Goal: Task Accomplishment & Management: Manage account settings

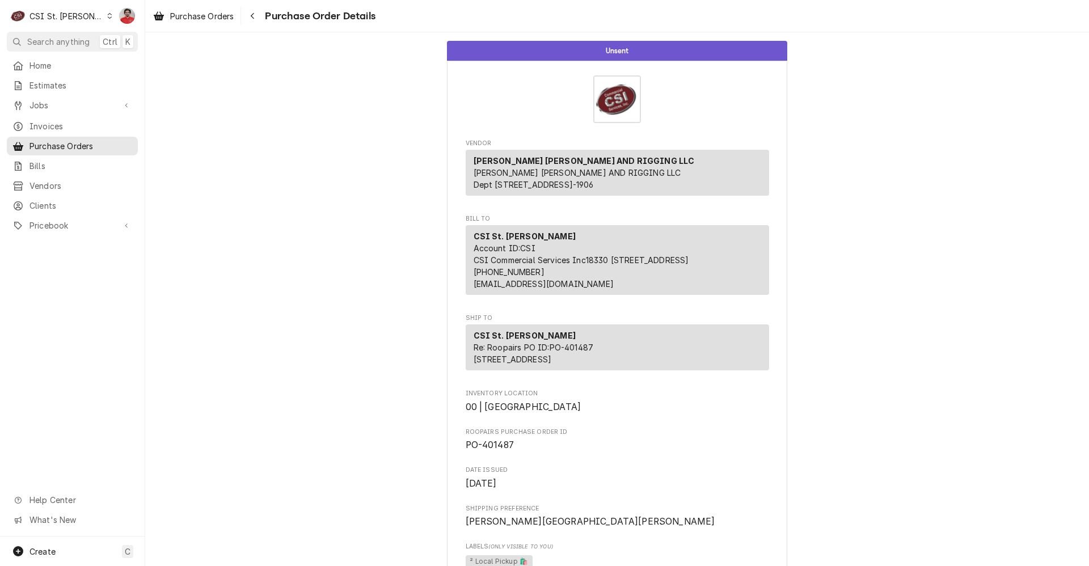
scroll to position [510, 0]
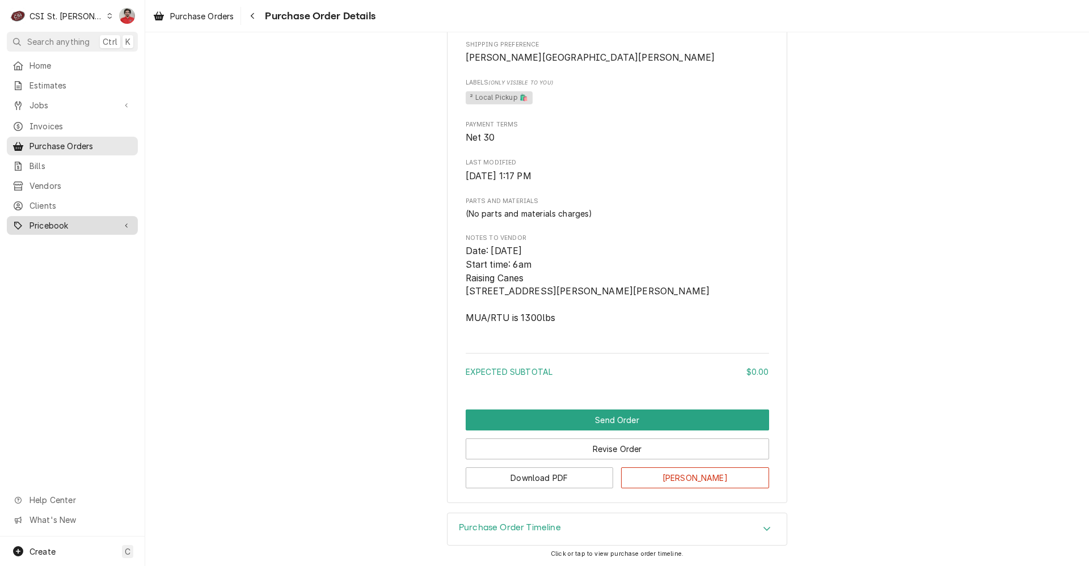
click at [64, 223] on span "Pricebook" at bounding box center [72, 225] width 86 height 12
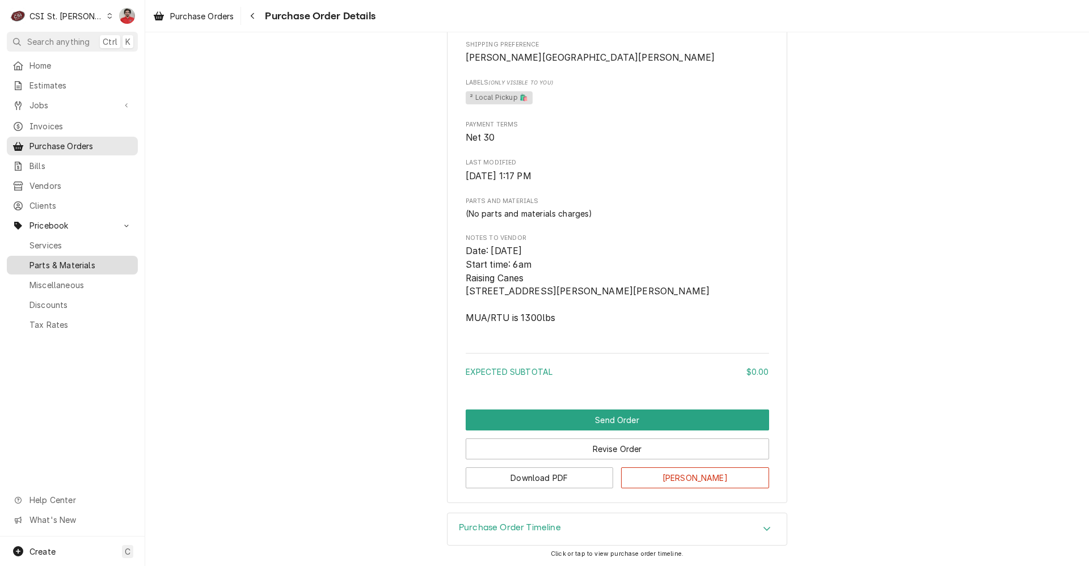
click at [63, 263] on span "Parts & Materials" at bounding box center [80, 265] width 103 height 12
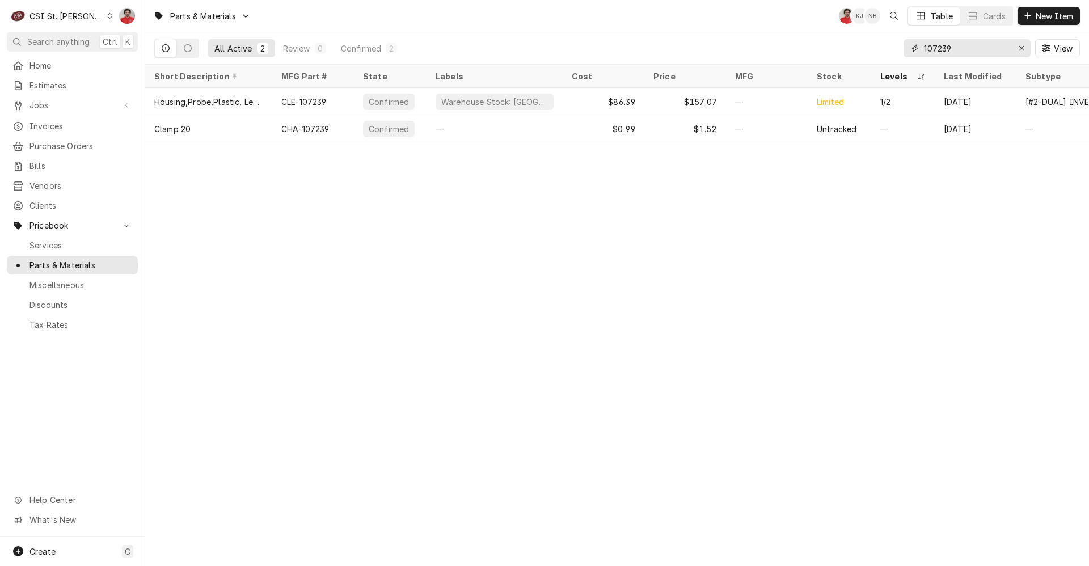
click at [964, 53] on input "107239" at bounding box center [966, 48] width 85 height 18
click at [58, 143] on span "Purchase Orders" at bounding box center [80, 146] width 103 height 12
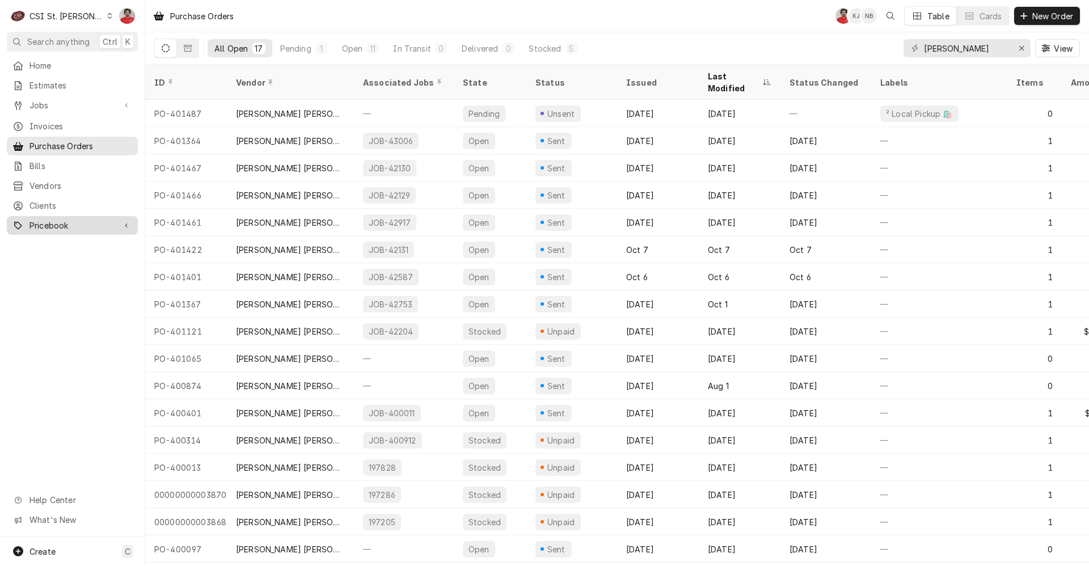
click at [60, 219] on span "Pricebook" at bounding box center [72, 225] width 86 height 12
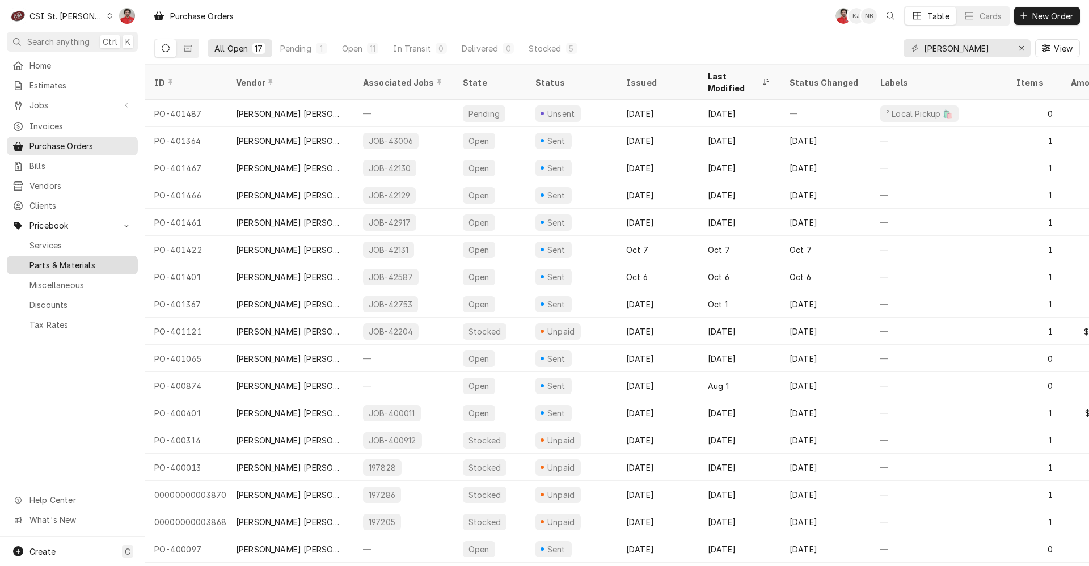
click at [57, 259] on span "Parts & Materials" at bounding box center [80, 265] width 103 height 12
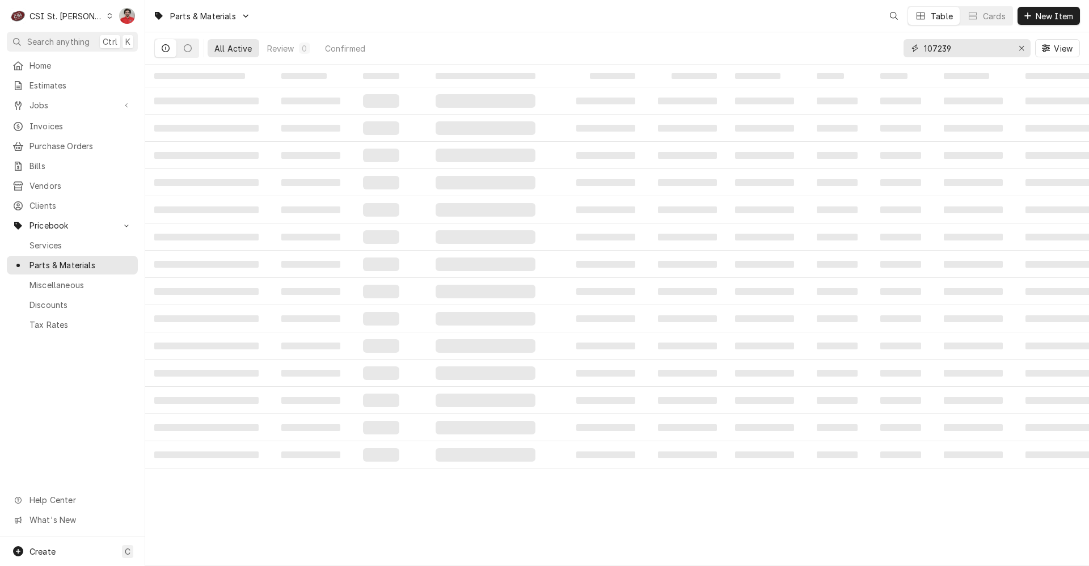
click at [942, 48] on input "107239" at bounding box center [966, 48] width 85 height 18
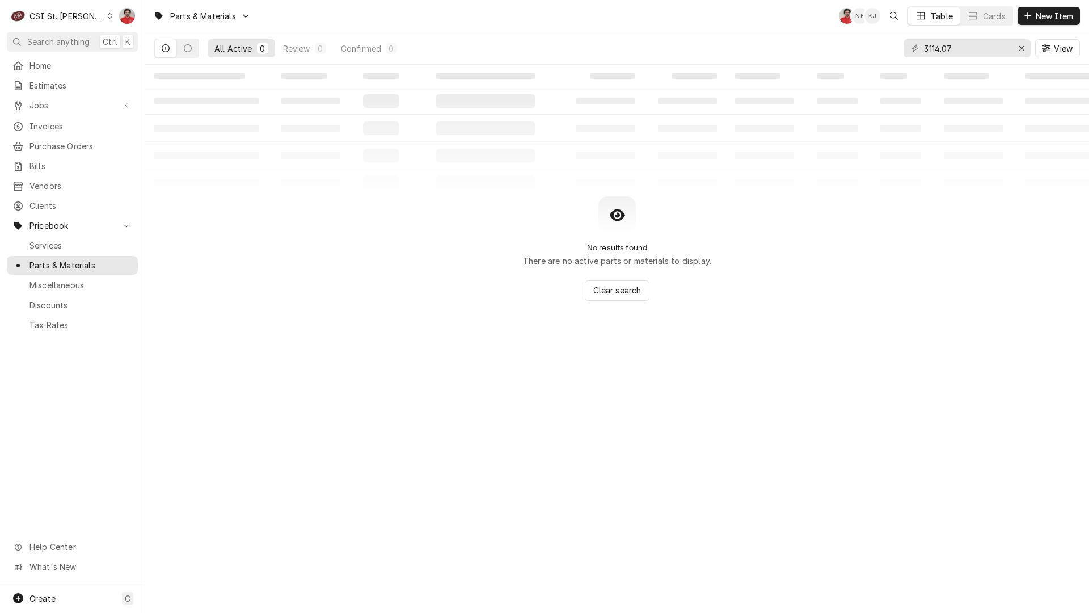
click at [645, 0] on div "Parts & Materials NF NB KJ Table Cards New Item" at bounding box center [617, 16] width 944 height 32
click at [678, 4] on div "Parts & Materials NF NB KJ Table Cards New Item" at bounding box center [617, 16] width 944 height 32
click at [635, 0] on div "Parts & Materials NF NB KJ Table Cards New Item" at bounding box center [617, 16] width 944 height 32
click at [944, 47] on input "3114.07" at bounding box center [966, 48] width 85 height 18
click at [646, 0] on div "Parts & Materials NF NB KJ Table Cards New Item" at bounding box center [617, 16] width 944 height 32
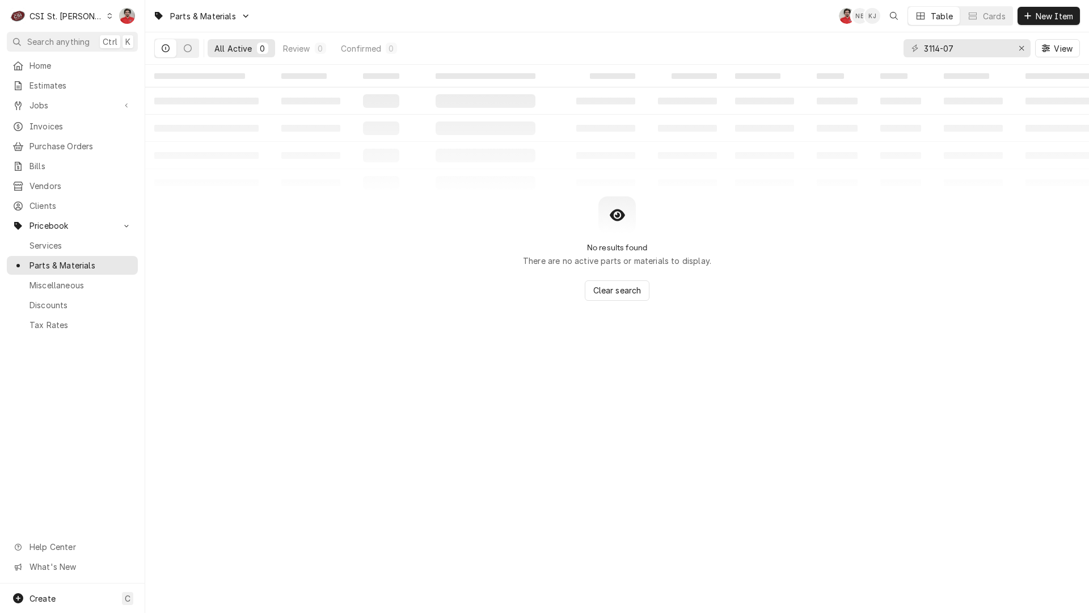
click at [651, 23] on div "Parts & Materials NF NB KJ Table Cards New Item" at bounding box center [617, 16] width 944 height 32
drag, startPoint x: 651, startPoint y: 23, endPoint x: 681, endPoint y: 45, distance: 37.3
click at [681, 45] on div "Parts & Materials NF NB KJ Table Cards New Item All Active 0 Review 0 Confirmed…" at bounding box center [617, 32] width 944 height 65
drag, startPoint x: 681, startPoint y: 45, endPoint x: 676, endPoint y: 28, distance: 17.8
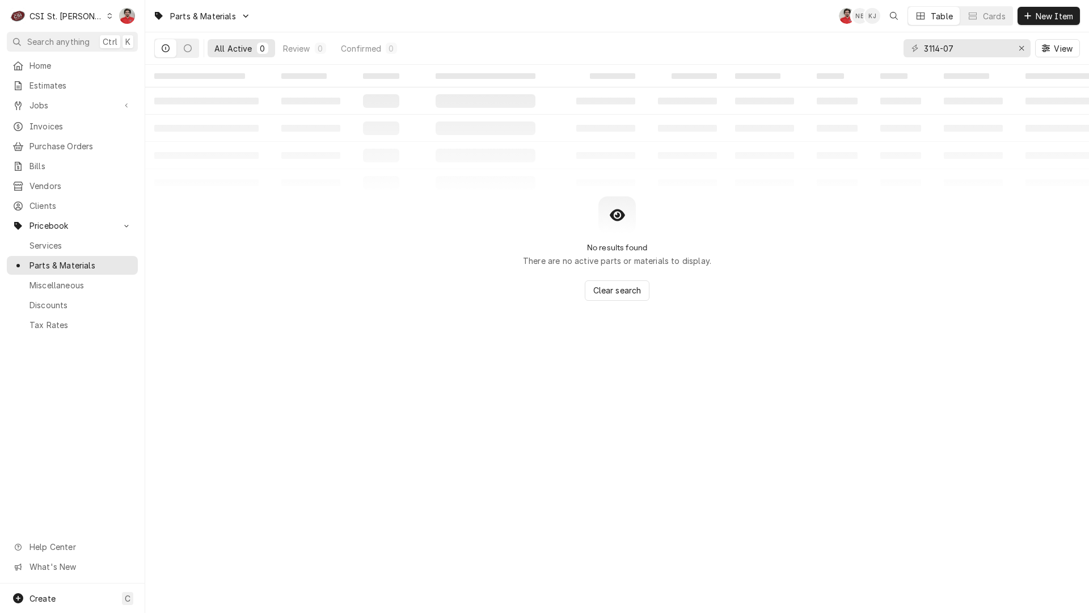
click at [676, 28] on div "Parts & Materials NF NB KJ Table Cards New Item" at bounding box center [617, 16] width 944 height 32
click at [610, 0] on div "Parts & Materials NF NB KJ Table Cards New Item" at bounding box center [617, 16] width 944 height 32
click at [943, 164] on table "‌ ‌ ‌ ‌ ‌ ‌ ‌ ‌ ‌ ‌ ‌ ‌ ‌ ‌ ‌ ‌ ‌ ‌ ‌ ‌ ‌ ‌ ‌ ‌ ‌ ‌ ‌ ‌ ‌ ‌ ‌ ‌ ‌ ‌ ‌ ‌ ‌ ‌ ‌ ‌…" at bounding box center [617, 131] width 944 height 132
click at [958, 53] on input "3114-07" at bounding box center [966, 48] width 85 height 18
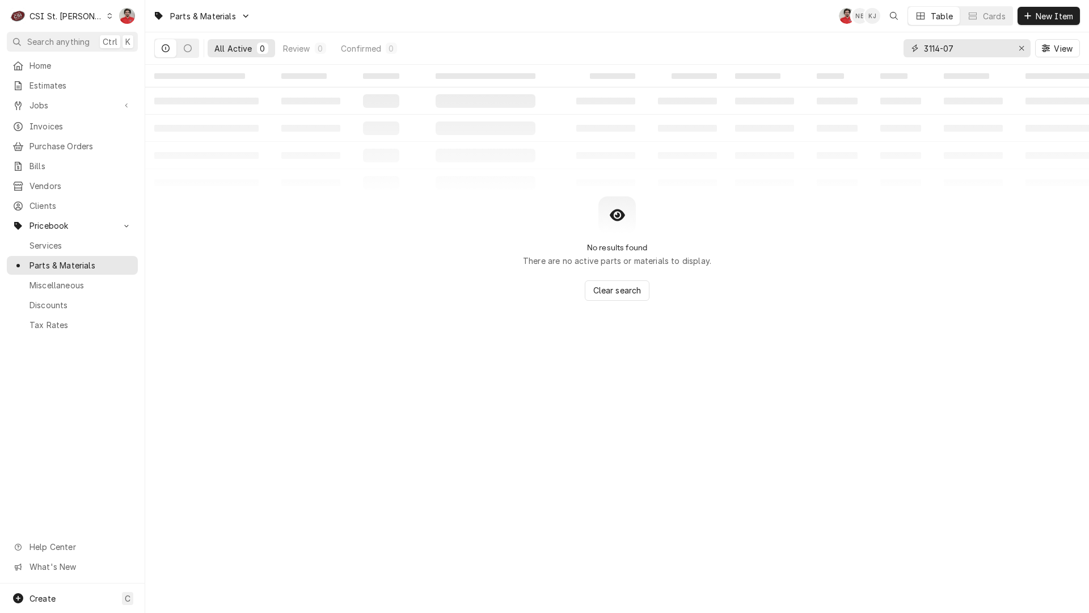
click at [958, 53] on input "3114-07" at bounding box center [966, 48] width 85 height 18
click at [960, 44] on input "3114-07" at bounding box center [966, 48] width 85 height 18
click at [727, 389] on div "Parts & Materials NF NB KJ Table Cards New Item All Active 0 Review 0 Confirmed…" at bounding box center [617, 306] width 944 height 613
drag, startPoint x: 352, startPoint y: 5, endPoint x: 379, endPoint y: 13, distance: 29.1
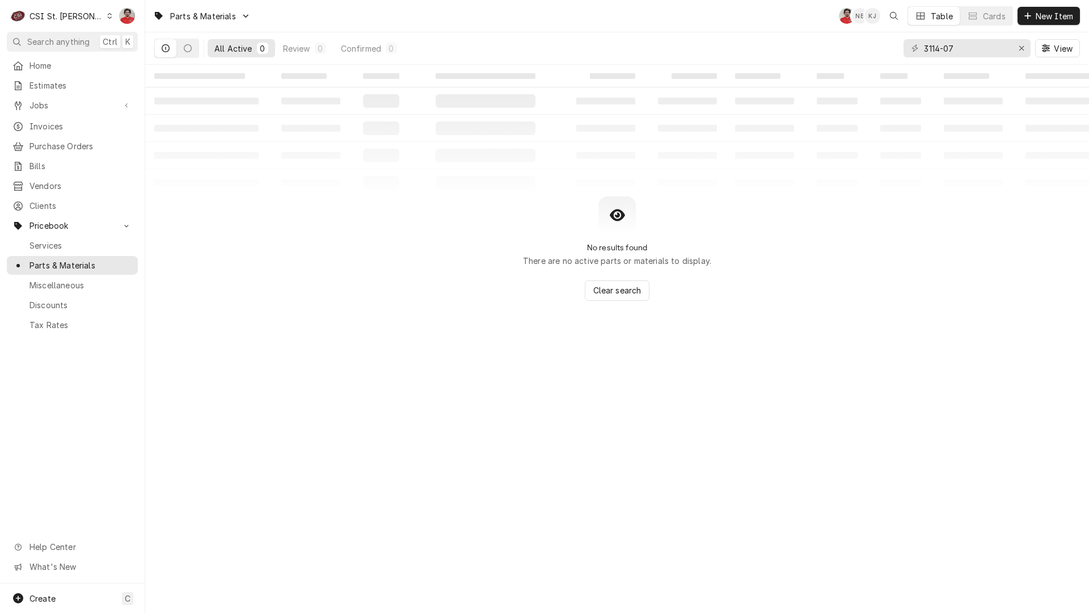
click at [379, 13] on div "Parts & Materials NF NB KJ Table Cards New Item" at bounding box center [617, 16] width 944 height 32
click at [832, 64] on div "Parts & Materials NF NB KJ Table Cards New Item All Active 0 Review 0 Confirmed…" at bounding box center [617, 306] width 944 height 613
drag, startPoint x: 832, startPoint y: 64, endPoint x: 765, endPoint y: 17, distance: 82.3
click at [803, 27] on div "Parts & Materials NF NB KJ Table Cards New Item" at bounding box center [617, 16] width 944 height 32
click at [765, 17] on div "Parts & Materials NF NB KJ Table Cards New Item" at bounding box center [617, 16] width 944 height 32
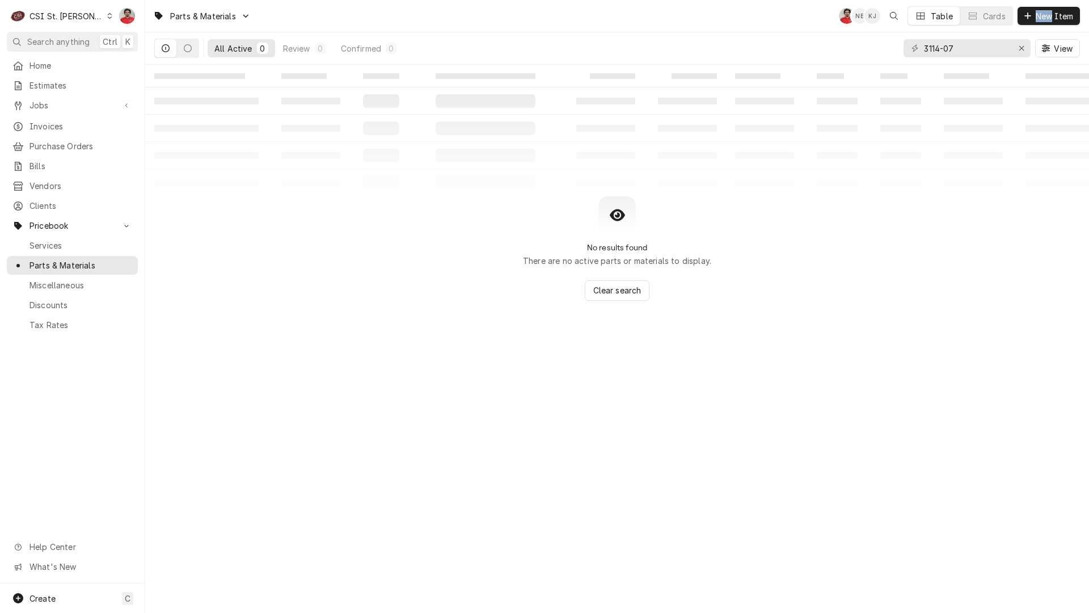
drag, startPoint x: 765, startPoint y: 17, endPoint x: 784, endPoint y: 14, distance: 19.5
click at [784, 14] on div "Parts & Materials NF NB KJ Table Cards New Item" at bounding box center [617, 16] width 944 height 32
drag, startPoint x: 784, startPoint y: 14, endPoint x: 959, endPoint y: 225, distance: 274.3
click at [962, 236] on div "No results found There are no active parts or materials to display. Clear search" at bounding box center [617, 248] width 944 height 104
click at [928, 48] on input "3114-07" at bounding box center [966, 48] width 85 height 18
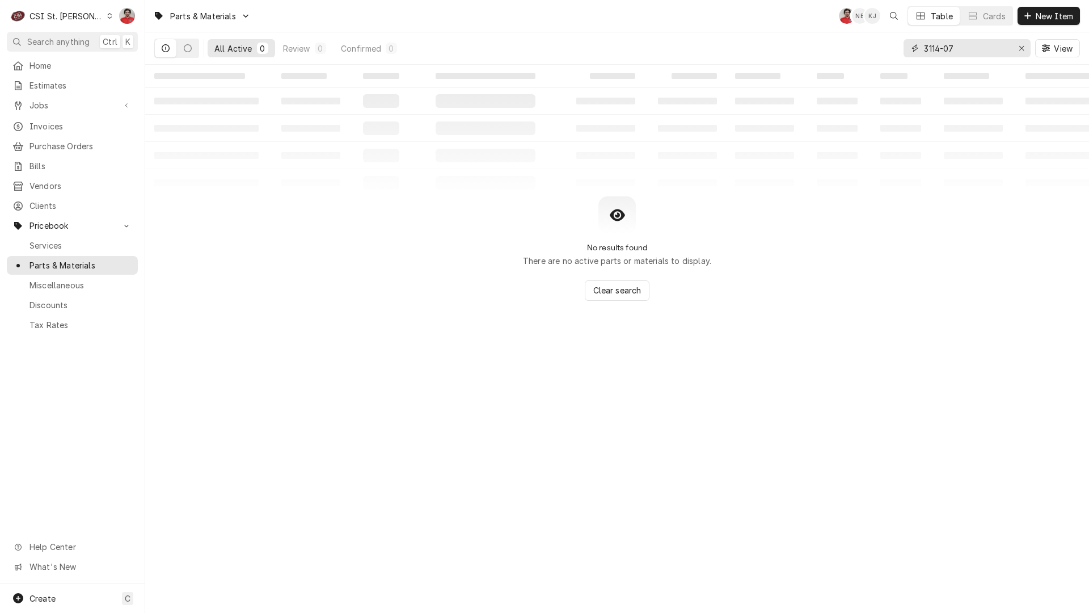
click at [937, 48] on input "3114-07" at bounding box center [966, 48] width 85 height 18
click at [947, 44] on input "3114.08" at bounding box center [966, 48] width 85 height 18
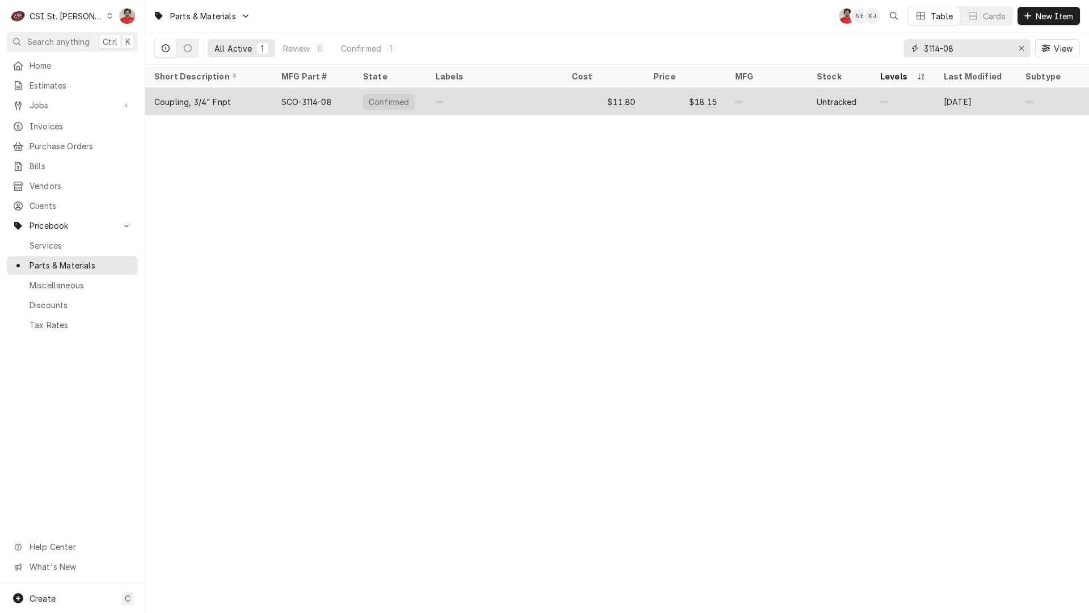
type input "3114-08"
click at [572, 108] on div "$11.80" at bounding box center [604, 101] width 82 height 27
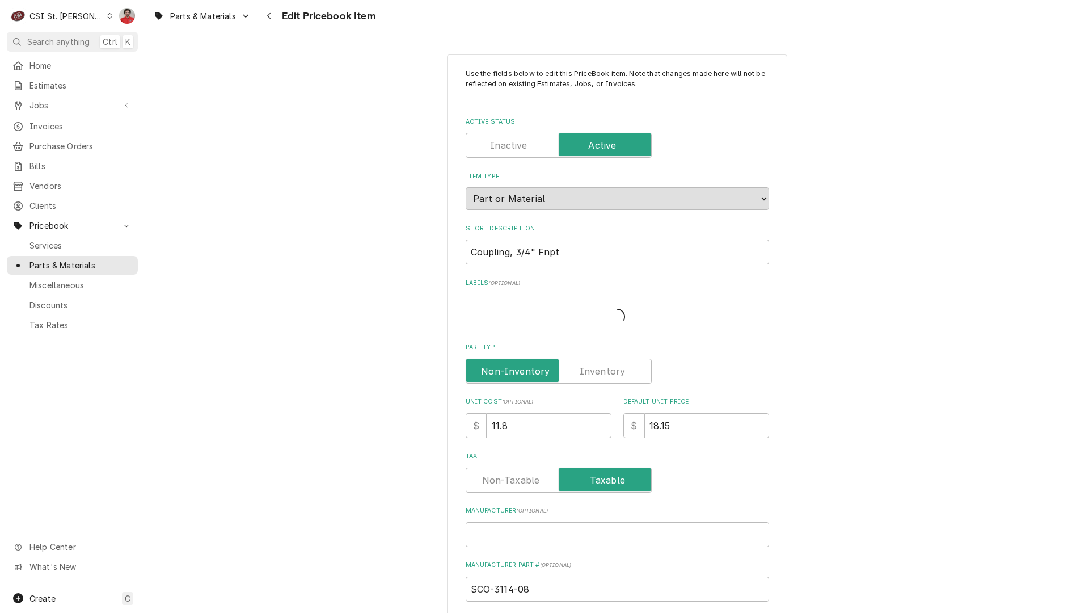
type textarea "x"
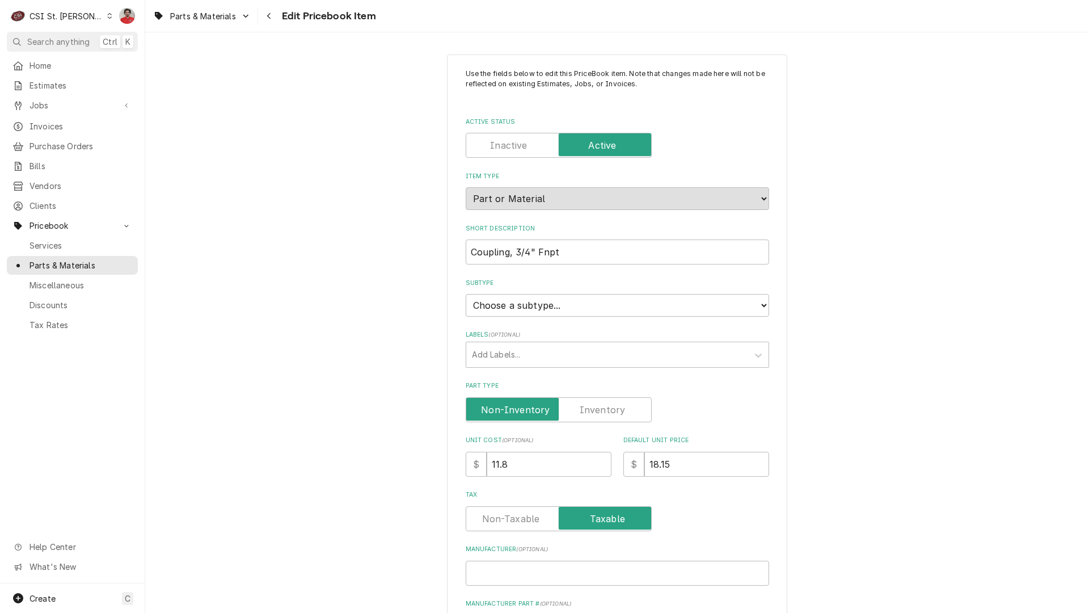
click at [610, 405] on label "Part Type" at bounding box center [559, 409] width 186 height 25
click at [610, 405] on input "Part Type" at bounding box center [559, 409] width 176 height 25
checkbox input "true"
drag, startPoint x: 542, startPoint y: 461, endPoint x: 306, endPoint y: 437, distance: 237.1
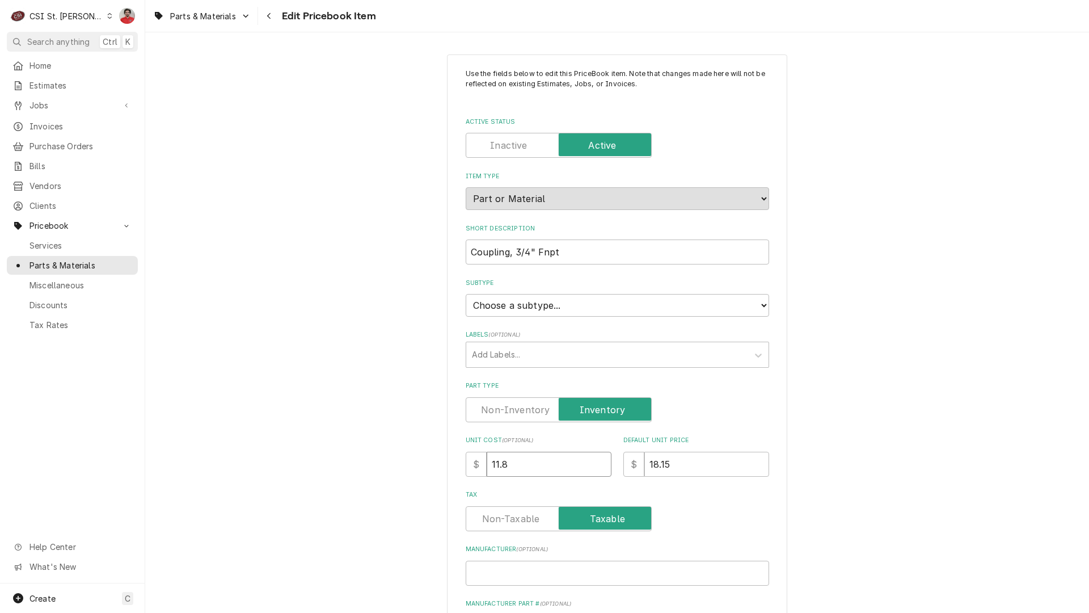
type textarea "x"
type input "1"
type textarea "x"
type input "16"
type textarea "x"
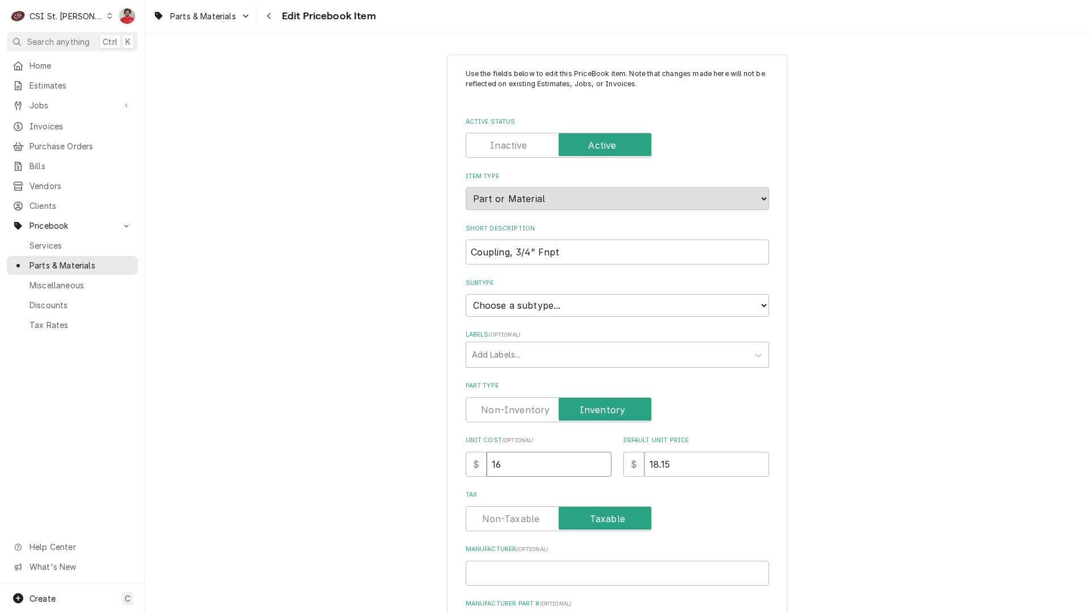
type input "16.7"
type textarea "x"
type input "16.73"
type textarea "x"
type input "16.731815"
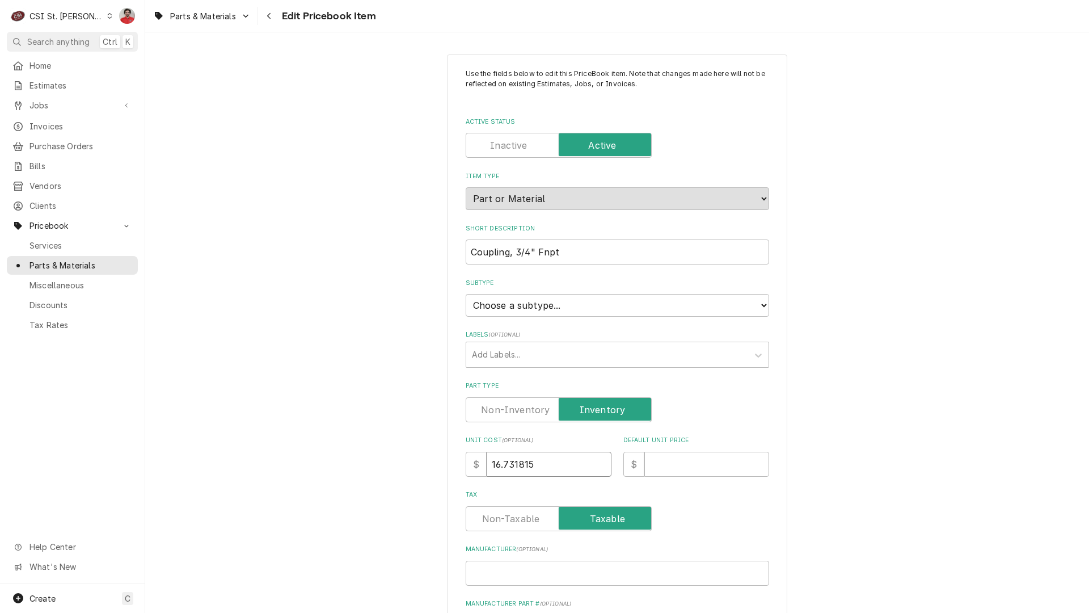
type textarea "x"
type input "16.73"
click at [693, 459] on input "Default Unit Price" at bounding box center [706, 463] width 125 height 25
type textarea "x"
type input "3"
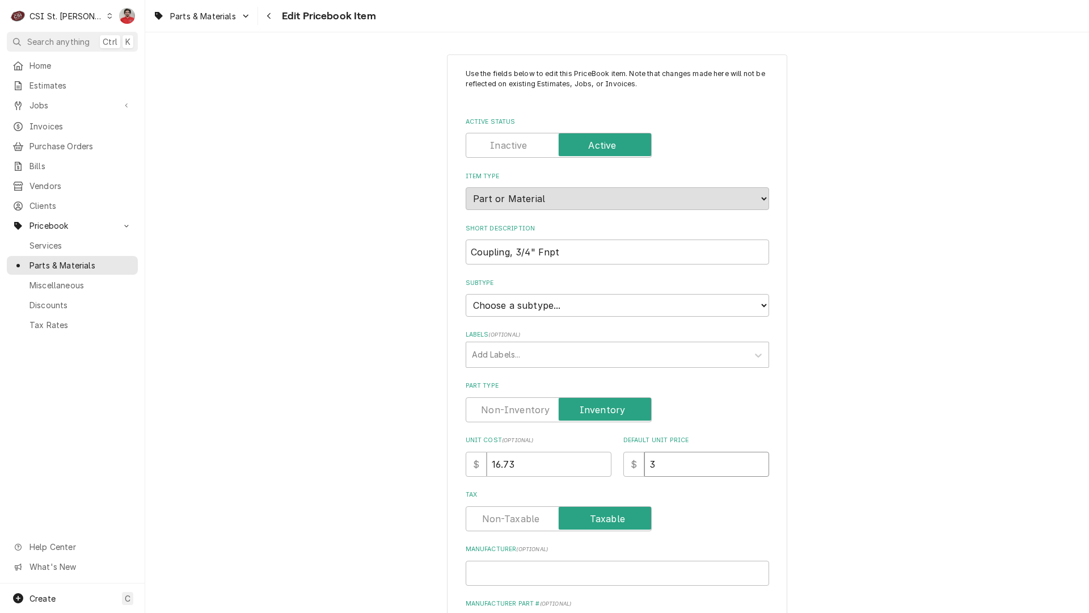
type textarea "x"
click at [693, 459] on input "33" at bounding box center [706, 463] width 125 height 25
click at [684, 467] on input "33" at bounding box center [706, 463] width 125 height 25
click at [709, 454] on input "33" at bounding box center [706, 463] width 125 height 25
drag, startPoint x: 709, startPoint y: 454, endPoint x: 712, endPoint y: 440, distance: 14.4
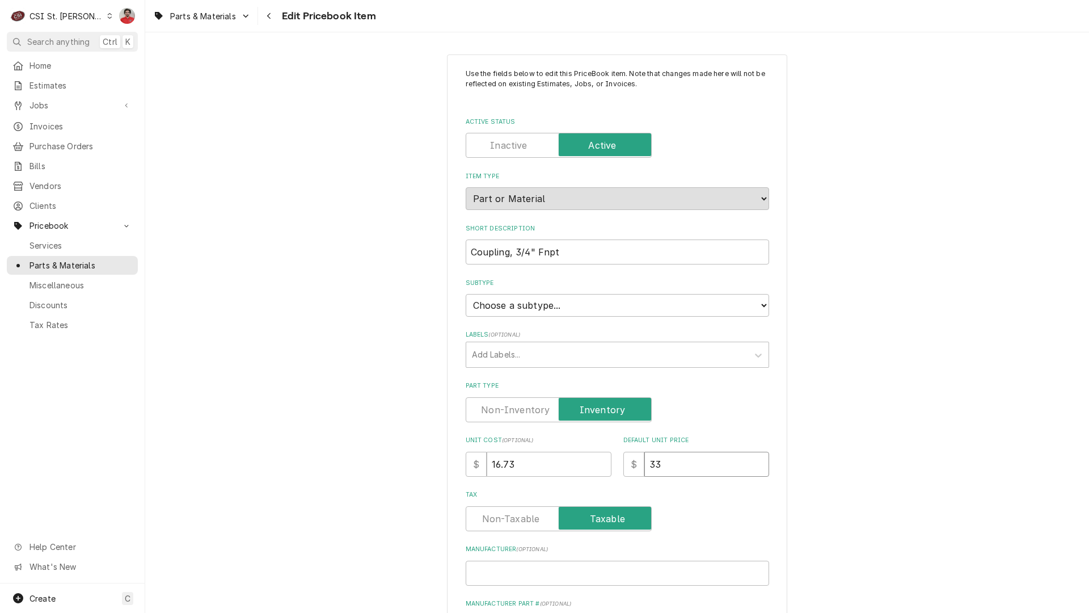
click at [712, 440] on div "Default Unit Price $ 33" at bounding box center [696, 456] width 146 height 40
type input "33"
click at [716, 353] on div "Labels" at bounding box center [607, 354] width 271 height 20
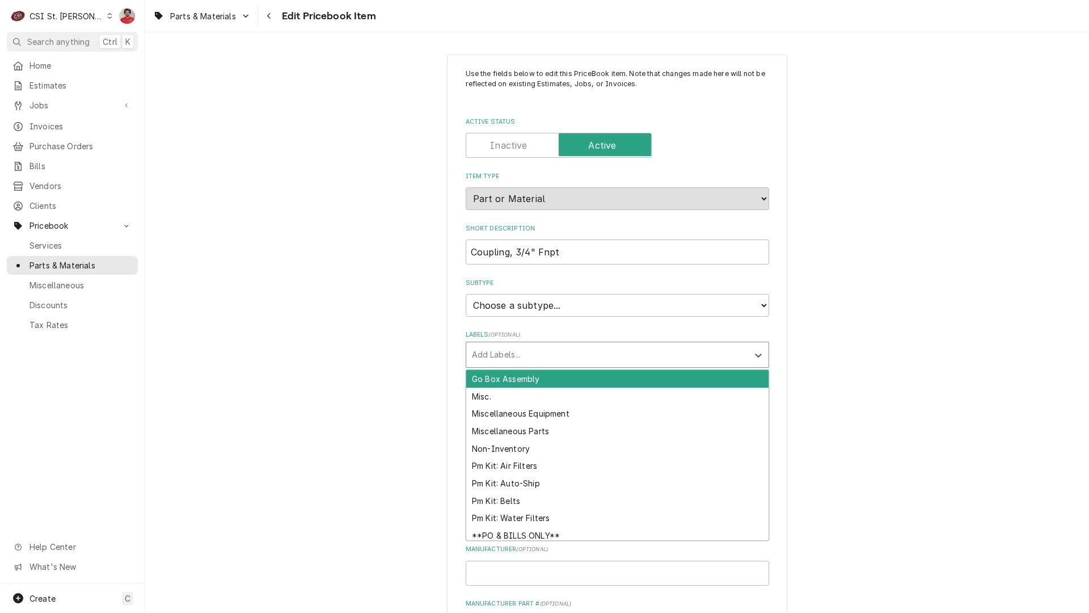
click at [523, 453] on div "Non-Inventory" at bounding box center [617, 449] width 302 height 18
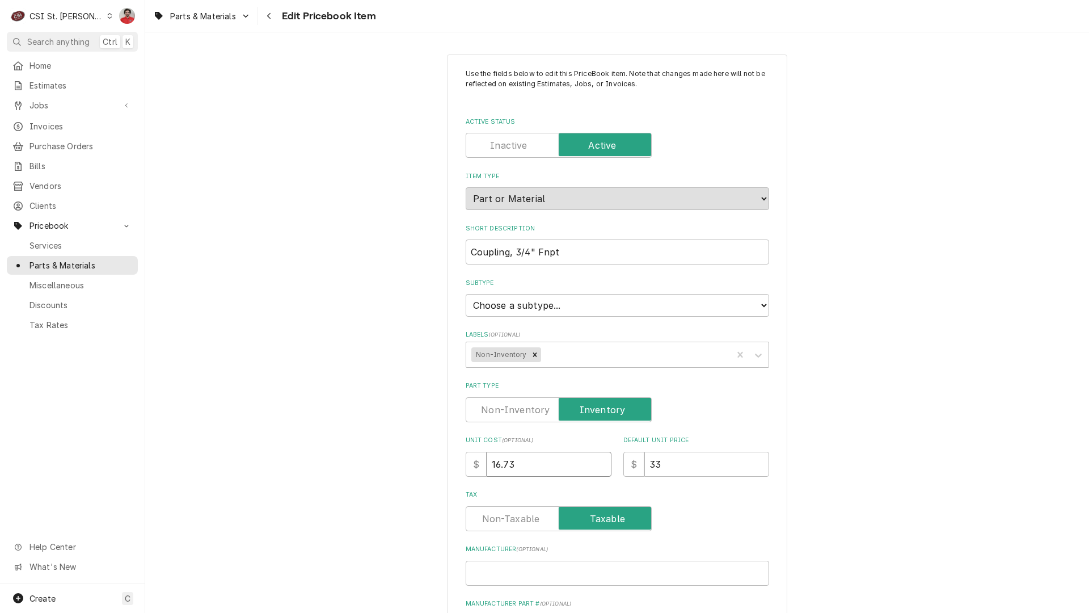
click at [516, 463] on input "16.73" at bounding box center [549, 463] width 125 height 25
click at [668, 466] on input "33" at bounding box center [706, 463] width 125 height 25
click at [494, 463] on input "16.73" at bounding box center [549, 463] width 125 height 25
click at [280, 0] on div "Parts & Materials Edit Pricebook Item" at bounding box center [617, 16] width 944 height 32
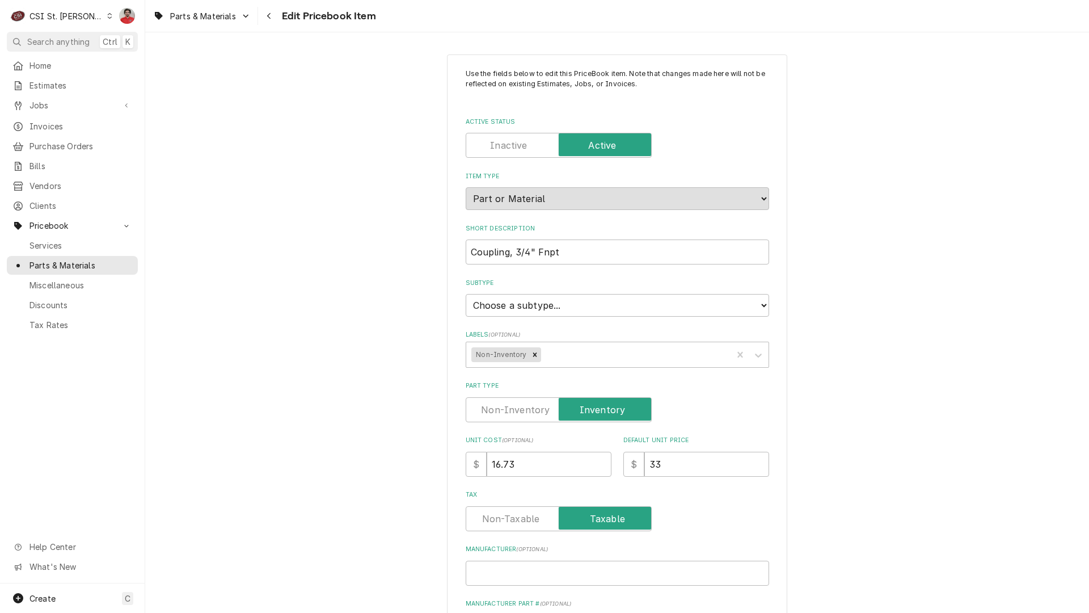
click at [711, 451] on input "33" at bounding box center [706, 463] width 125 height 25
click at [704, 458] on input "33" at bounding box center [706, 463] width 125 height 25
click at [703, 459] on input "33" at bounding box center [706, 463] width 125 height 25
type textarea "x"
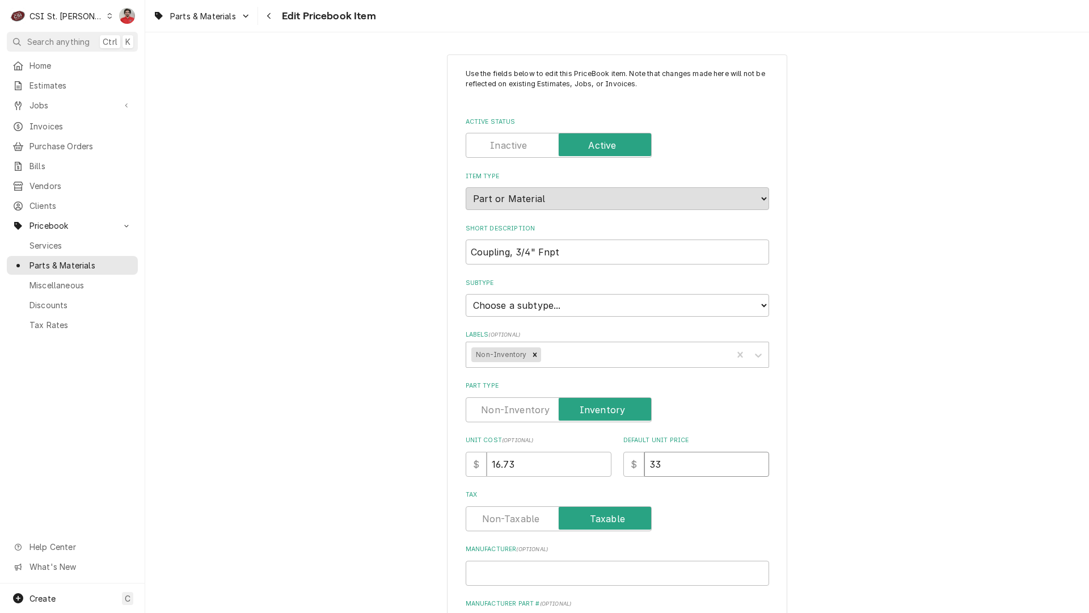
type input "33.4"
type textarea "x"
type input "33.46"
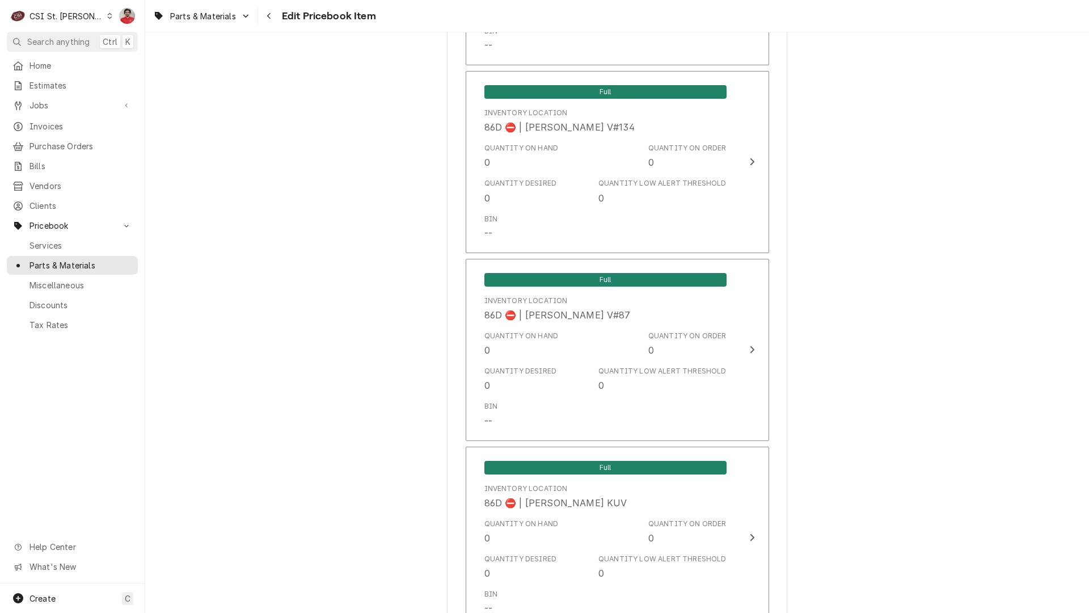
scroll to position [9609, 0]
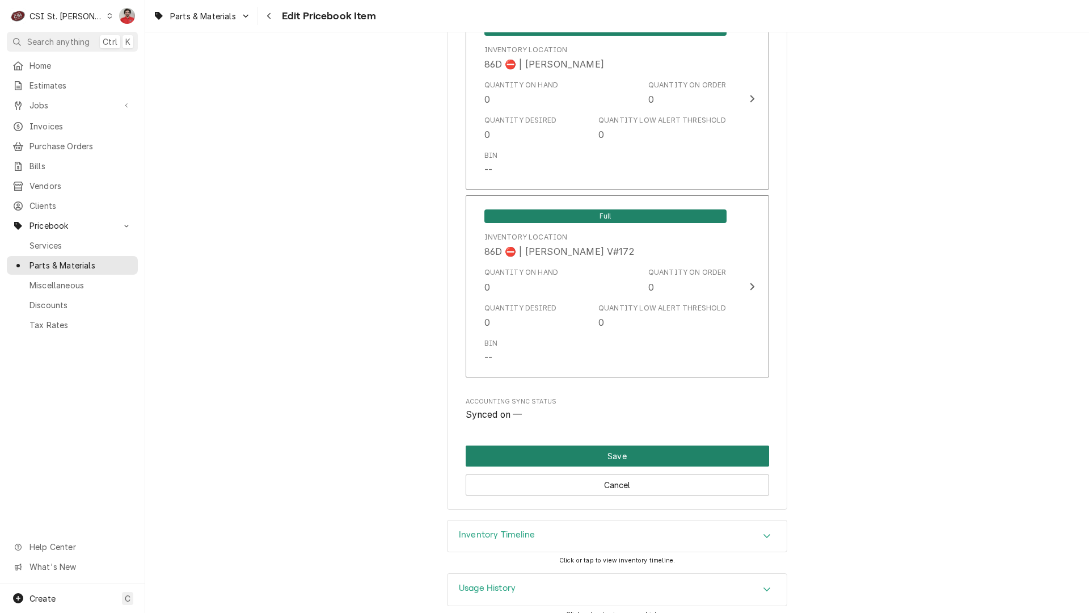
click at [584, 445] on button "Save" at bounding box center [617, 455] width 303 height 21
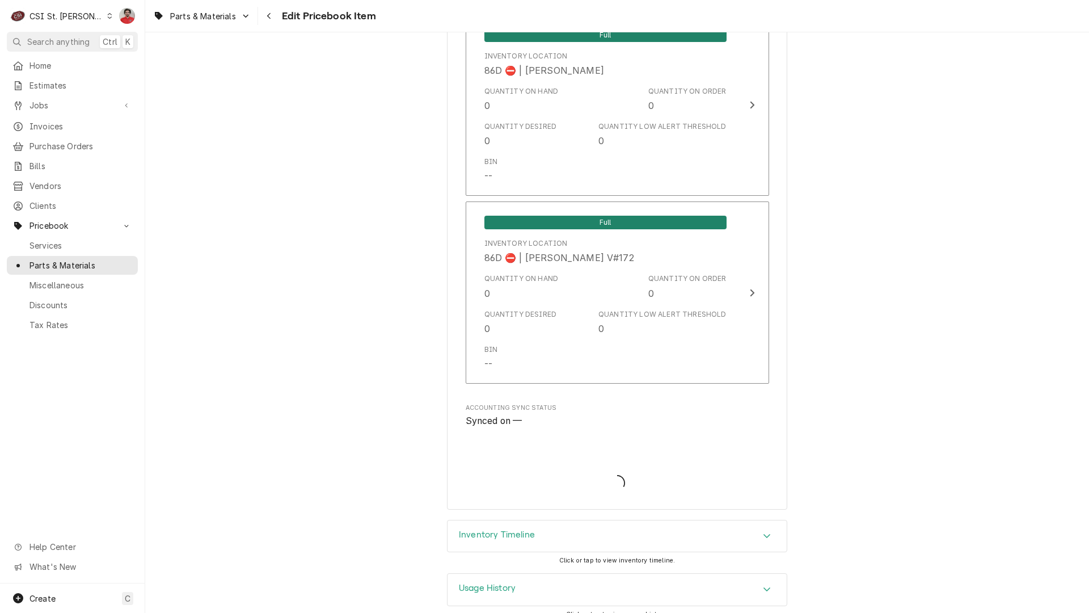
type textarea "x"
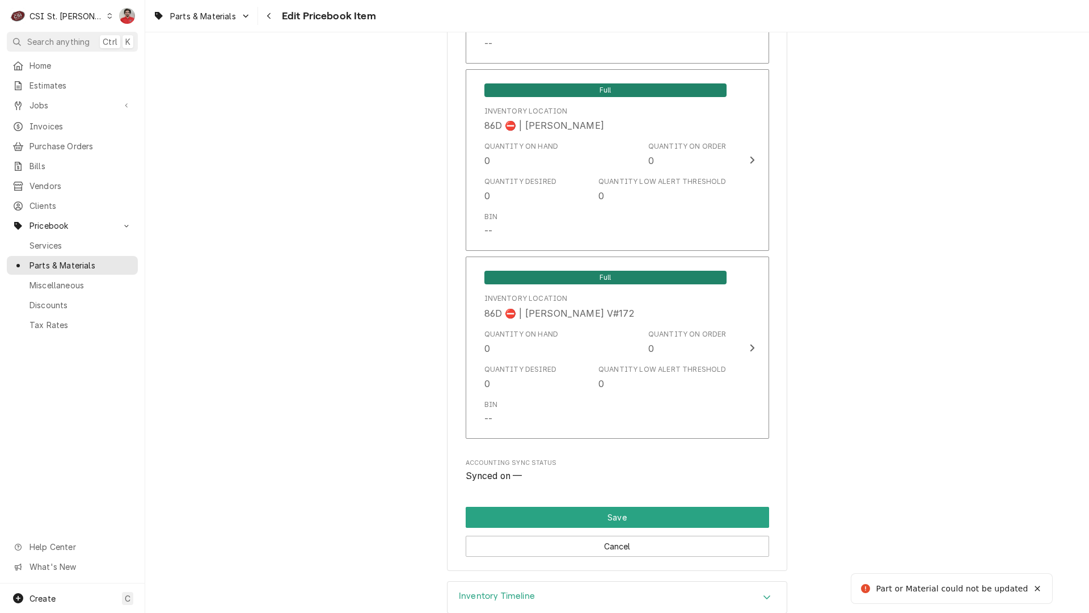
scroll to position [782, 0]
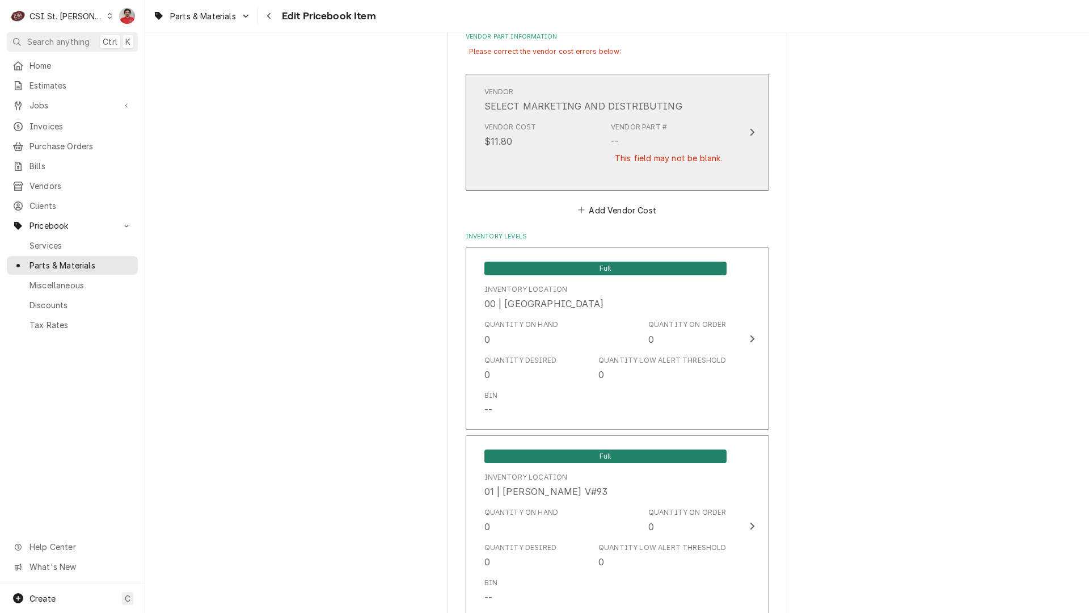
click at [593, 155] on div "Vendor Cost $11.80 Vendor Part # -- This field may not be blank." at bounding box center [605, 149] width 242 height 65
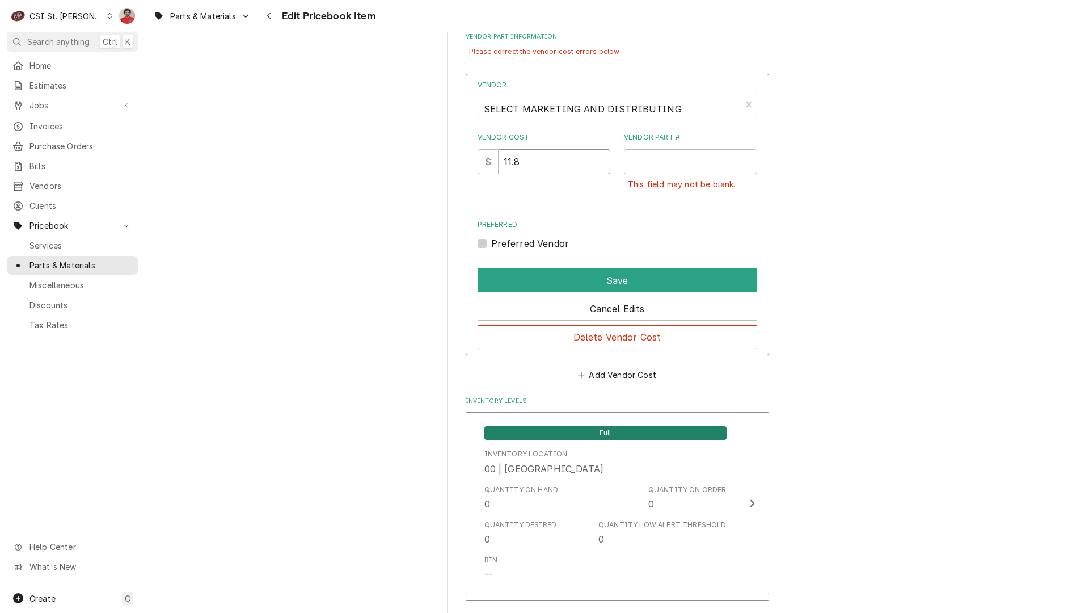
drag, startPoint x: 571, startPoint y: 161, endPoint x: 289, endPoint y: 159, distance: 282.4
type input "16.73"
type input "3314.08"
click at [508, 247] on label "Preferred Vendor" at bounding box center [530, 243] width 78 height 14
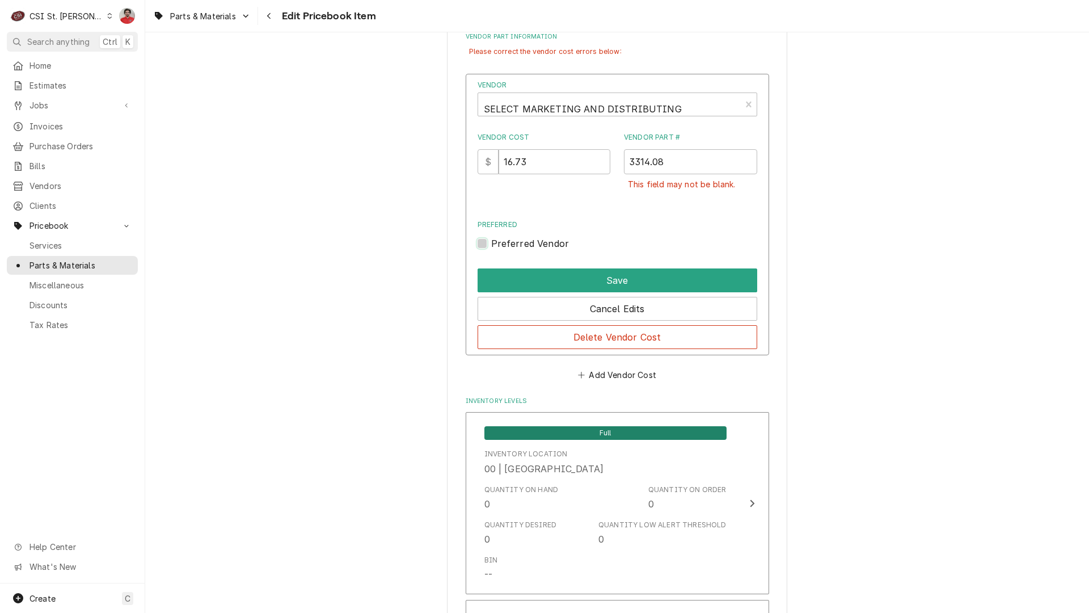
click at [508, 247] on input "Preferred" at bounding box center [631, 248] width 280 height 25
checkbox input "true"
click at [588, 274] on button "Save" at bounding box center [618, 280] width 280 height 24
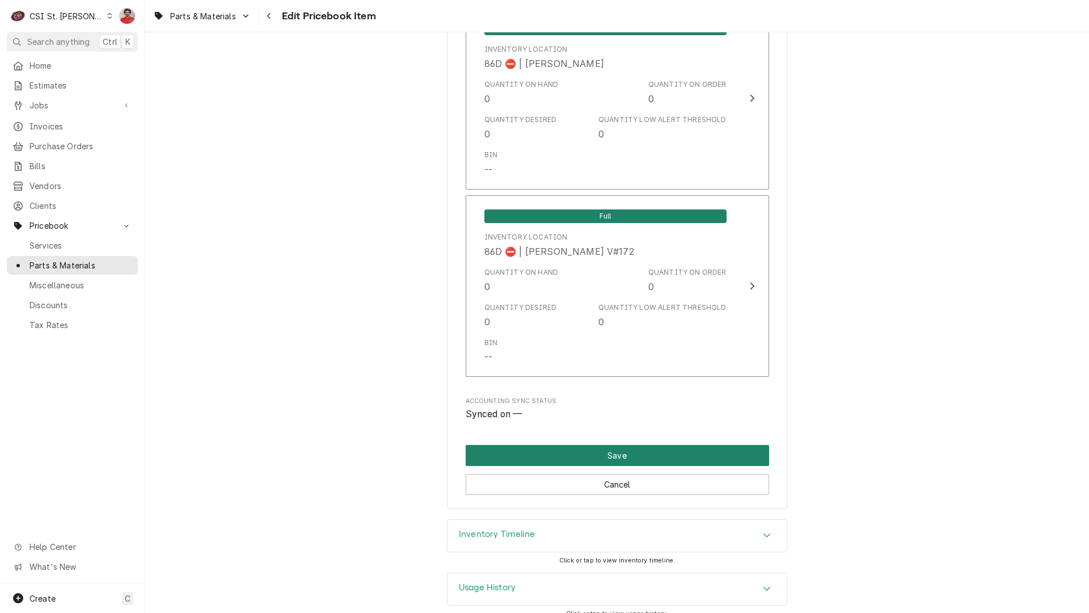
click at [572, 445] on button "Save" at bounding box center [617, 455] width 303 height 21
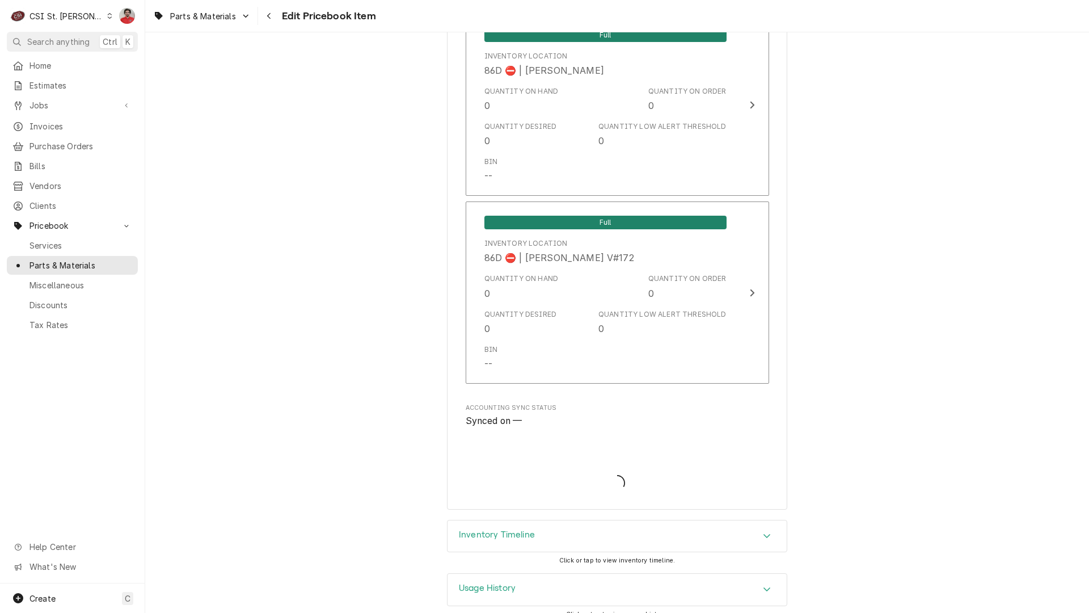
type textarea "x"
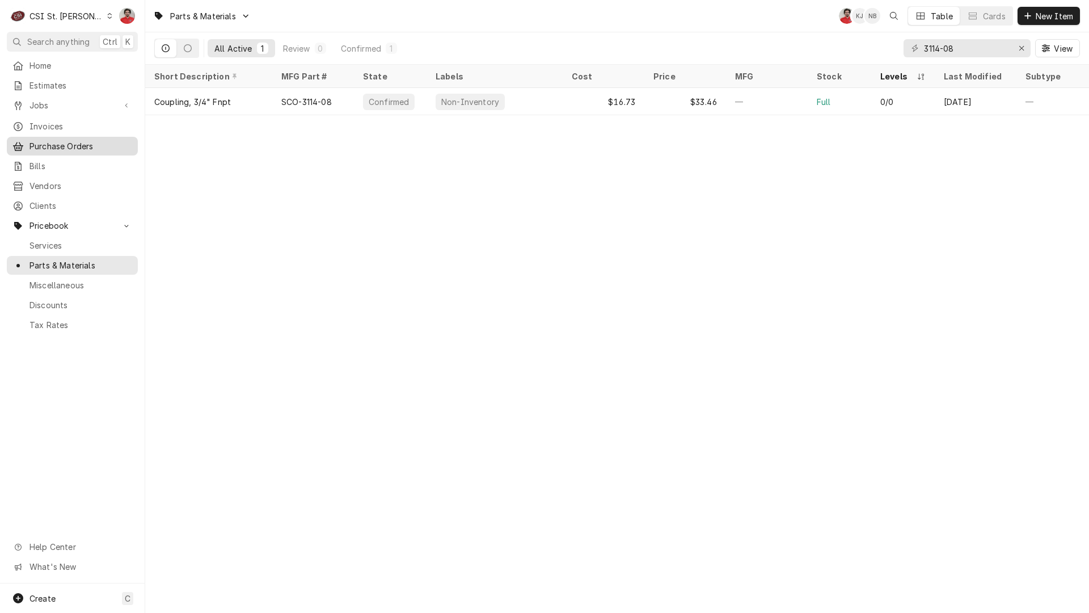
click at [83, 140] on span "Purchase Orders" at bounding box center [80, 146] width 103 height 12
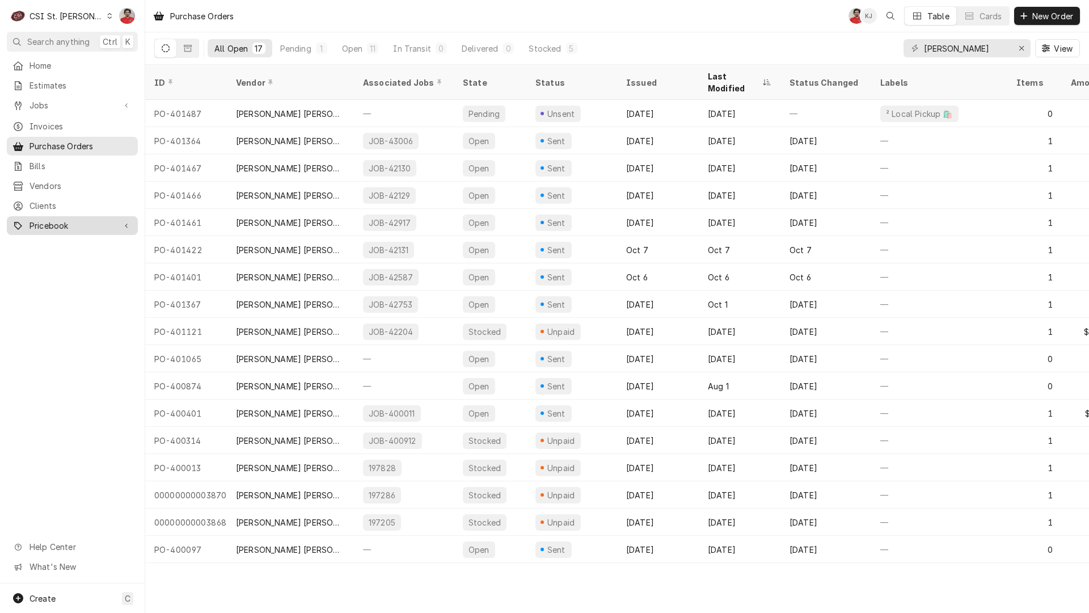
click at [60, 221] on span "Pricebook" at bounding box center [72, 225] width 86 height 12
click at [66, 259] on span "Parts & Materials" at bounding box center [80, 265] width 103 height 12
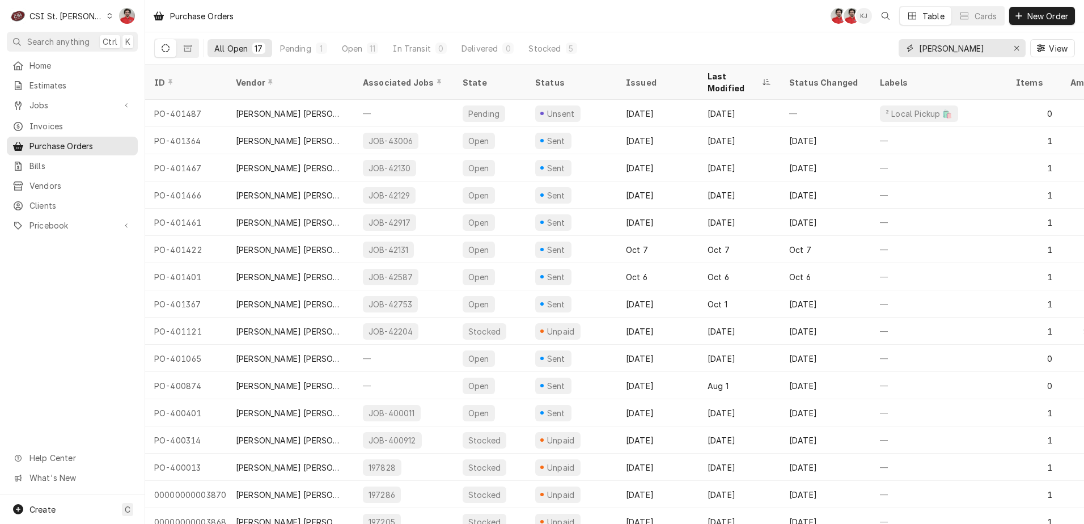
click at [970, 50] on input "barnhart" at bounding box center [961, 48] width 85 height 18
type input "401484"
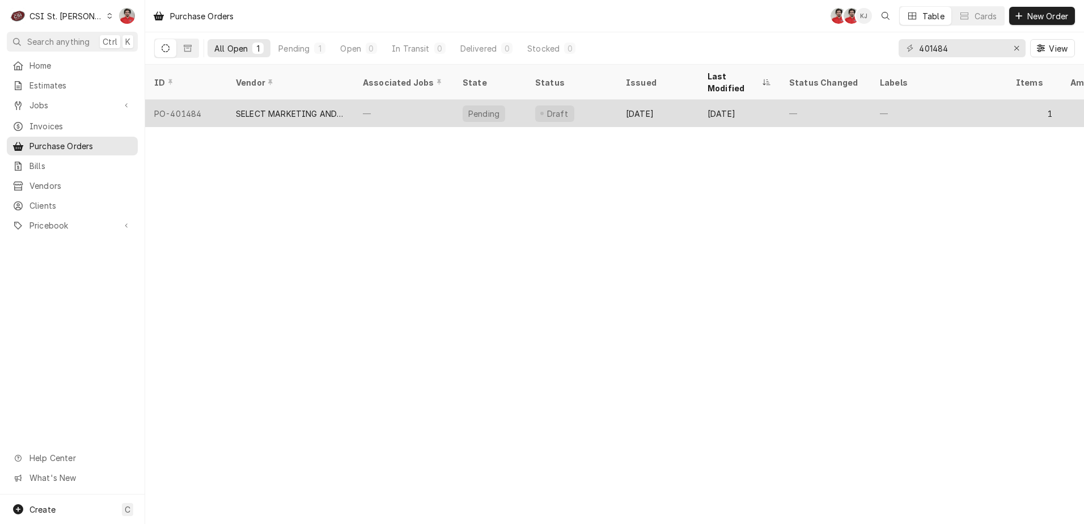
click at [320, 108] on div "SELECT MARKETING AND DISTRIBUTING" at bounding box center [290, 114] width 109 height 12
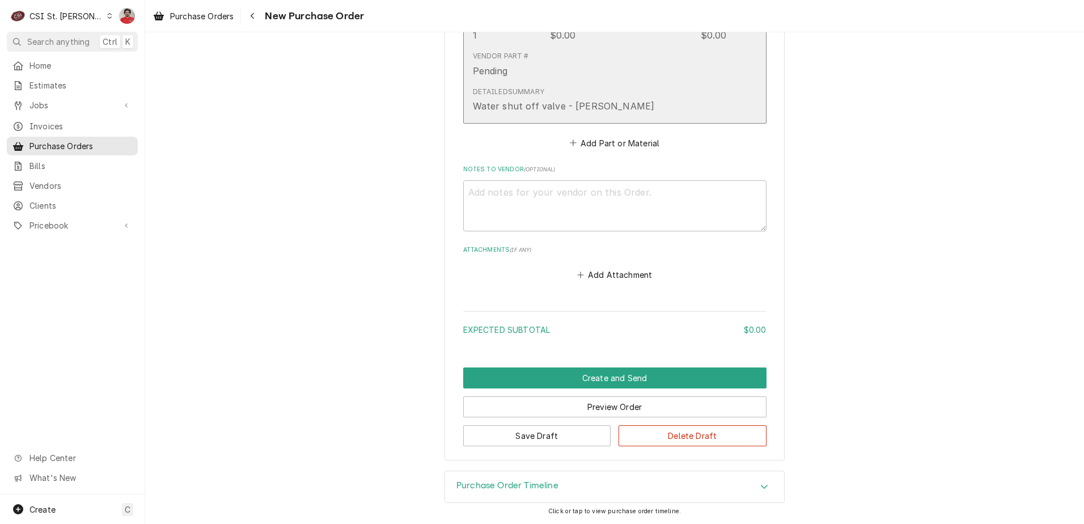
scroll to position [342, 0]
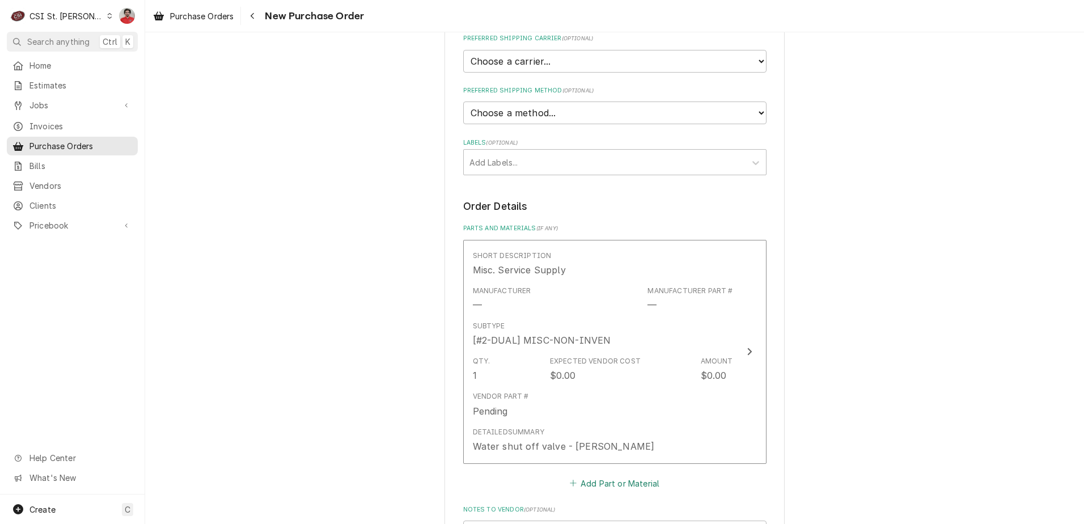
click at [571, 484] on icon "Parts and Materials" at bounding box center [573, 483] width 7 height 8
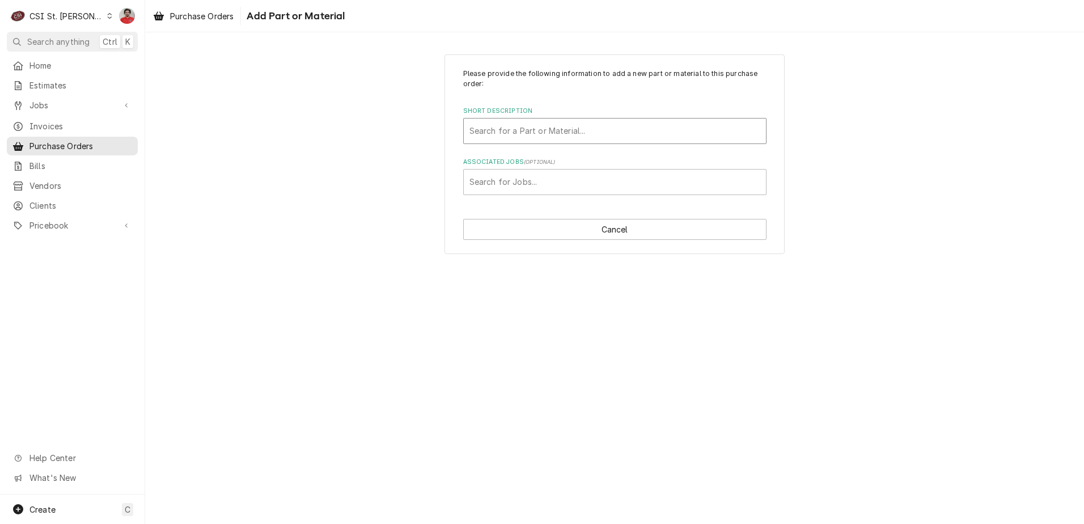
click at [502, 136] on div "Short Description" at bounding box center [615, 131] width 291 height 20
type input "3114-08"
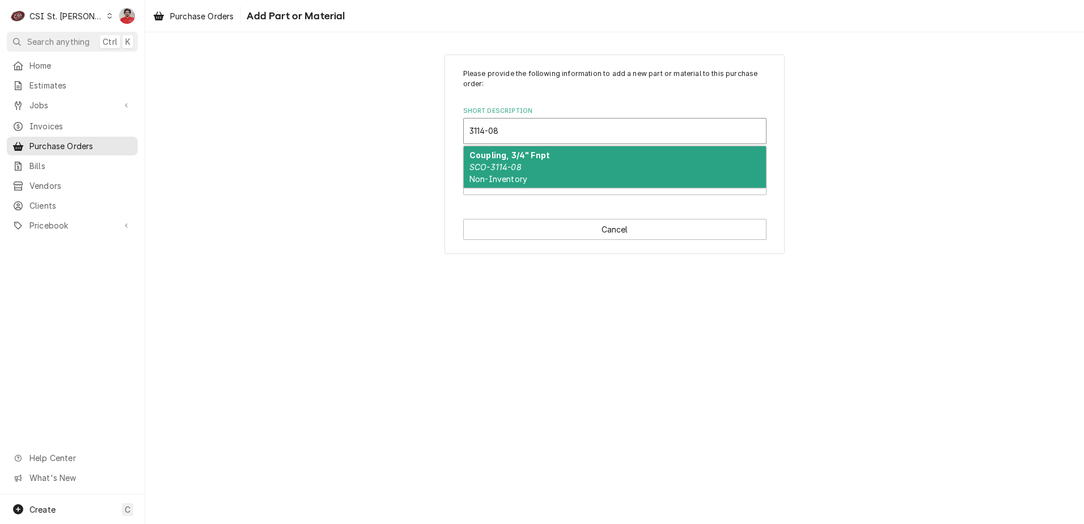
click at [523, 174] on div "Coupling, 3/4" Fnpt SCO-3114-08 Non-Inventory" at bounding box center [615, 166] width 302 height 41
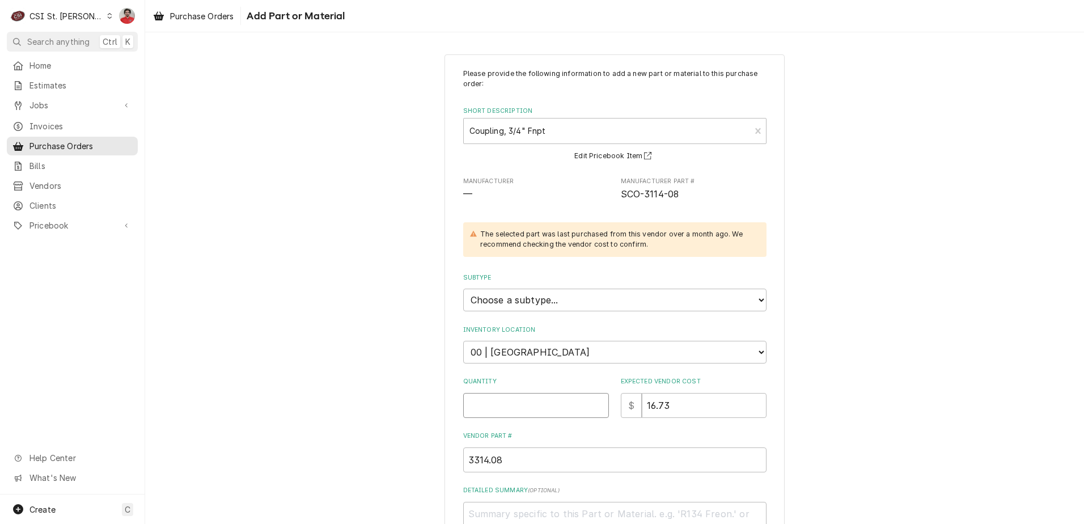
click at [549, 401] on input "Quantity" at bounding box center [536, 405] width 146 height 25
type textarea "x"
type input "1"
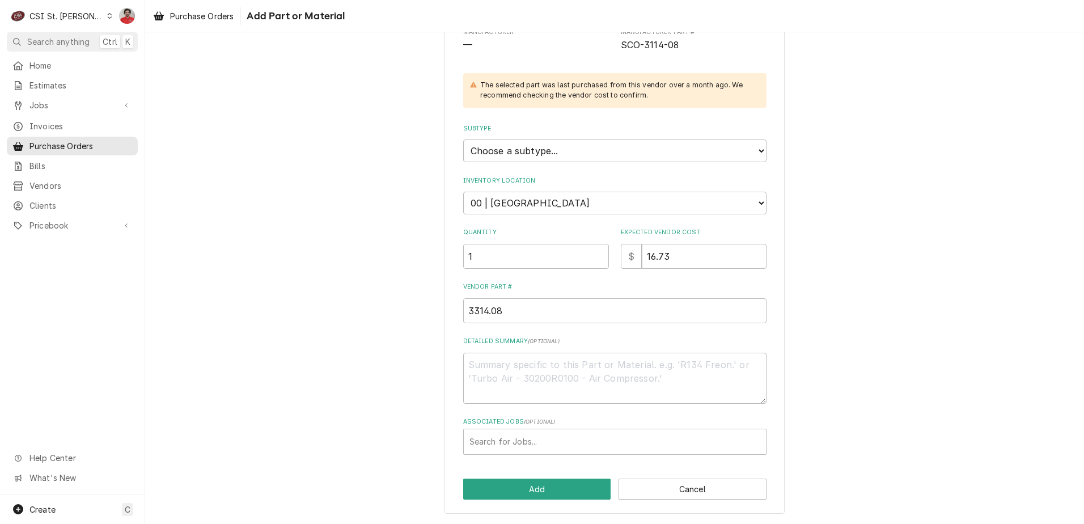
click at [524, 139] on div "Subtype Choose a subtype... [#2-DUAL] AFTERHRS-WH-CHG-2 [#2-DUAL] [PERSON_NAME]…" at bounding box center [614, 143] width 303 height 38
click at [523, 141] on select "Choose a subtype... [#2-DUAL] AFTERHRS-WH-CHG-2 [#2-DUAL] BEV-EQUIP [#2-DUAL] B…" at bounding box center [614, 151] width 303 height 23
select select "1"
click at [463, 140] on select "Choose a subtype... [#2-DUAL] AFTERHRS-WH-CHG-2 [#2-DUAL] BEV-EQUIP [#2-DUAL] B…" at bounding box center [614, 151] width 303 height 23
type textarea "x"
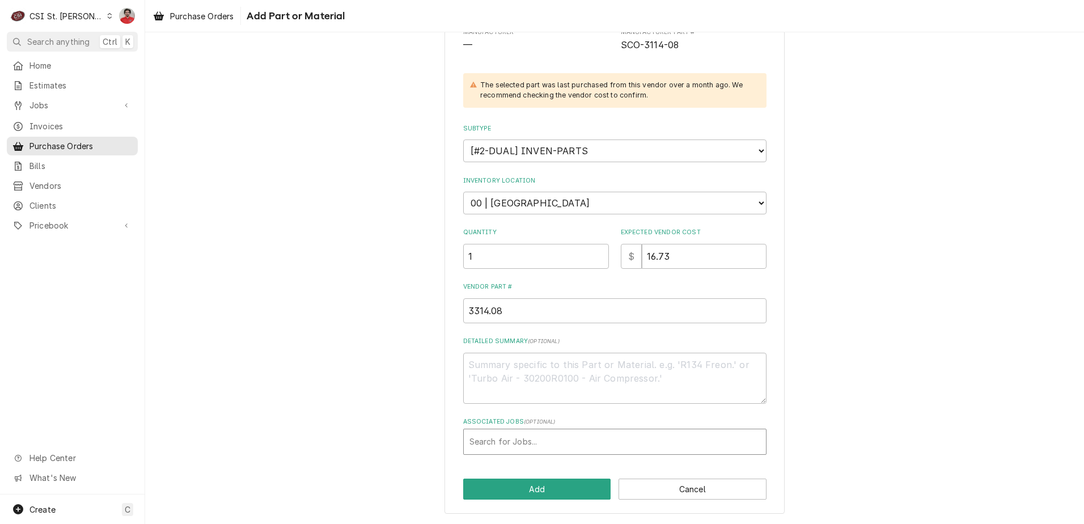
click at [533, 438] on div "Associated Jobs" at bounding box center [615, 442] width 291 height 20
type input "410484"
click at [536, 488] on button "Add" at bounding box center [537, 489] width 148 height 21
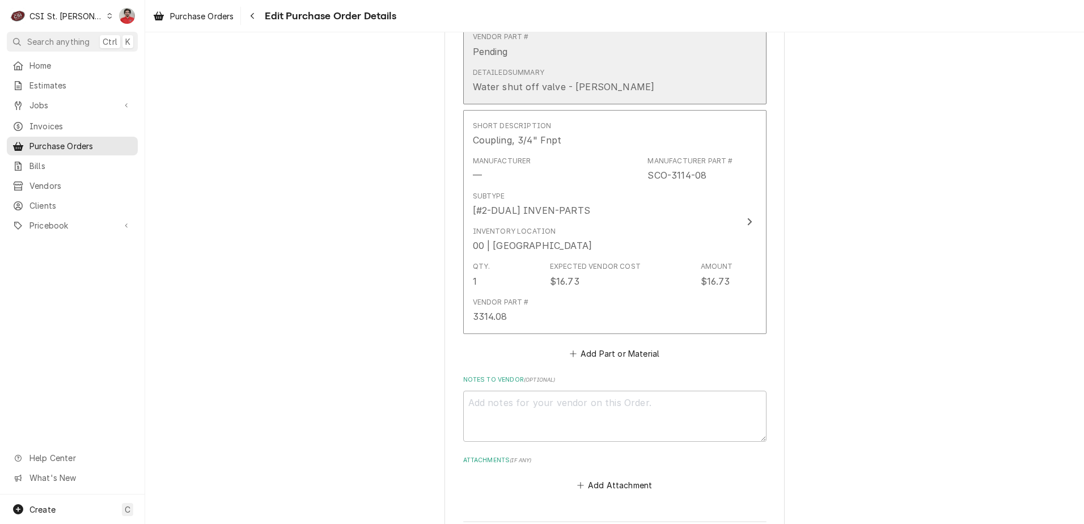
scroll to position [682, 0]
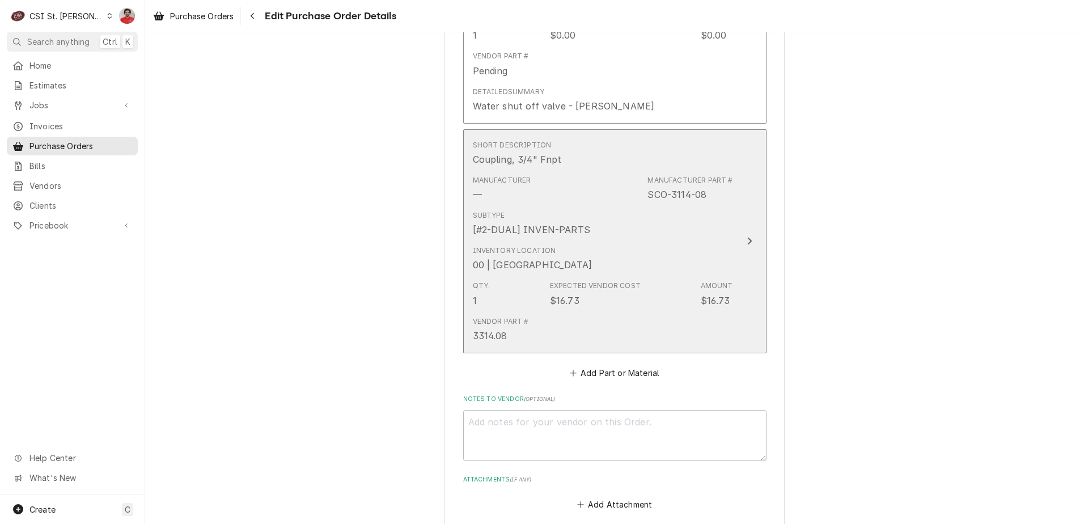
click at [537, 257] on div "Inventory Location 00 | STL WAREHOUSE" at bounding box center [533, 259] width 120 height 26
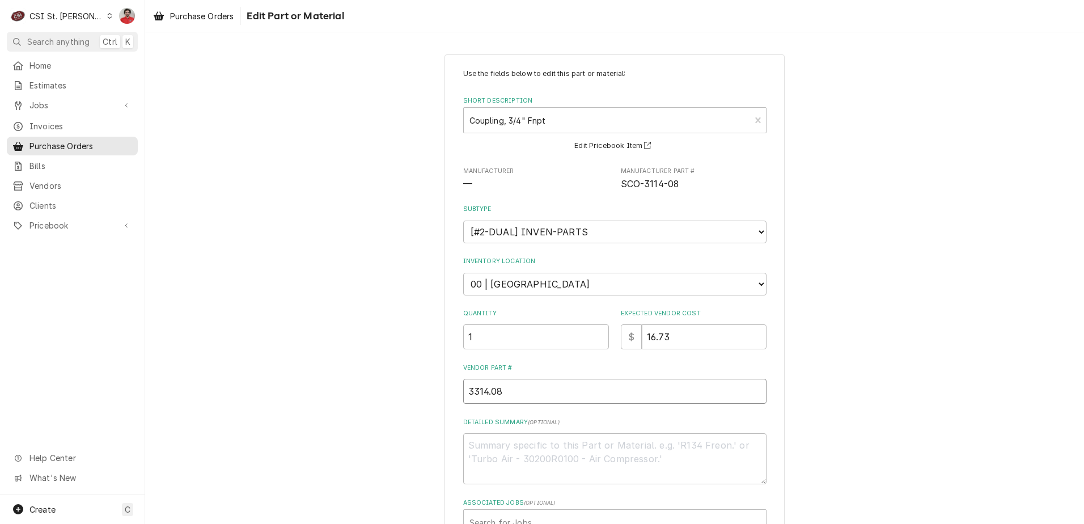
drag, startPoint x: 523, startPoint y: 394, endPoint x: 233, endPoint y: 331, distance: 297.1
click at [233, 345] on div "Use the fields below to edit this part or material: Short Description Coupling,…" at bounding box center [614, 338] width 939 height 589
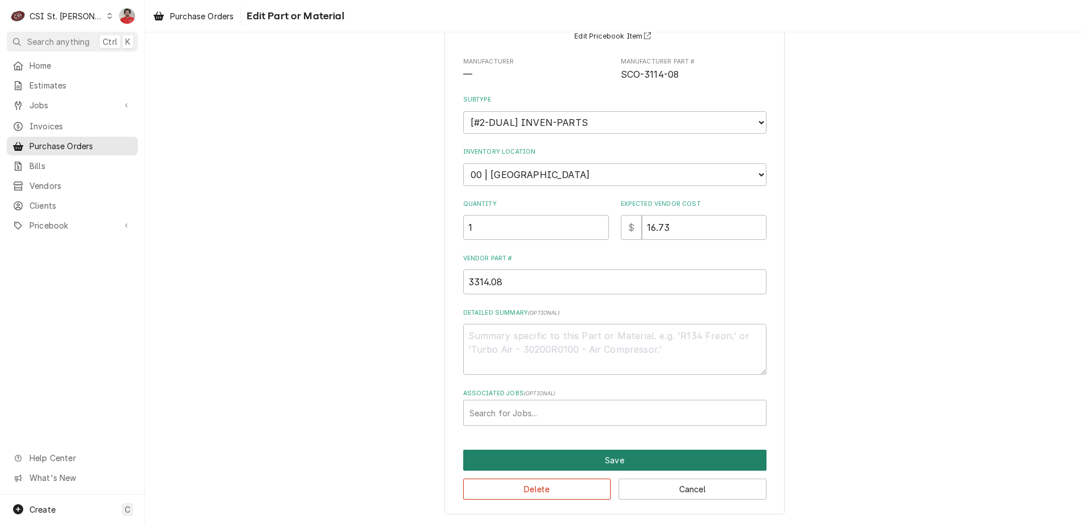
click at [574, 463] on button "Save" at bounding box center [614, 460] width 303 height 21
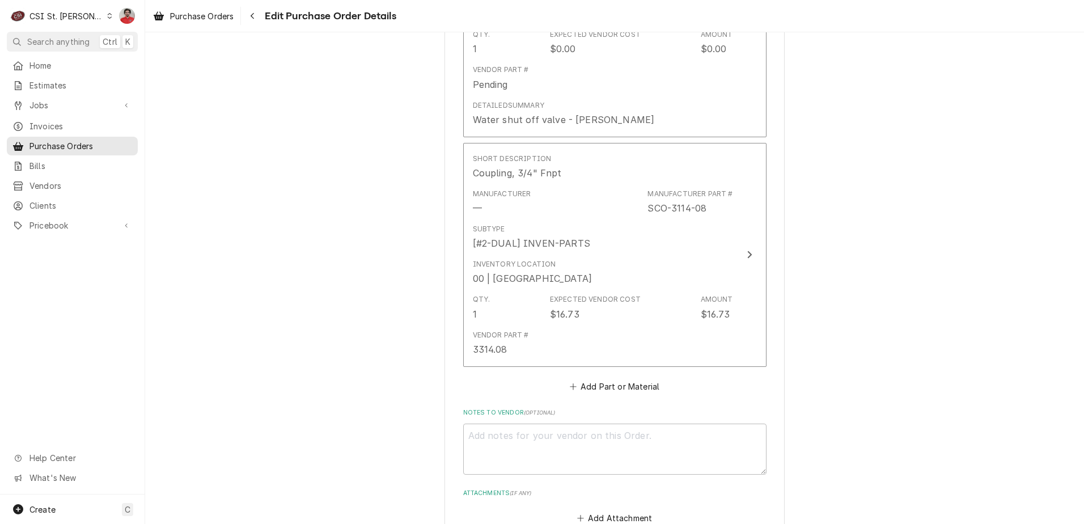
scroll to position [704, 0]
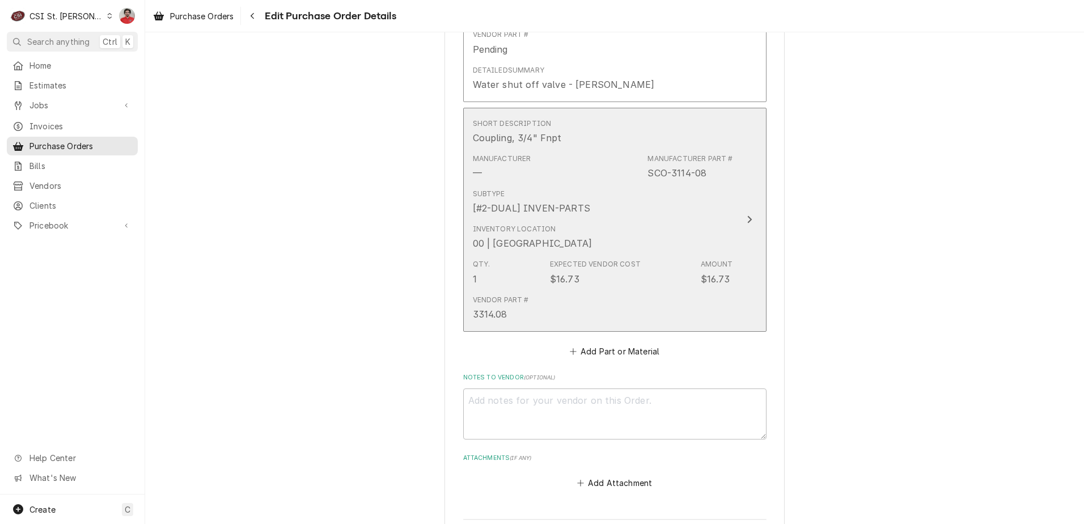
click at [529, 311] on div "Vendor Part # 3314.08" at bounding box center [603, 307] width 260 height 35
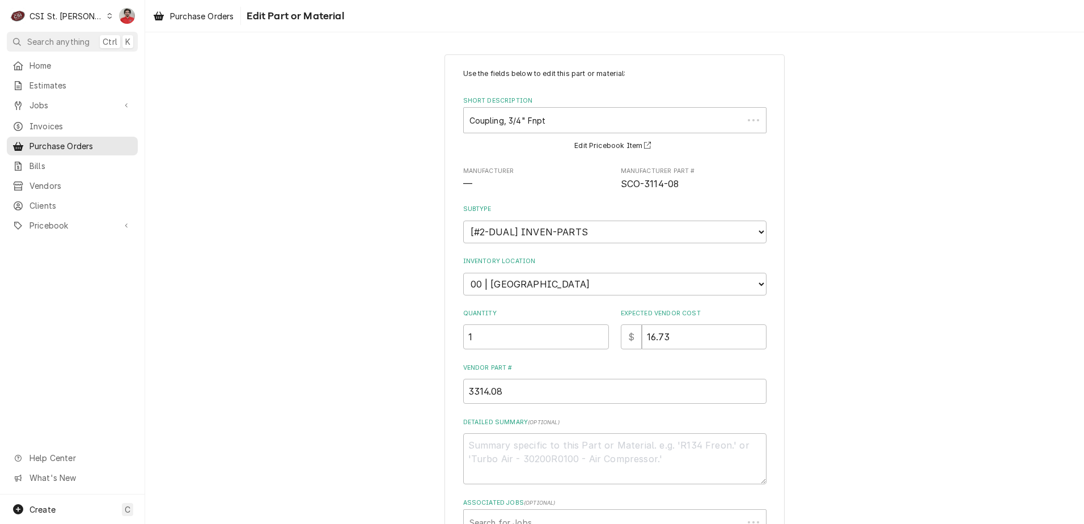
type textarea "x"
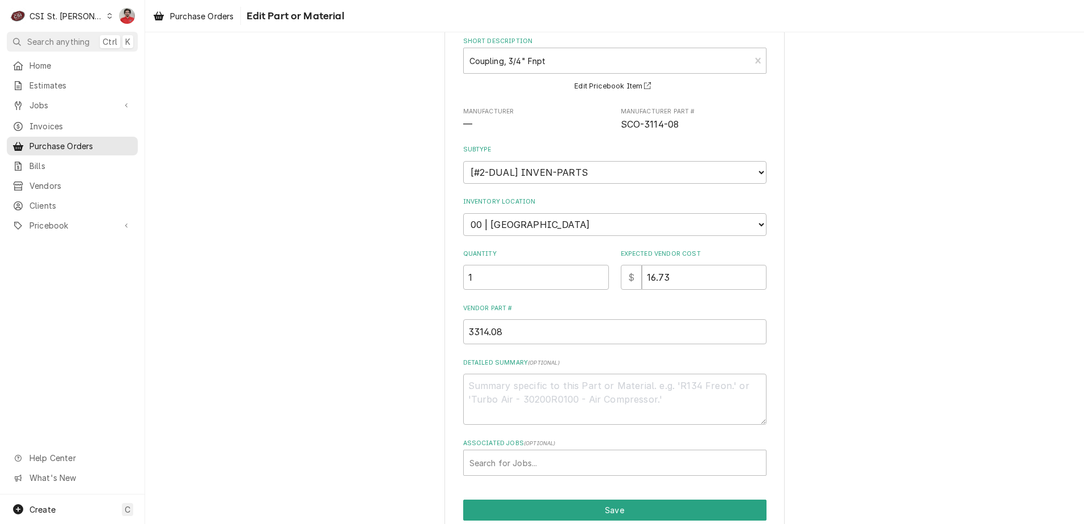
scroll to position [109, 0]
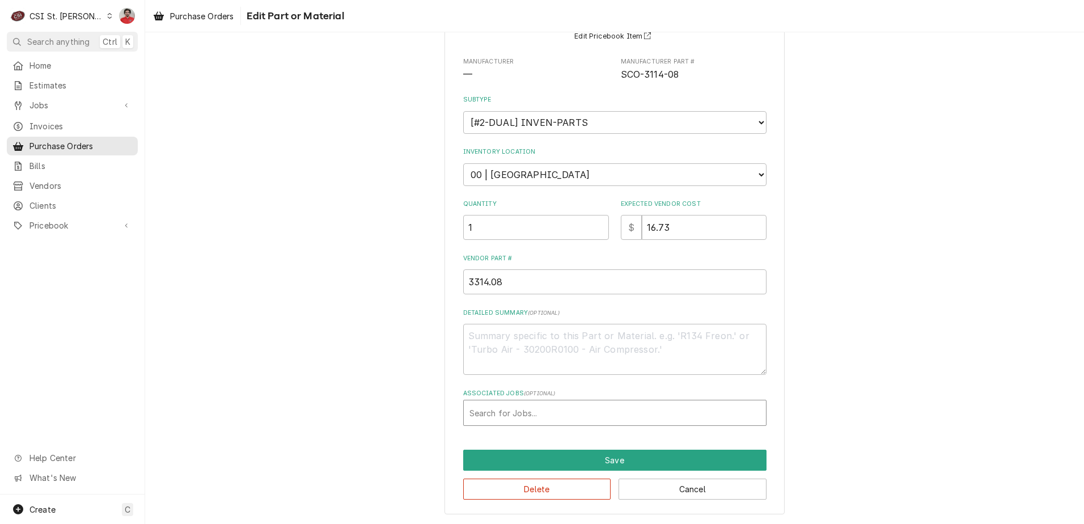
click at [504, 424] on div "Search for Jobs..." at bounding box center [615, 412] width 302 height 25
type input "41048"
drag, startPoint x: 506, startPoint y: 411, endPoint x: 396, endPoint y: 424, distance: 110.3
click at [396, 424] on div "Use the fields below to edit this part or material: Short Description Coupling,…" at bounding box center [614, 229] width 939 height 589
type input "43256"
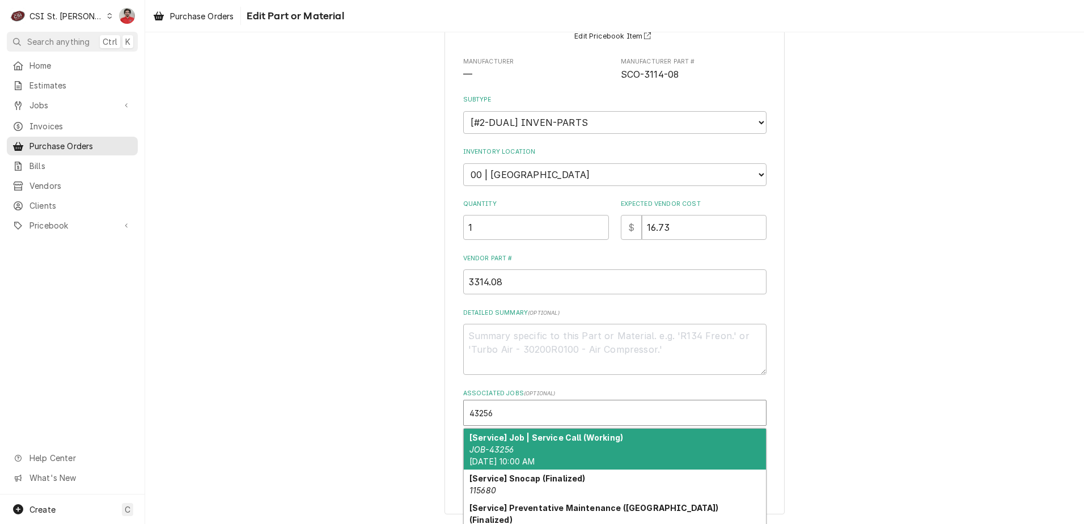
click at [514, 449] on div "[Service] Job | Service Call (Working) JOB-43256 Wed, Oct 15th, 2025 - 10:00 AM" at bounding box center [615, 449] width 302 height 41
type textarea "x"
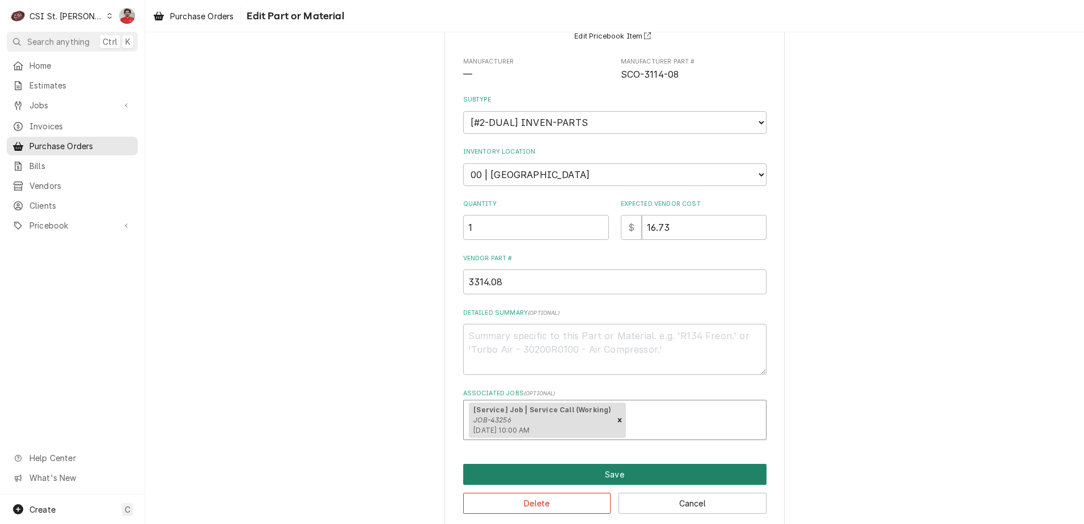
click at [542, 479] on button "Save" at bounding box center [614, 474] width 303 height 21
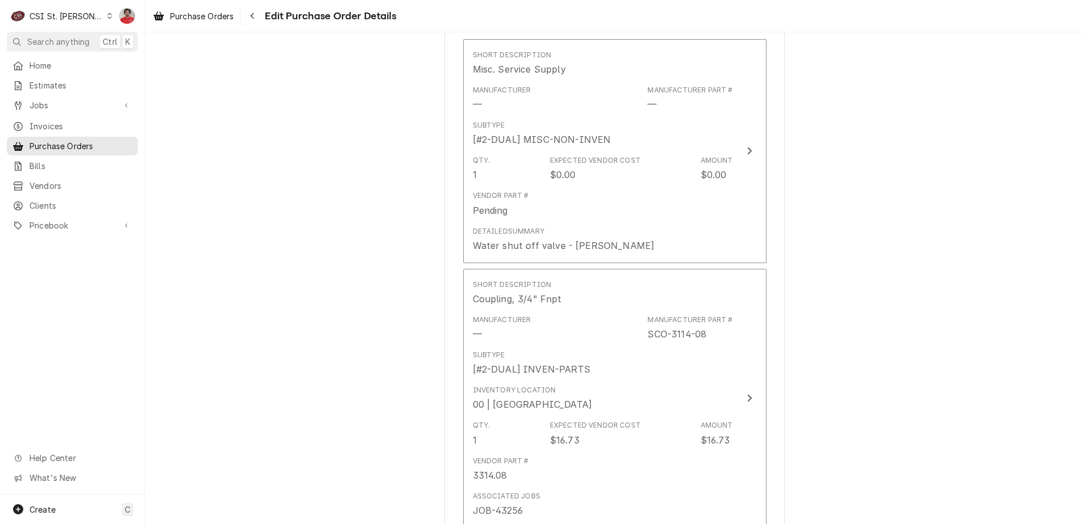
scroll to position [442, 0]
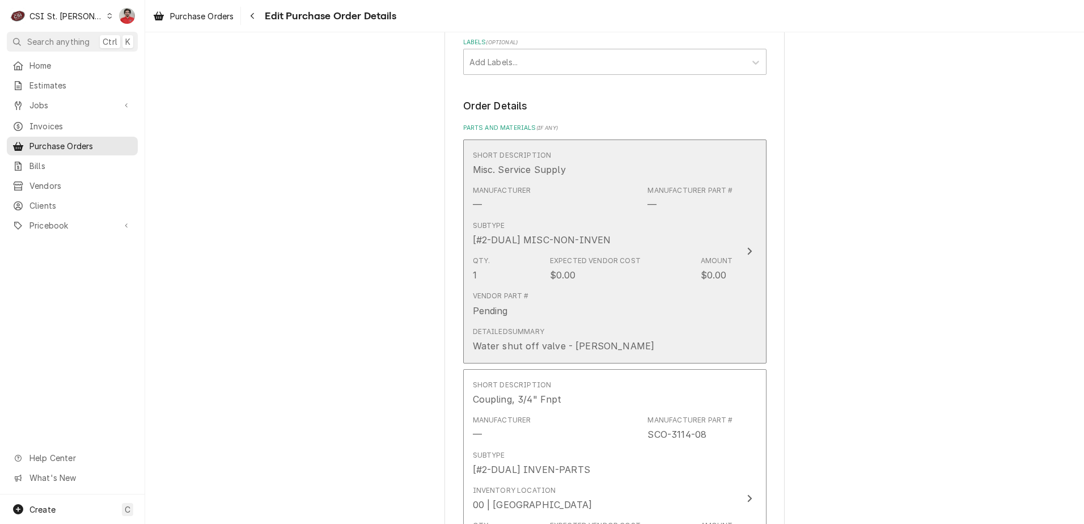
click at [523, 173] on div "Misc. Service Supply" at bounding box center [519, 170] width 93 height 14
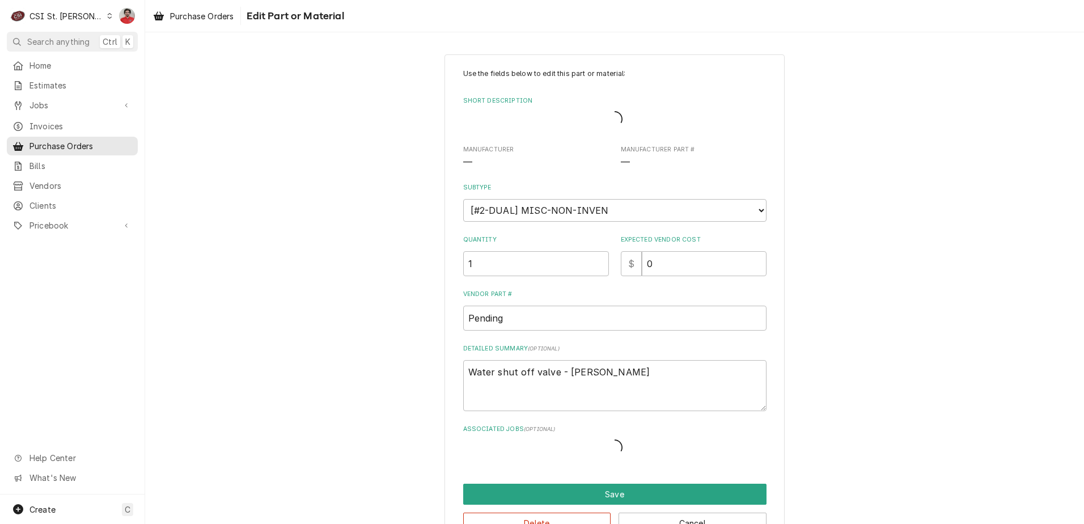
type textarea "x"
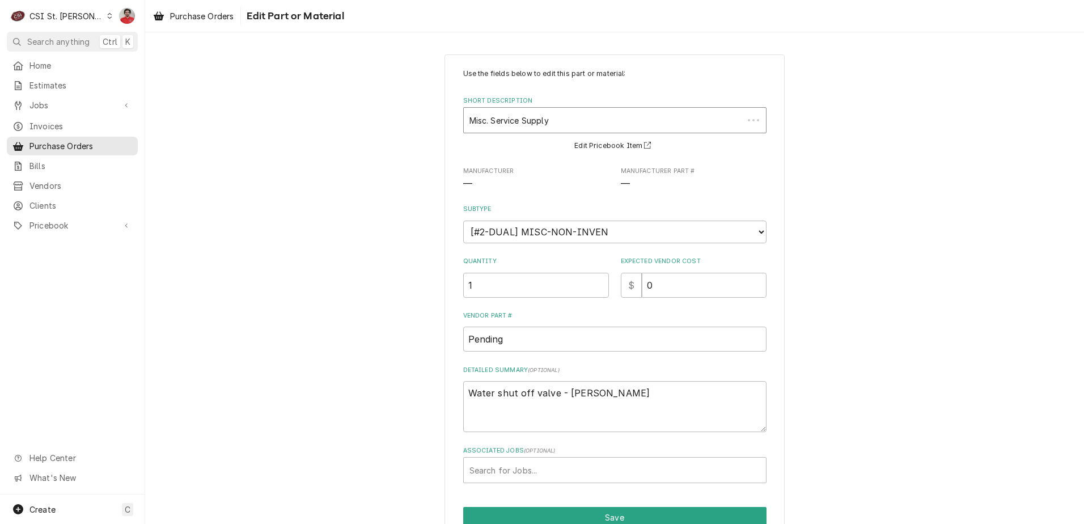
click at [551, 119] on div "Short Description" at bounding box center [604, 120] width 268 height 20
click at [830, 68] on div "Use the fields below to edit this part or material: Short Description Use Up an…" at bounding box center [614, 312] width 939 height 537
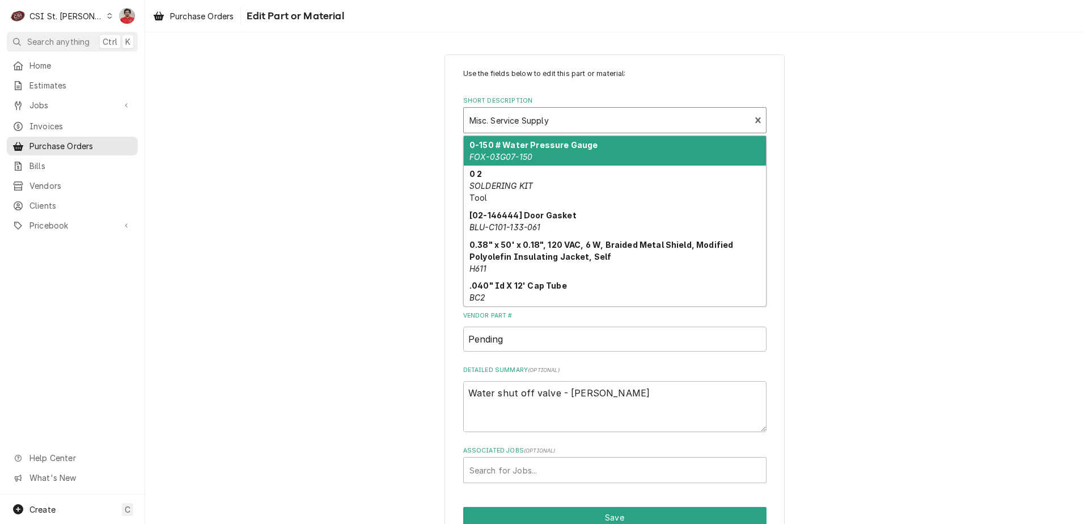
click at [539, 115] on div "Short Description" at bounding box center [608, 120] width 276 height 20
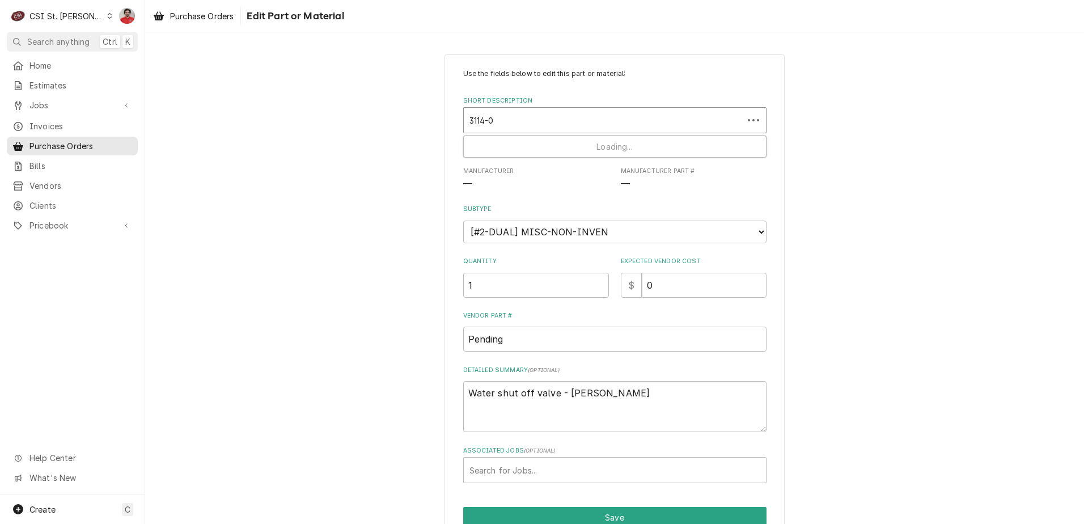
type input "3114-07"
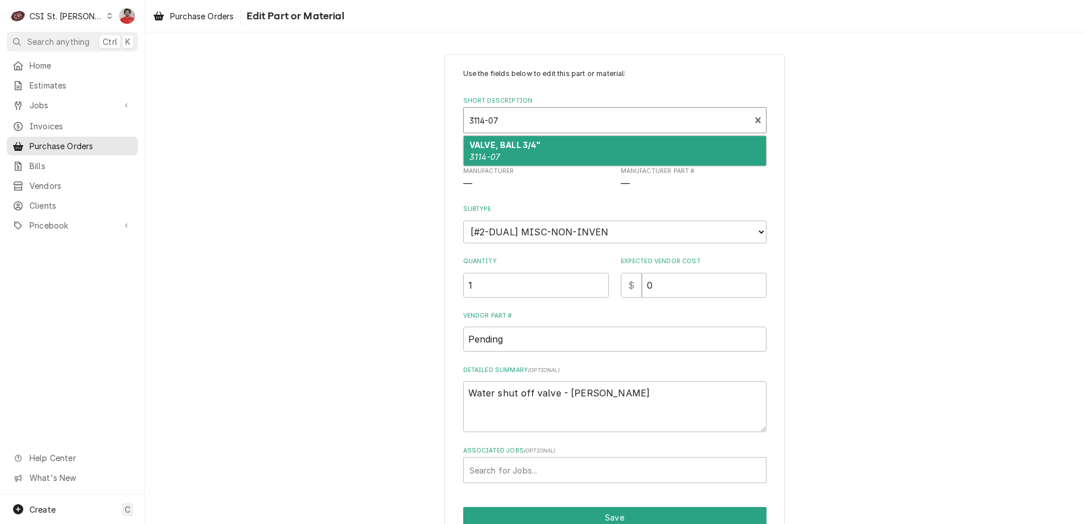
click at [526, 155] on div "VALVE, BALL 3/4" 3114-07" at bounding box center [615, 150] width 302 height 29
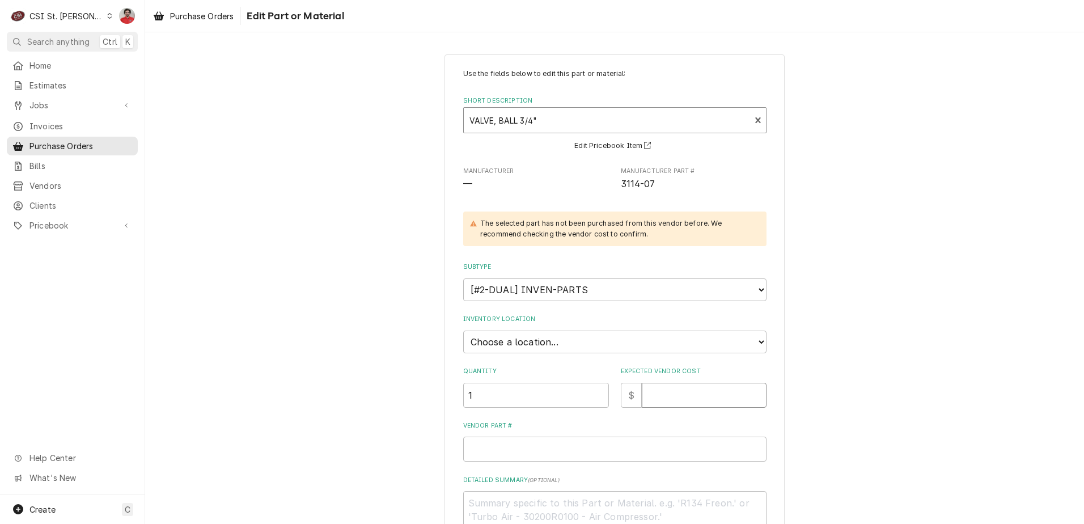
click at [660, 402] on input "Expected Vendor Cost" at bounding box center [704, 395] width 125 height 25
type textarea "x"
type input "5"
type textarea "x"
type input "50"
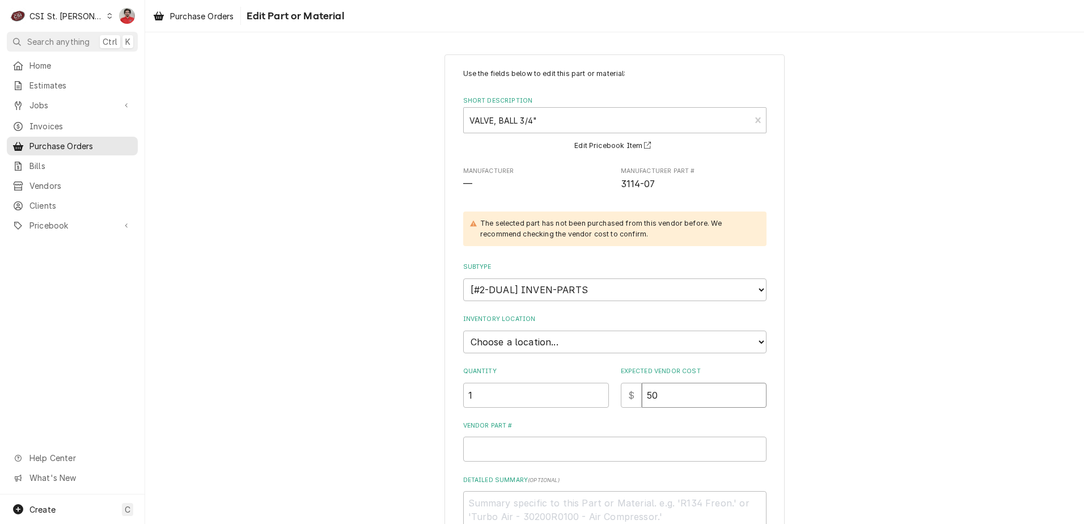
type textarea "x"
type input "50.4"
type textarea "x"
type input "50.48"
click at [602, 443] on input "Vendor Part #" at bounding box center [614, 449] width 303 height 25
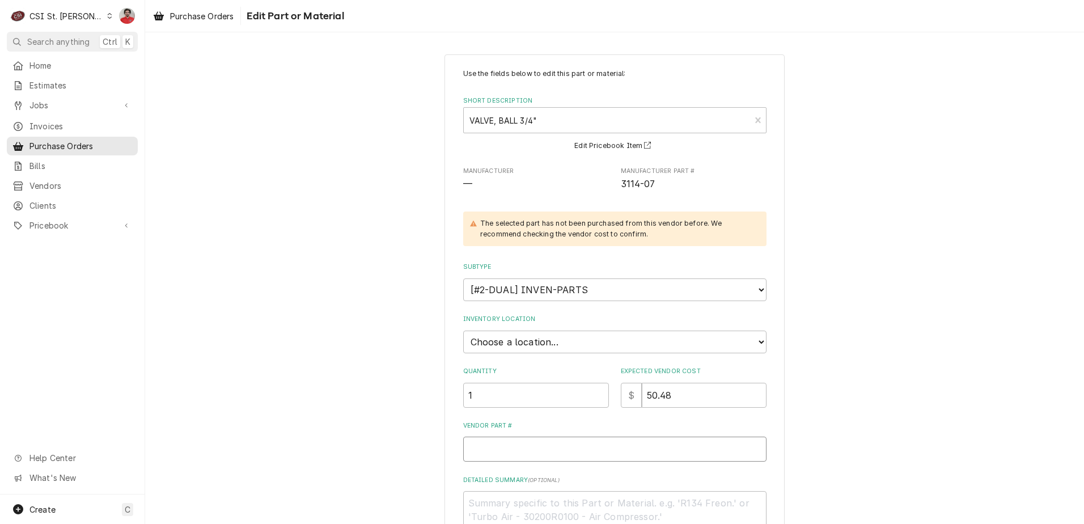
type textarea "x"
type input "3"
type textarea "x"
type input "31"
type textarea "x"
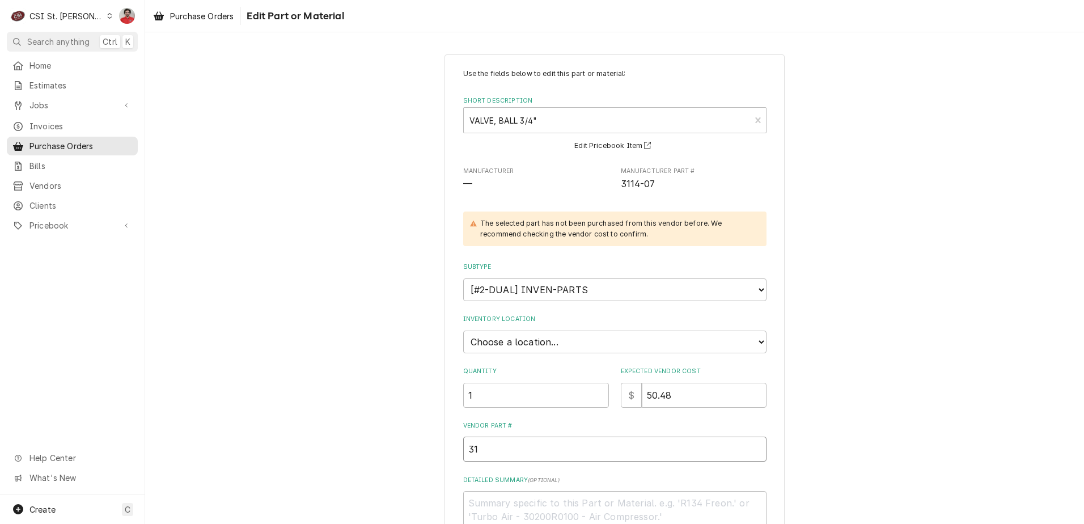
type input "311"
type textarea "x"
type input "3114"
type textarea "x"
type input "3114-"
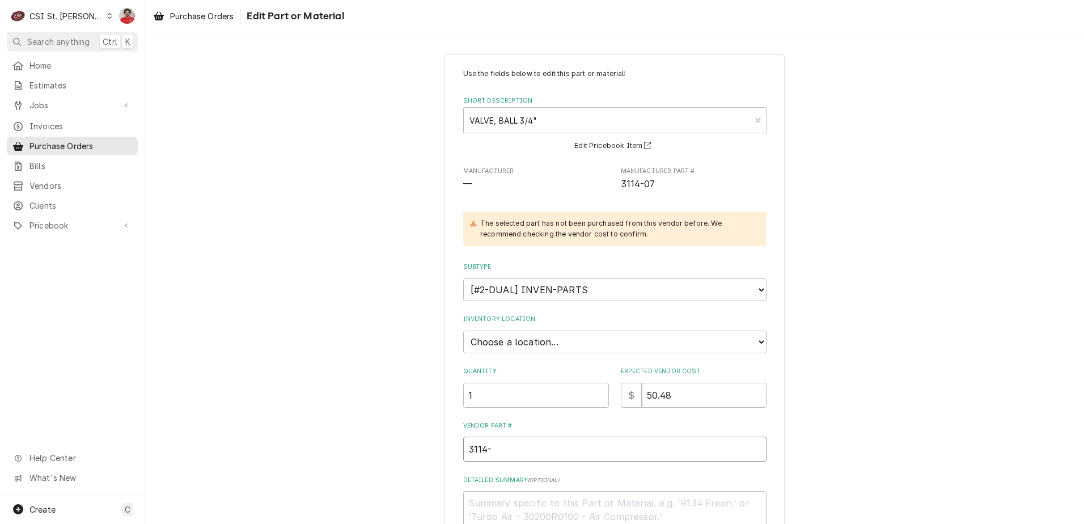
type textarea "x"
type input "3114-0"
type textarea "x"
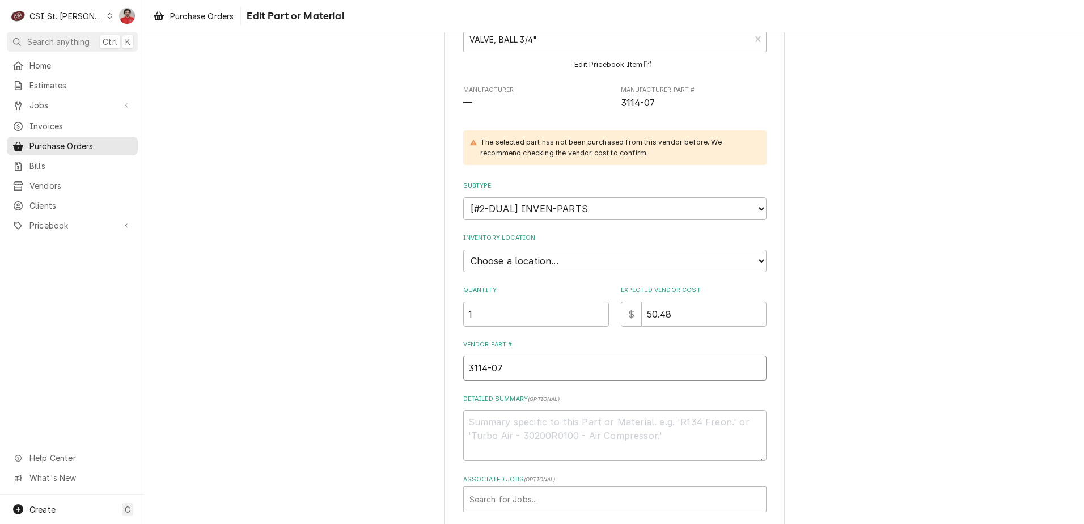
scroll to position [167, 0]
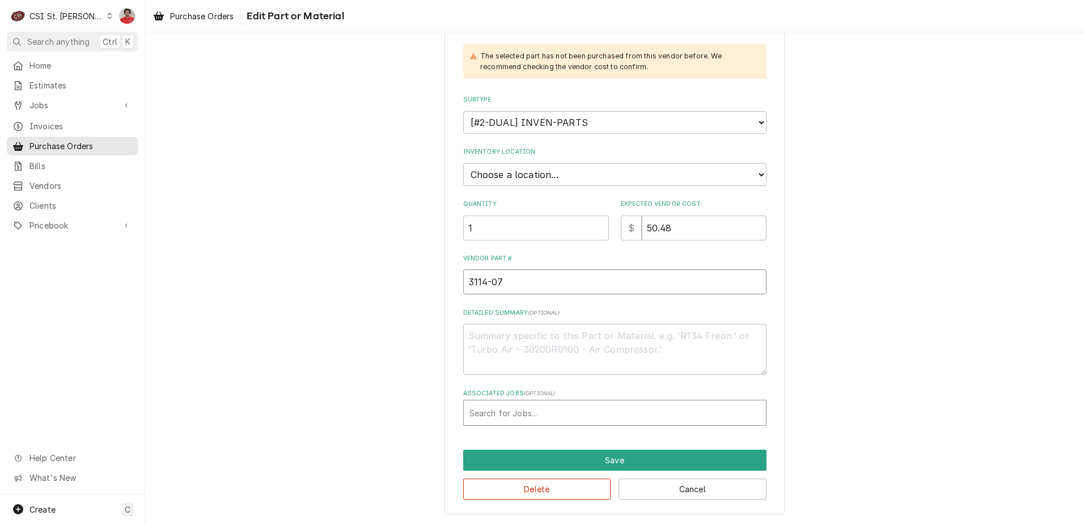
type input "3114-07"
click at [556, 407] on div "Associated Jobs" at bounding box center [615, 413] width 291 height 20
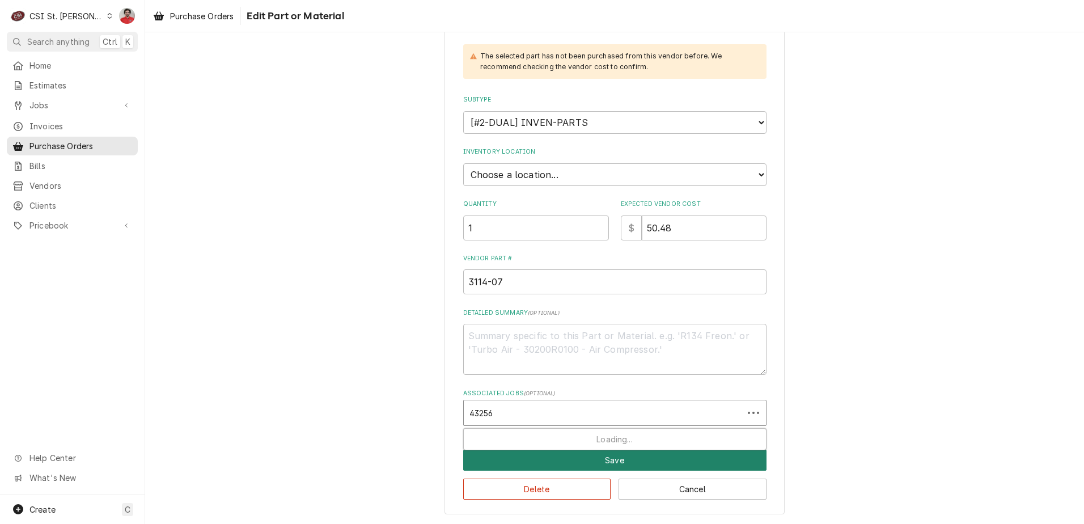
type input "43256"
click at [555, 461] on button "Save" at bounding box center [614, 460] width 303 height 21
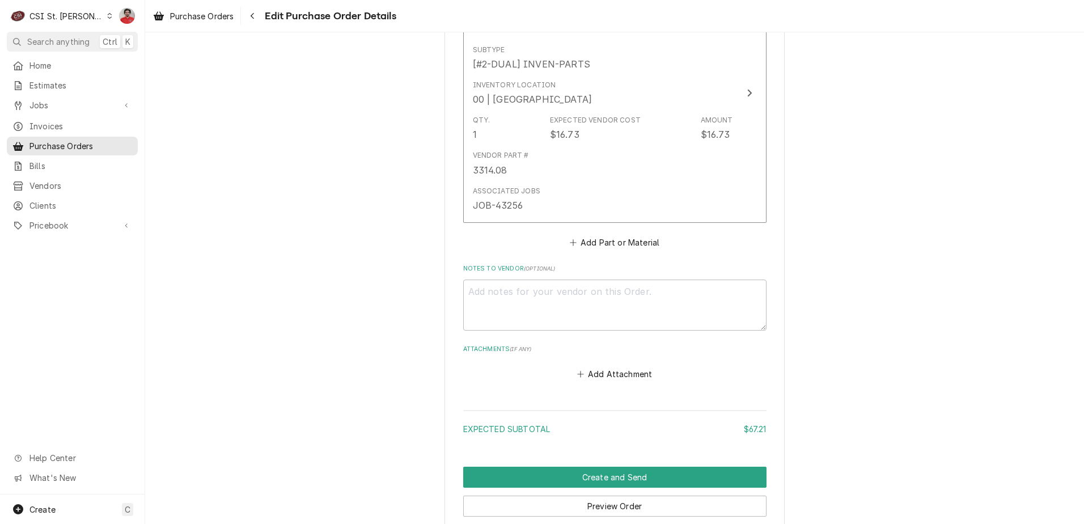
scroll to position [515, 0]
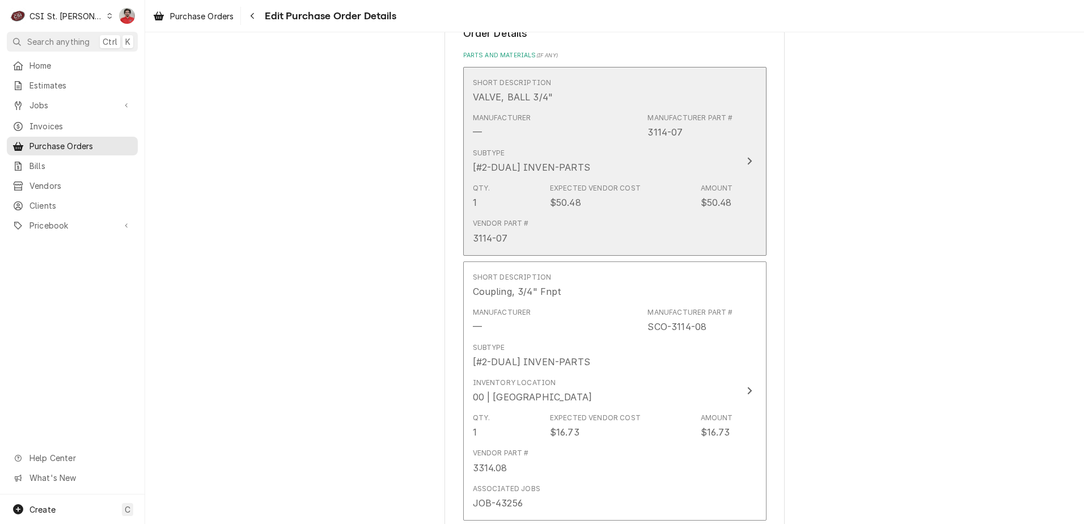
click at [571, 171] on div "[#2-DUAL] INVEN-PARTS" at bounding box center [531, 168] width 117 height 14
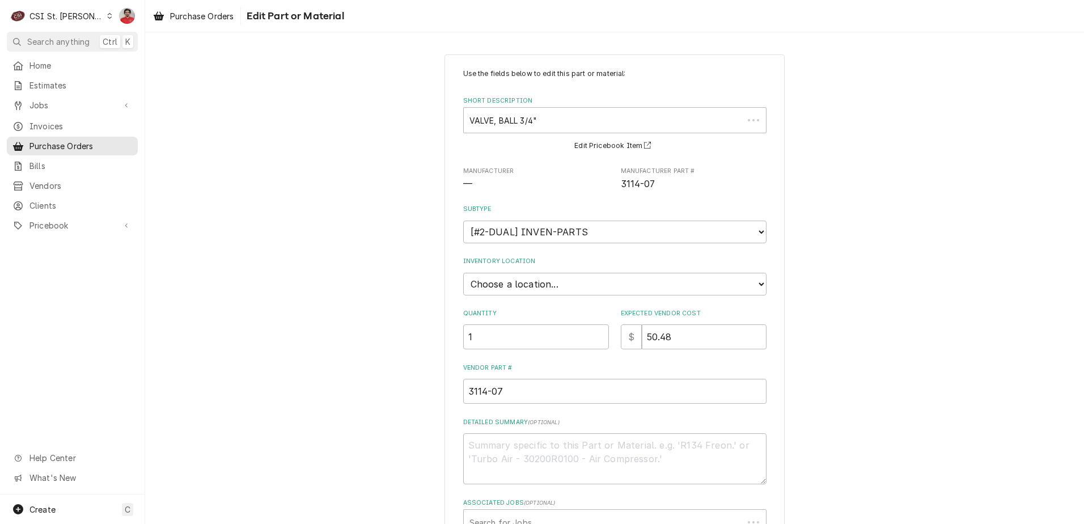
type textarea "x"
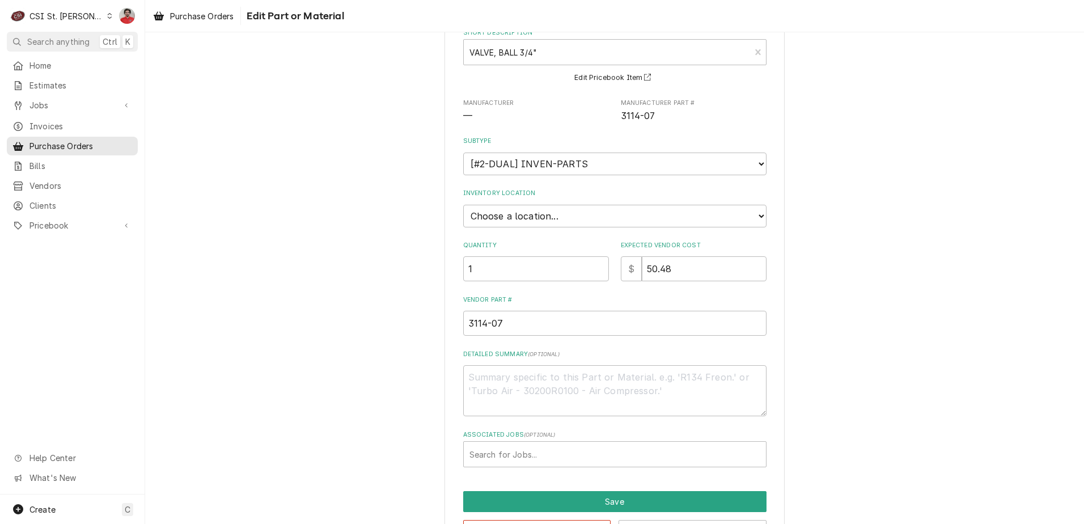
scroll to position [109, 0]
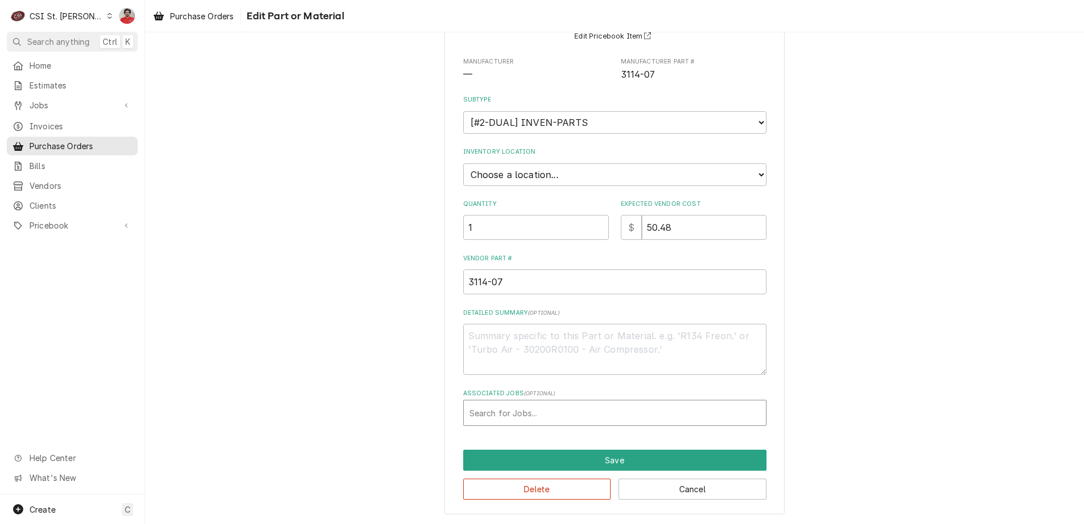
click at [526, 416] on div "Associated Jobs" at bounding box center [615, 413] width 291 height 20
type input "43256"
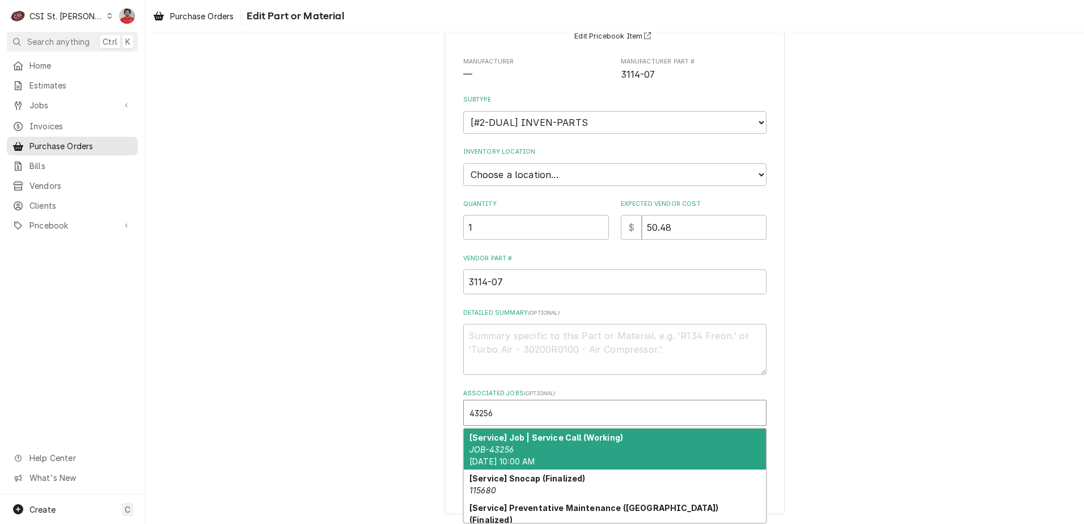
click at [530, 445] on div "[Service] Job | Service Call (Working) JOB-43256 Wed, Oct 15th, 2025 - 10:00 AM" at bounding box center [615, 449] width 302 height 41
type textarea "x"
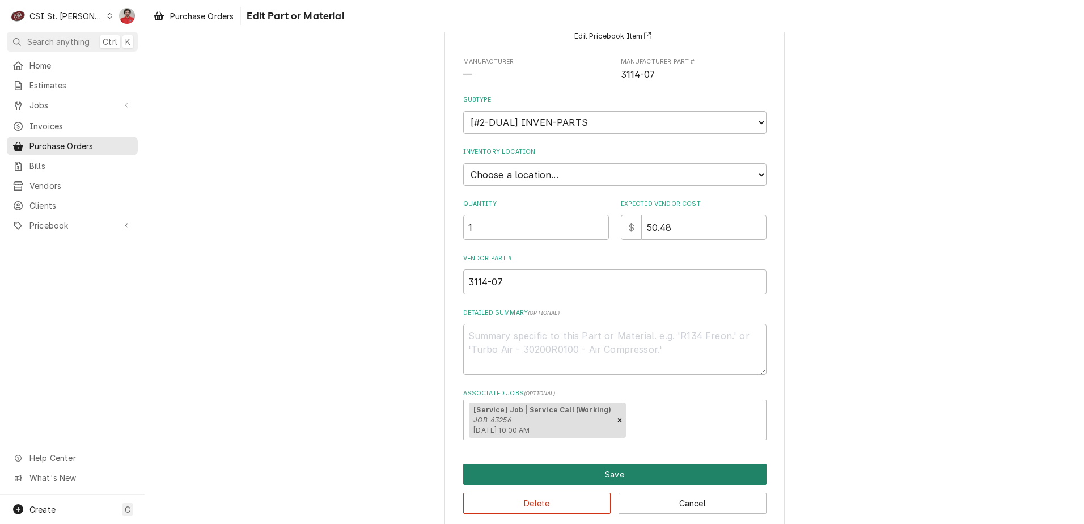
click at [535, 478] on button "Save" at bounding box center [614, 474] width 303 height 21
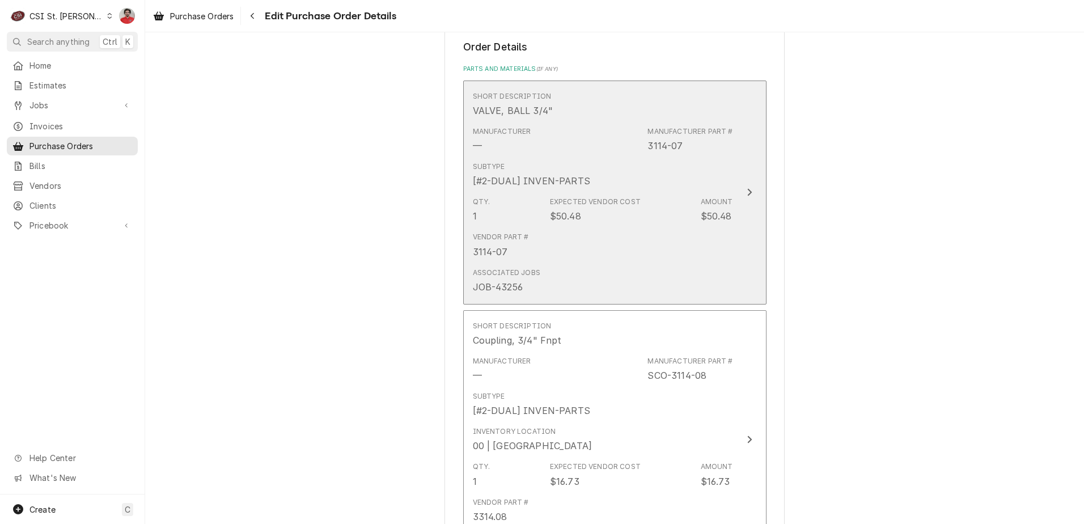
scroll to position [947, 0]
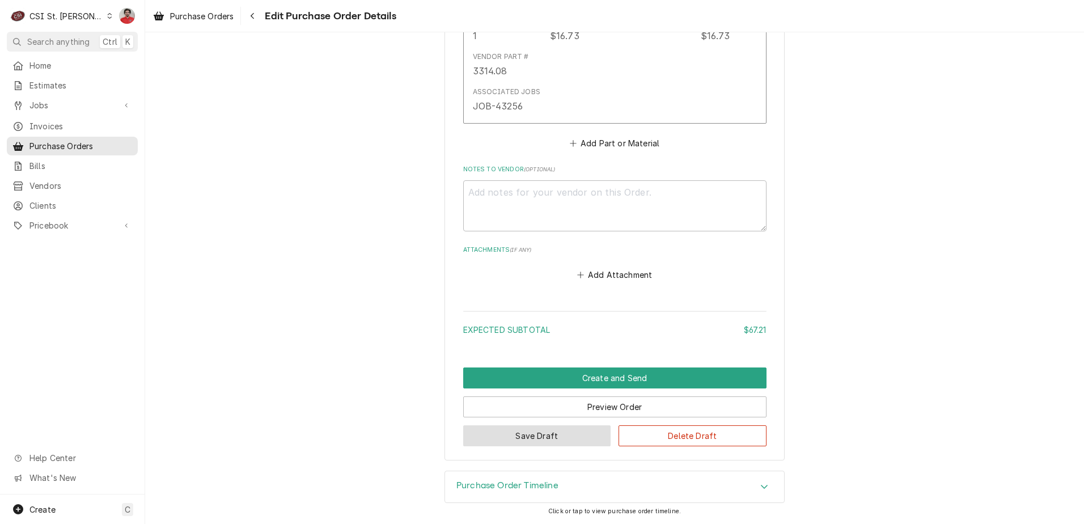
click at [561, 433] on button "Save Draft" at bounding box center [537, 435] width 148 height 21
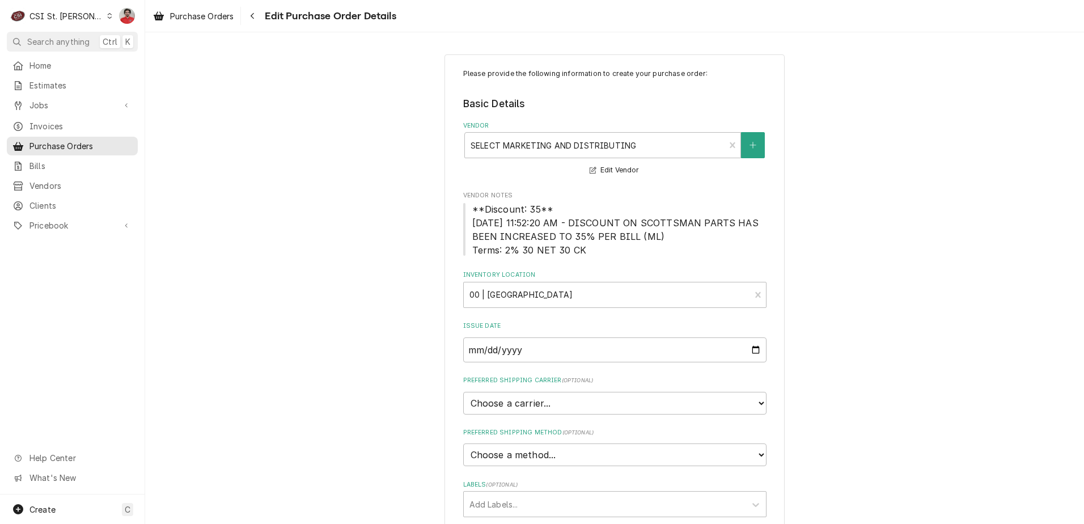
scroll to position [340, 0]
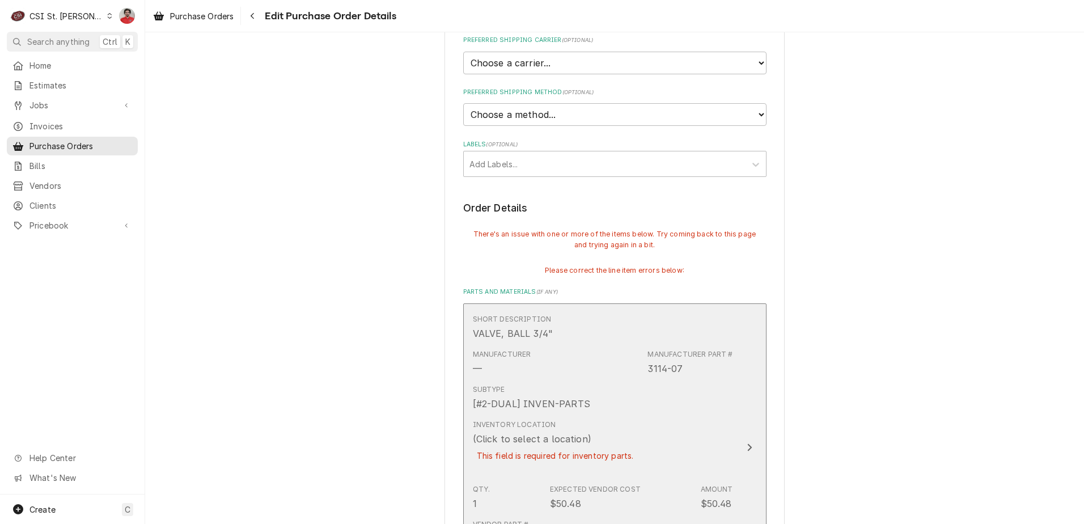
click at [620, 353] on div "Manufacturer — Manufacturer Part # 3114-07" at bounding box center [603, 362] width 260 height 35
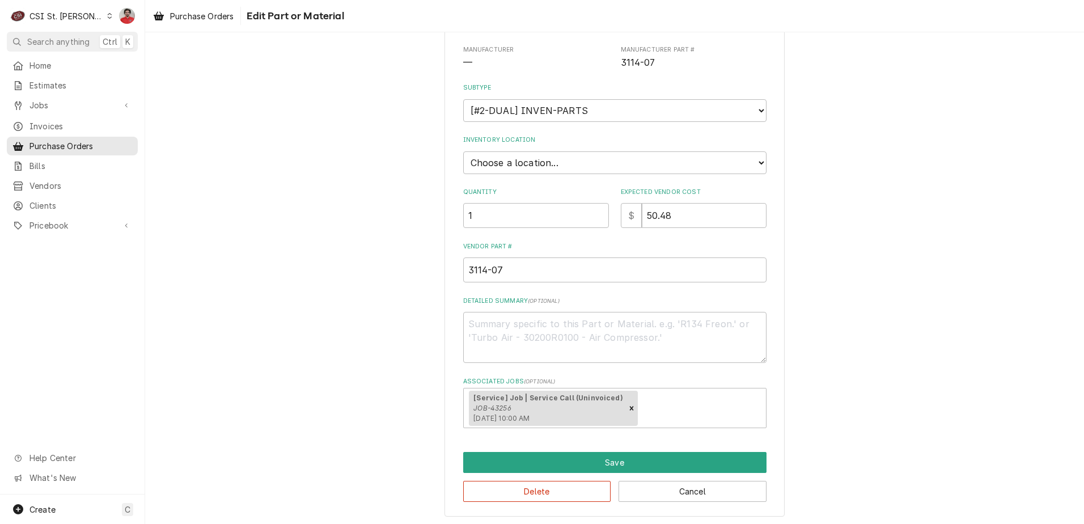
scroll to position [124, 0]
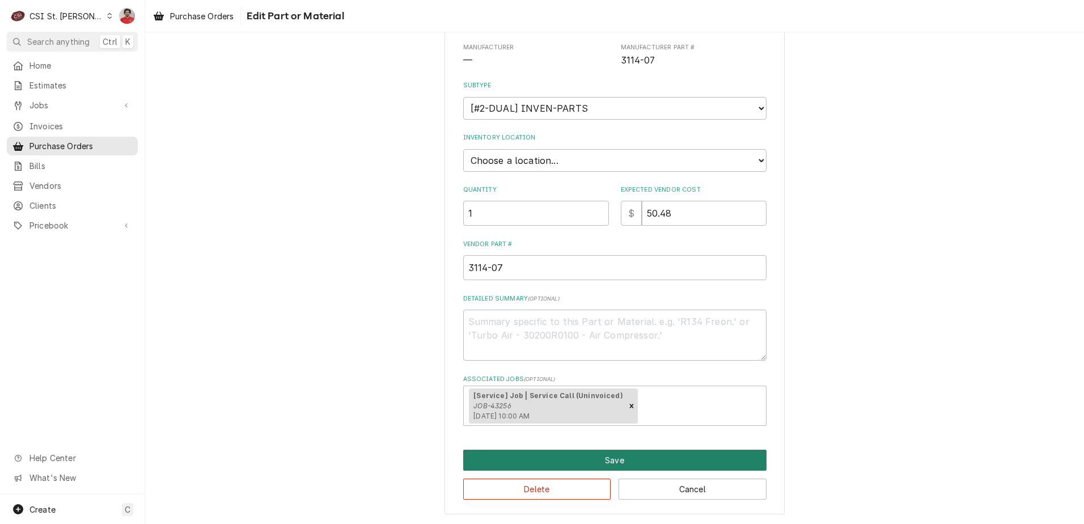
click at [636, 468] on button "Save" at bounding box center [614, 460] width 303 height 21
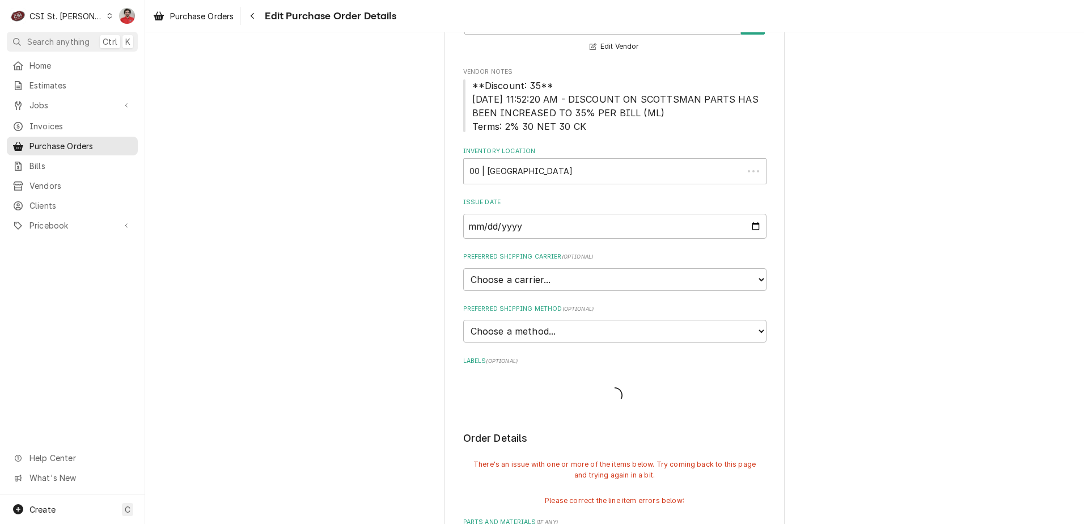
scroll to position [340, 0]
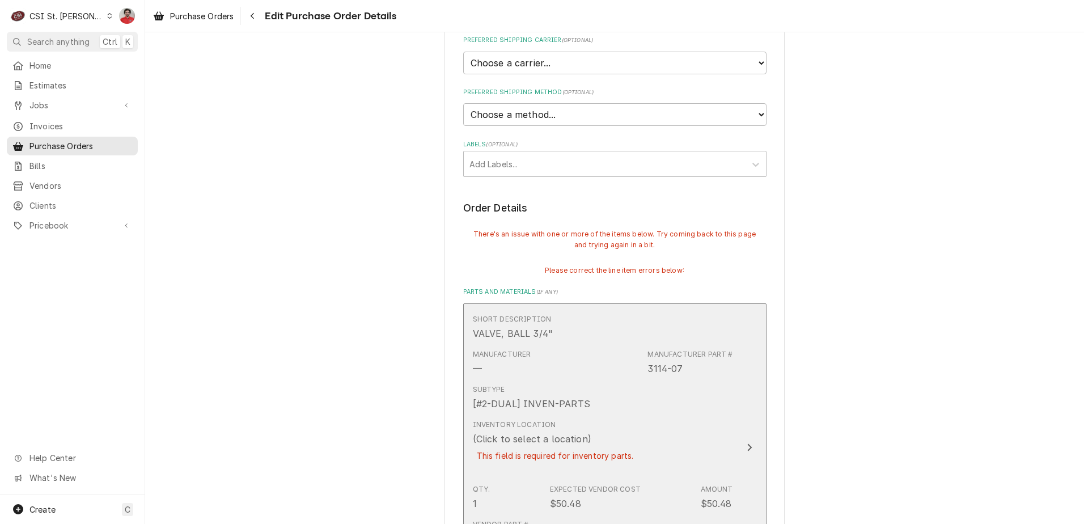
click at [585, 403] on div "Subtype [#2-DUAL] INVEN-PARTS" at bounding box center [603, 397] width 260 height 35
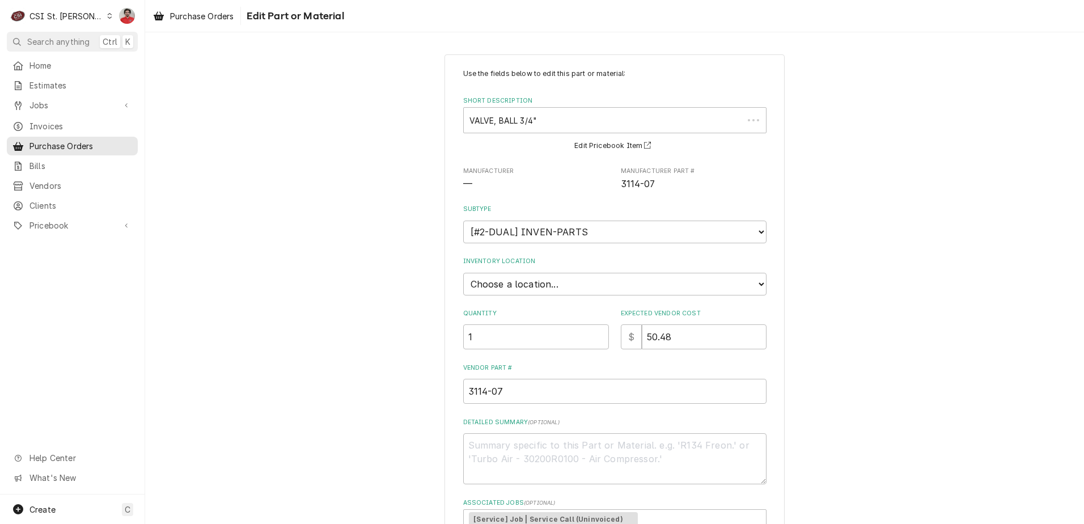
type textarea "x"
click at [526, 274] on select "Choose a location... 00 | STL WAREHOUSE 01 | CHUCK WAMBOLDT V#93 01 | COURTNEY …" at bounding box center [614, 284] width 303 height 23
select select "1418"
click at [463, 273] on select "Choose a location... 00 | STL WAREHOUSE 01 | CHUCK WAMBOLDT V#93 01 | COURTNEY …" at bounding box center [614, 284] width 303 height 23
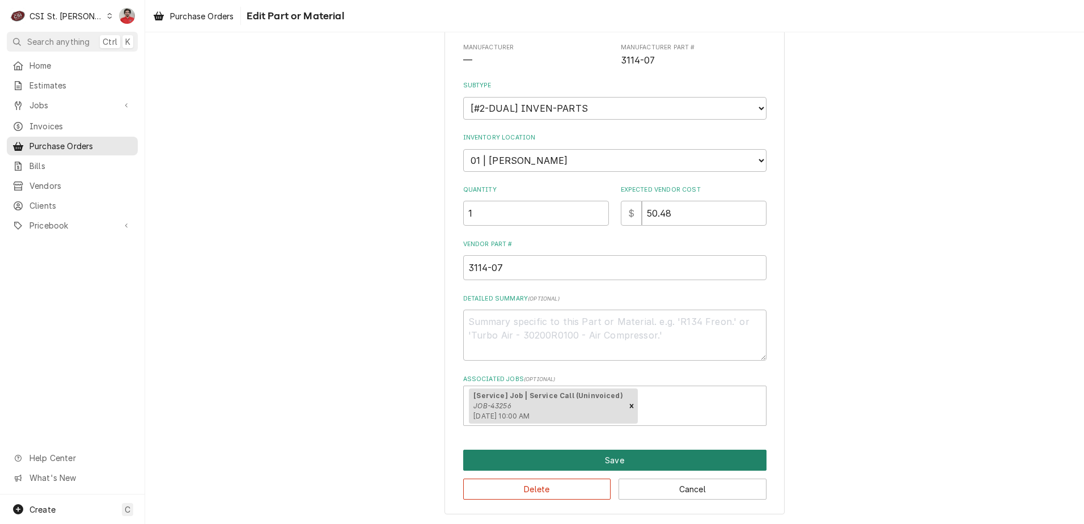
click at [576, 461] on button "Save" at bounding box center [614, 460] width 303 height 21
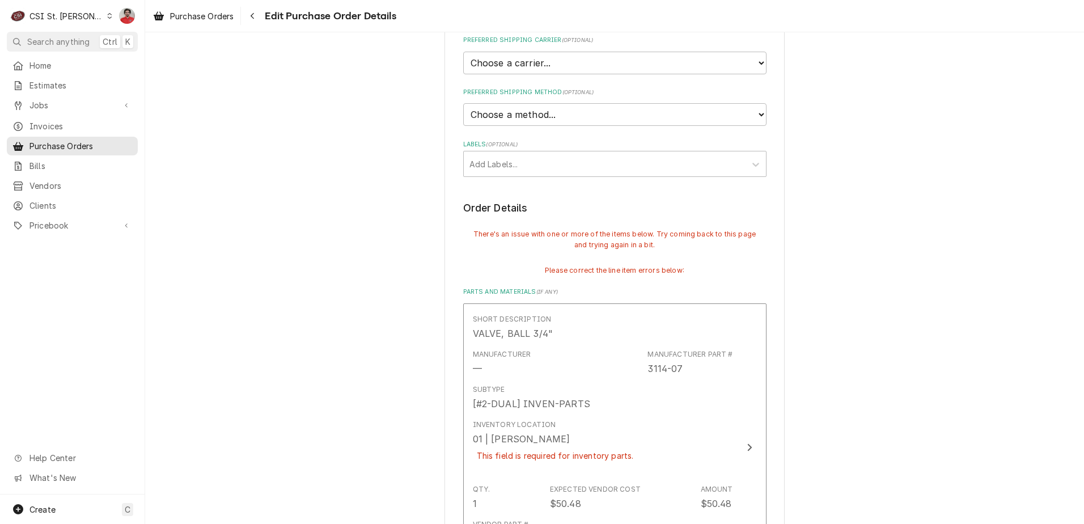
scroll to position [681, 0]
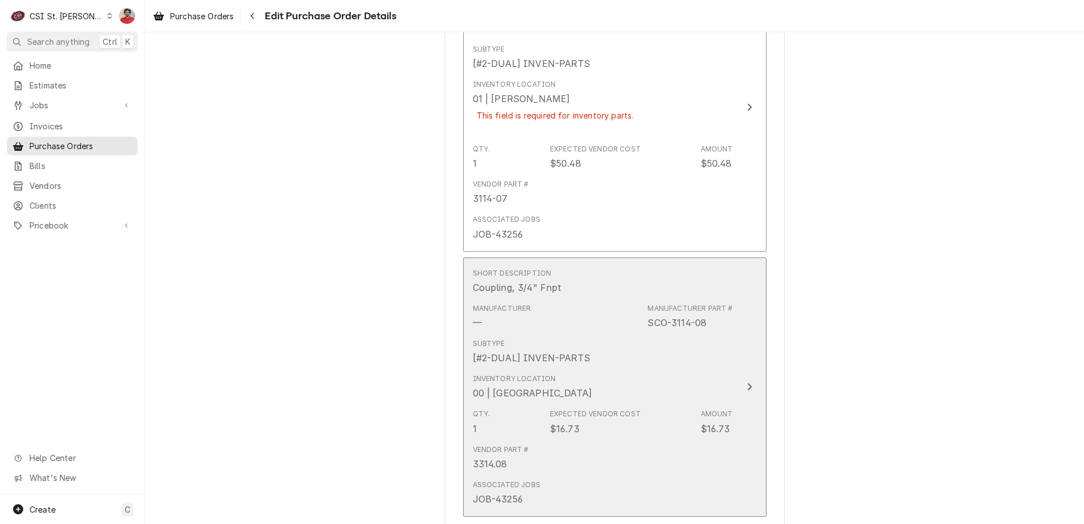
click at [561, 387] on div "00 | STL WAREHOUSE" at bounding box center [533, 393] width 120 height 14
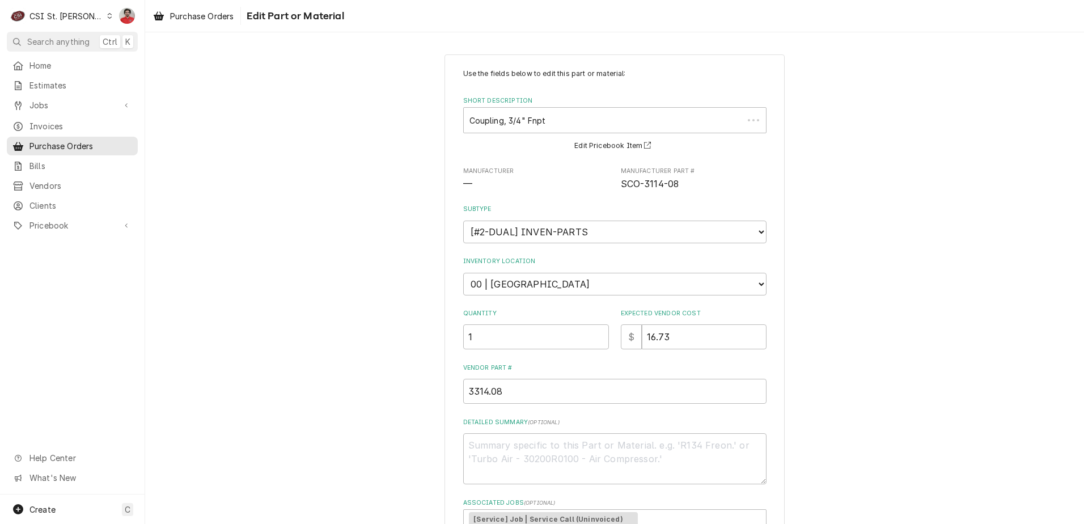
type textarea "x"
click at [519, 234] on select "Choose a subtype... [#2-DUAL] AFTERHRS-WH-CHG-2 [#2-DUAL] BEV-EQUIP [#2-DUAL] B…" at bounding box center [614, 232] width 303 height 23
click at [518, 228] on select "Choose a subtype... [#2-DUAL] AFTERHRS-WH-CHG-2 [#2-DUAL] BEV-EQUIP [#2-DUAL] B…" at bounding box center [614, 232] width 303 height 23
click at [529, 278] on select "Choose a location... 00 | STL WAREHOUSE 01 | CHUCK WAMBOLDT V#93 01 | COURTNEY …" at bounding box center [614, 284] width 303 height 23
select select "1418"
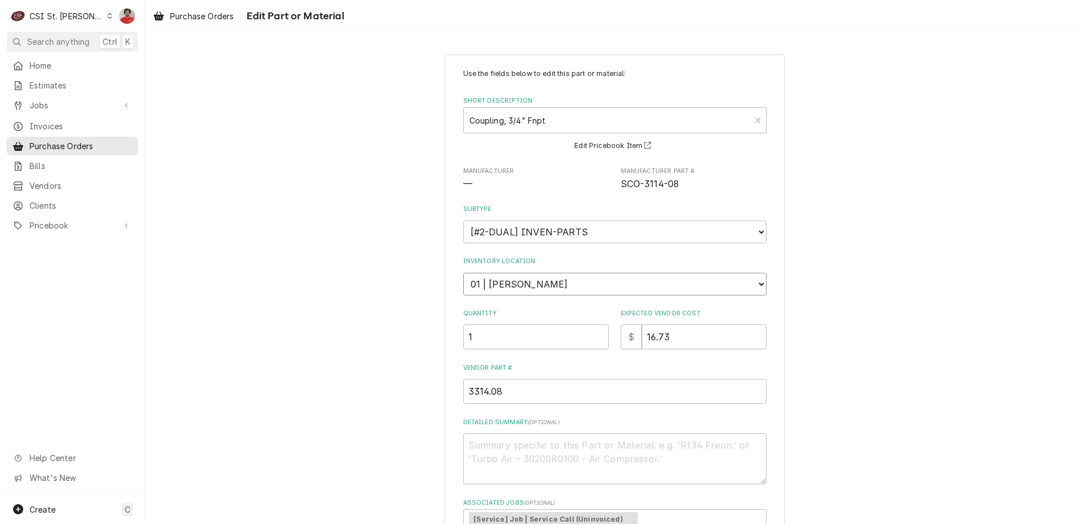
click at [463, 273] on select "Choose a location... 00 | STL WAREHOUSE 01 | CHUCK WAMBOLDT V#93 01 | COURTNEY …" at bounding box center [614, 284] width 303 height 23
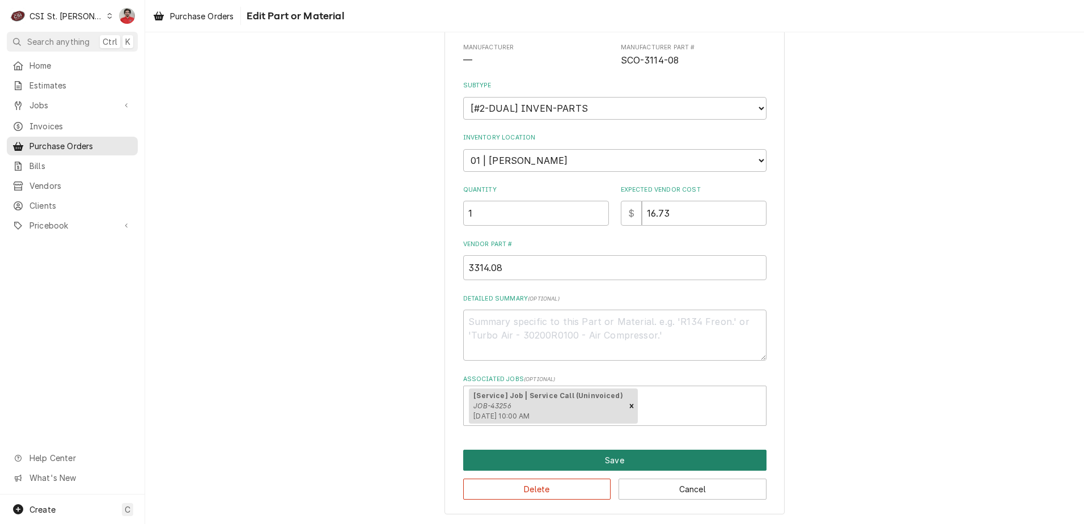
click at [586, 456] on button "Save" at bounding box center [614, 460] width 303 height 21
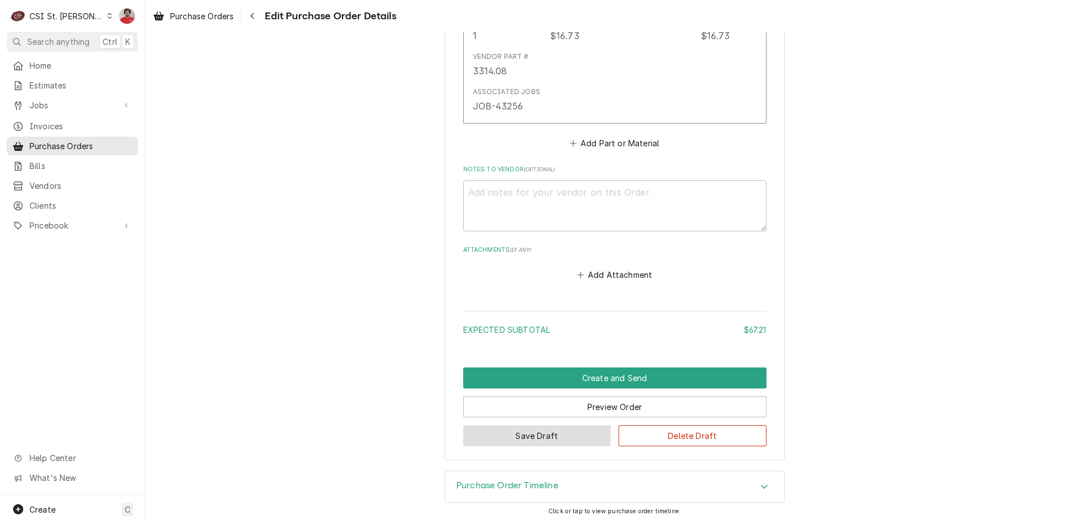
click at [547, 431] on button "Save Draft" at bounding box center [537, 435] width 148 height 21
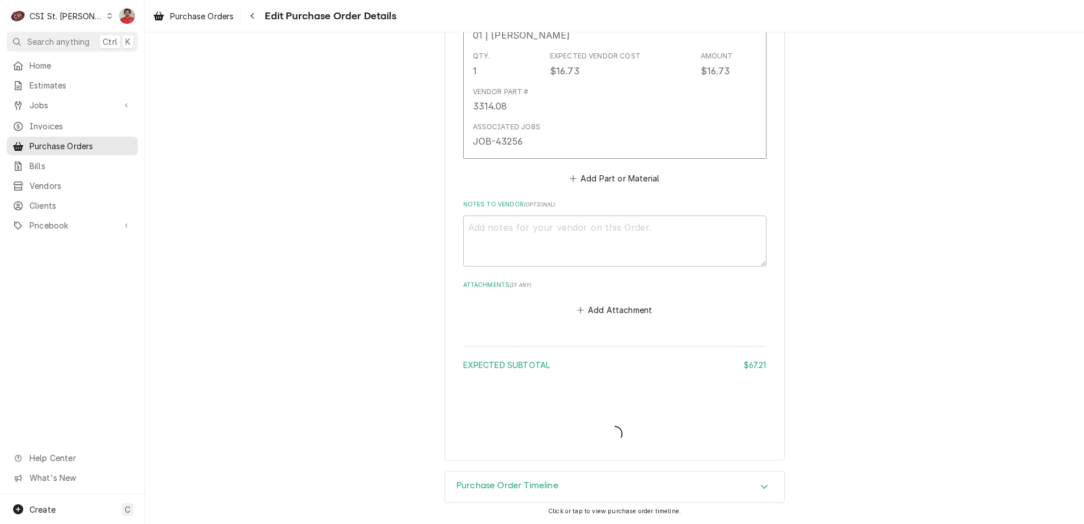
scroll to position [977, 0]
type textarea "x"
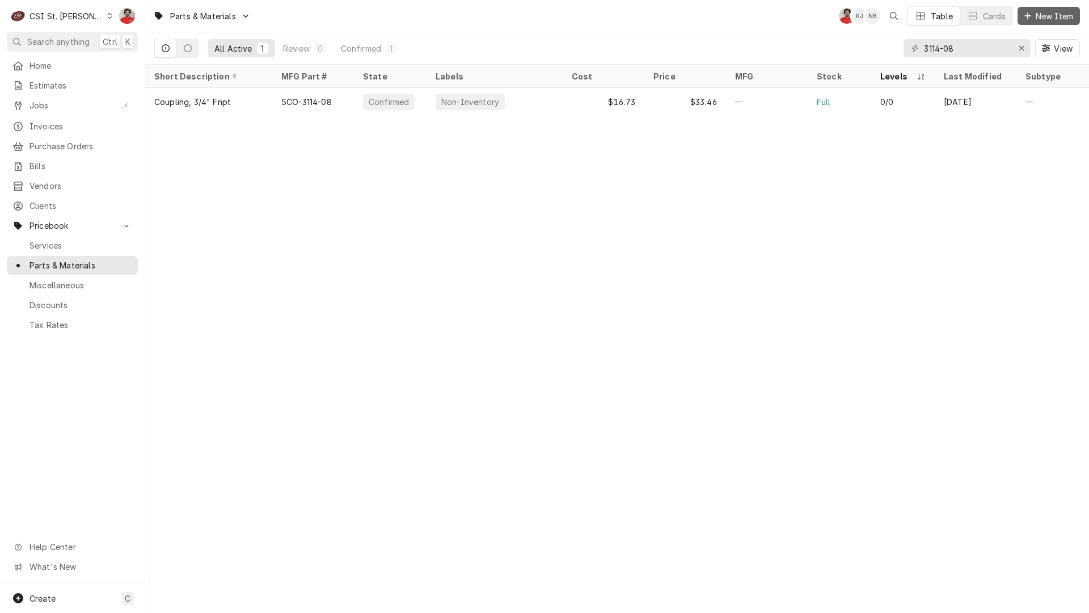
click at [1040, 20] on span "New Item" at bounding box center [1054, 16] width 42 height 12
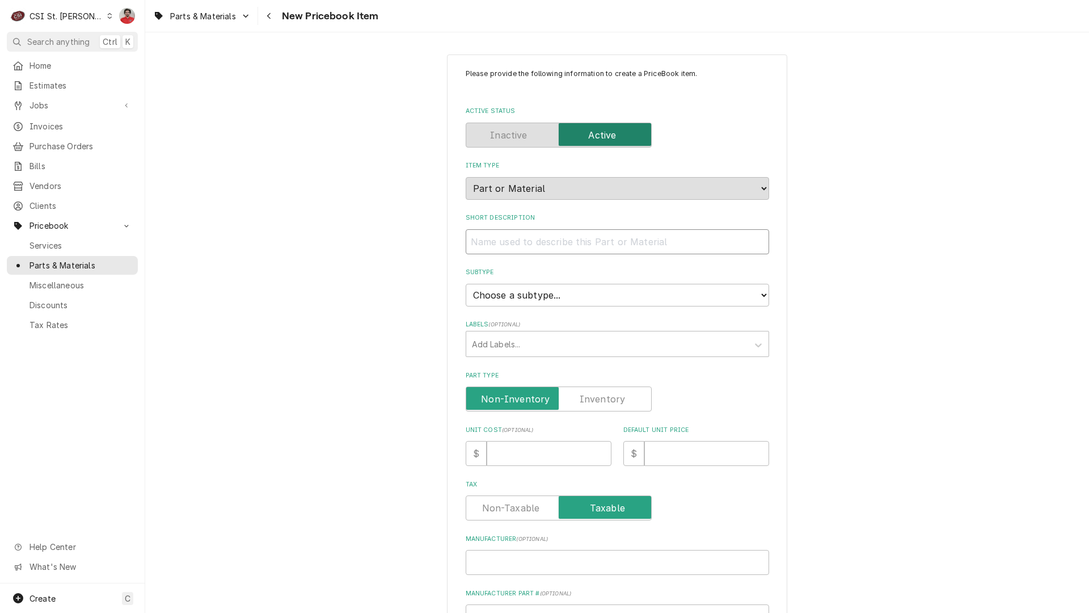
click at [527, 241] on input "Short Description" at bounding box center [617, 241] width 303 height 25
type textarea "x"
type input "V"
type textarea "x"
type input "VA"
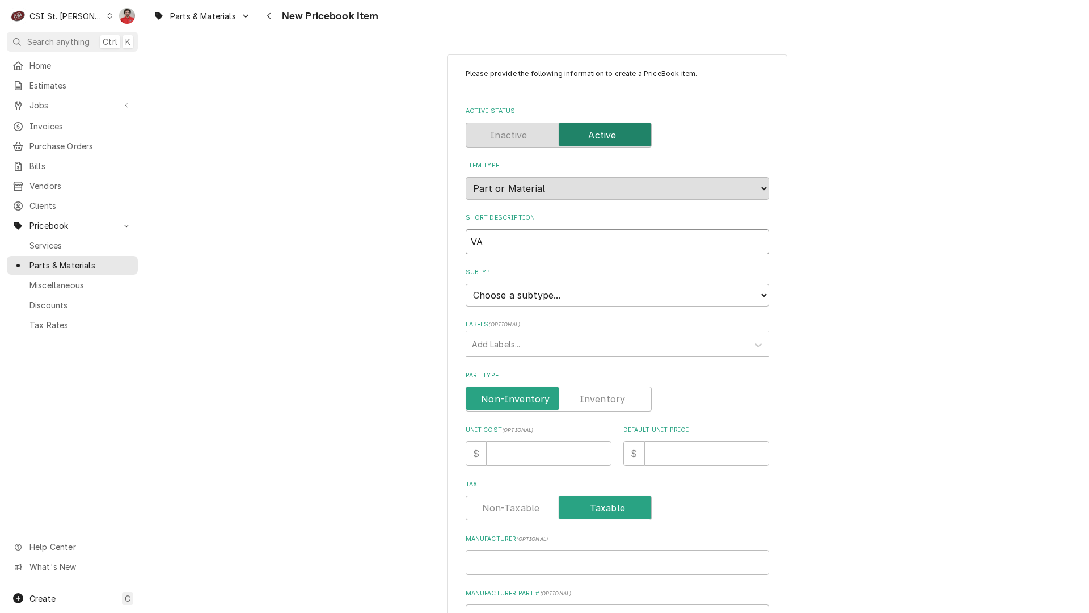
type textarea "x"
type input "VAL"
type textarea "x"
type input "VALV"
type textarea "x"
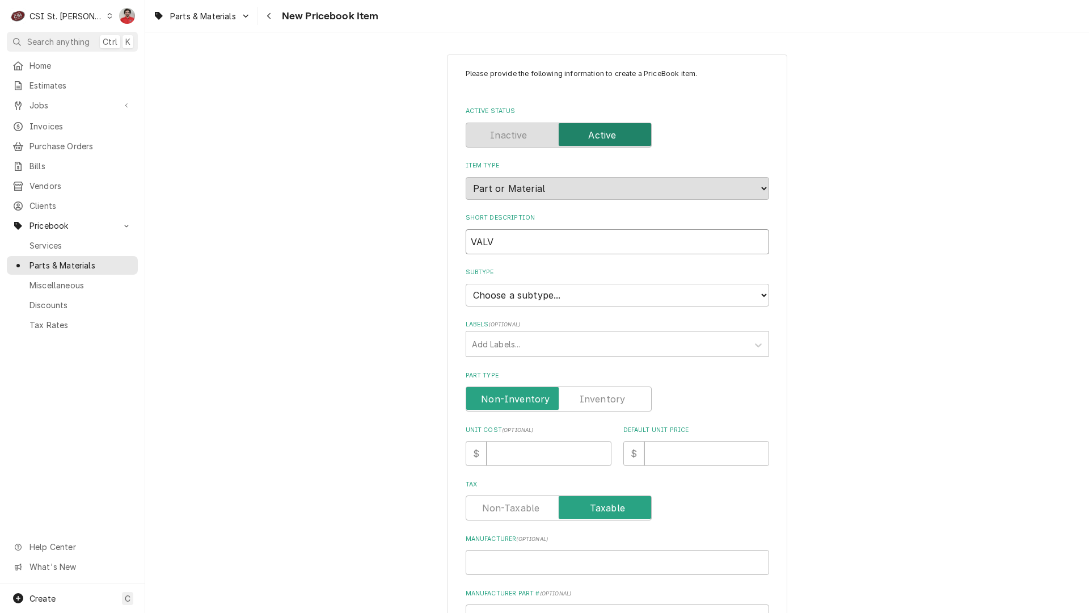
type input "VALVE"
type textarea "x"
type input "VALVE,"
type textarea "x"
type input "VALVE,"
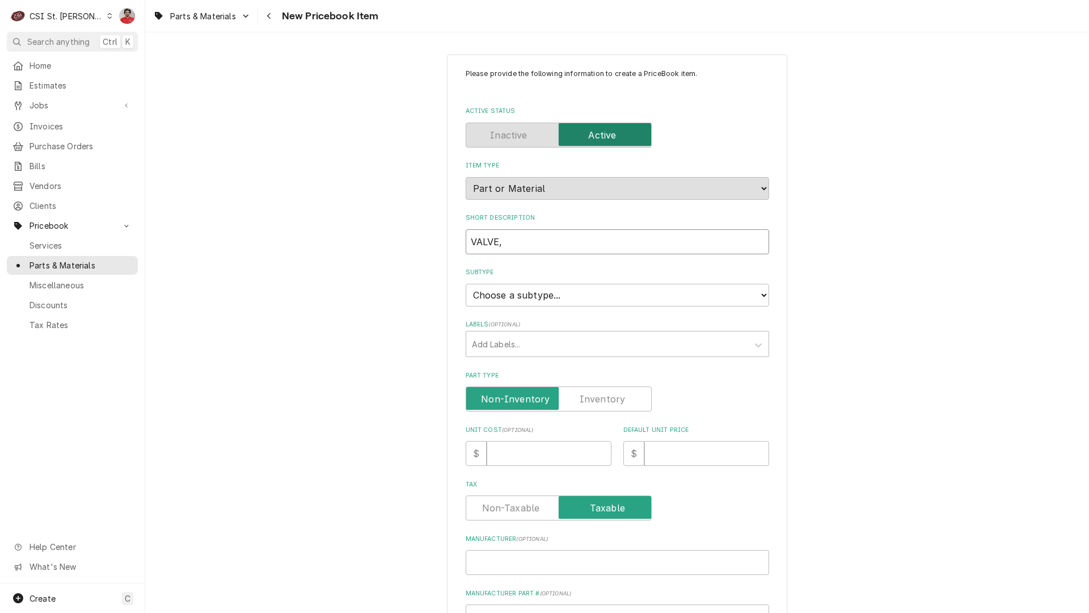
type textarea "x"
type input "VALVE, B"
type textarea "x"
type input "VALVE, BA"
type textarea "x"
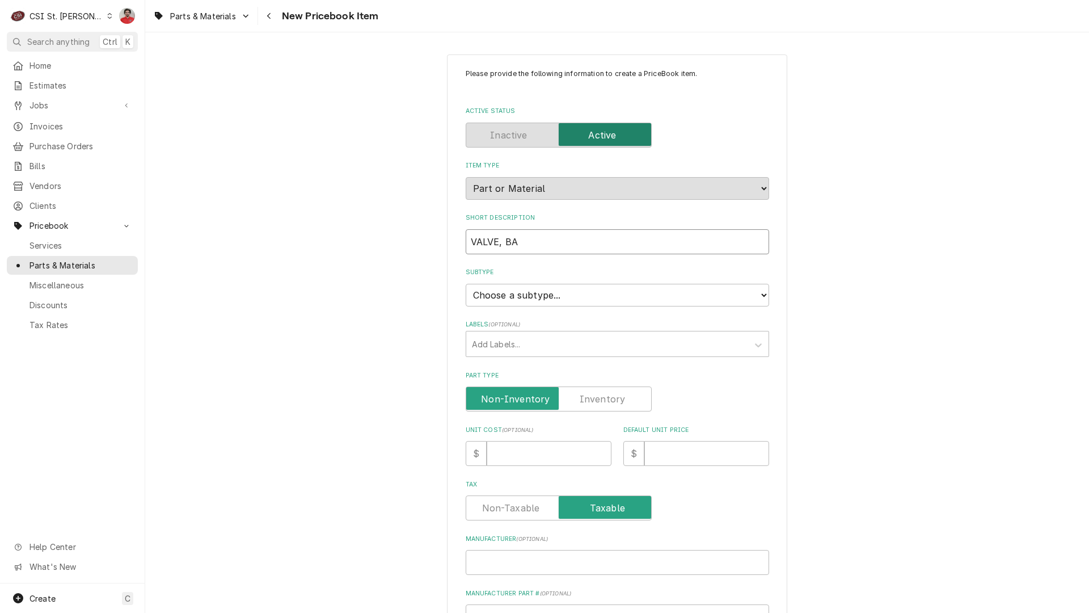
type input "VALVE, BAL"
type textarea "x"
type input "VALVE, BALL"
type textarea "x"
type input "VALVE, BALL"
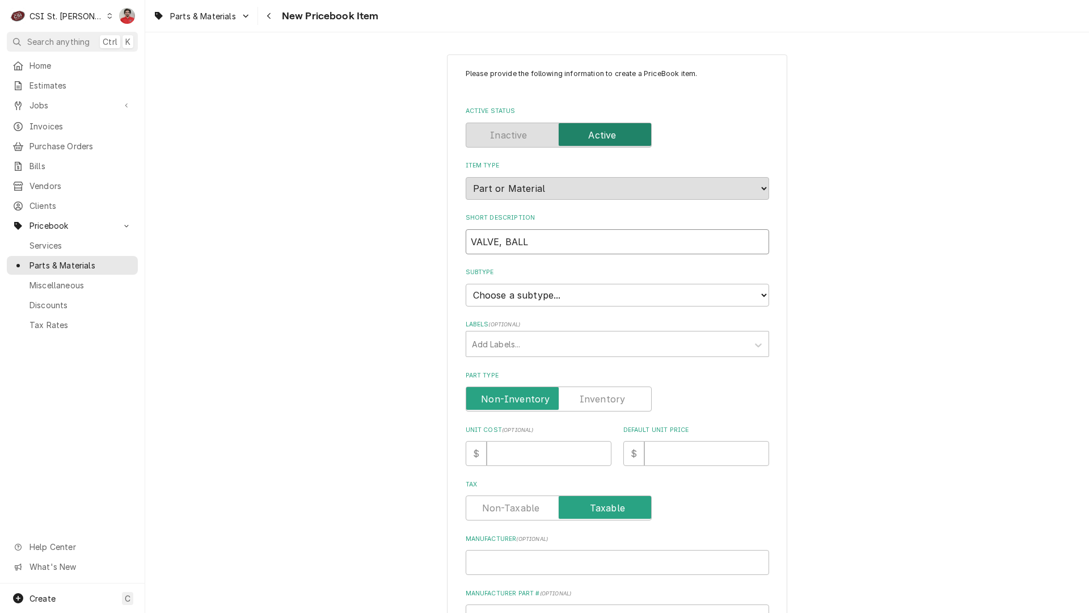
type textarea "x"
type input "VALVE, BALL 3"
type textarea "x"
type input "VALVE, BALL 3/"
type textarea "x"
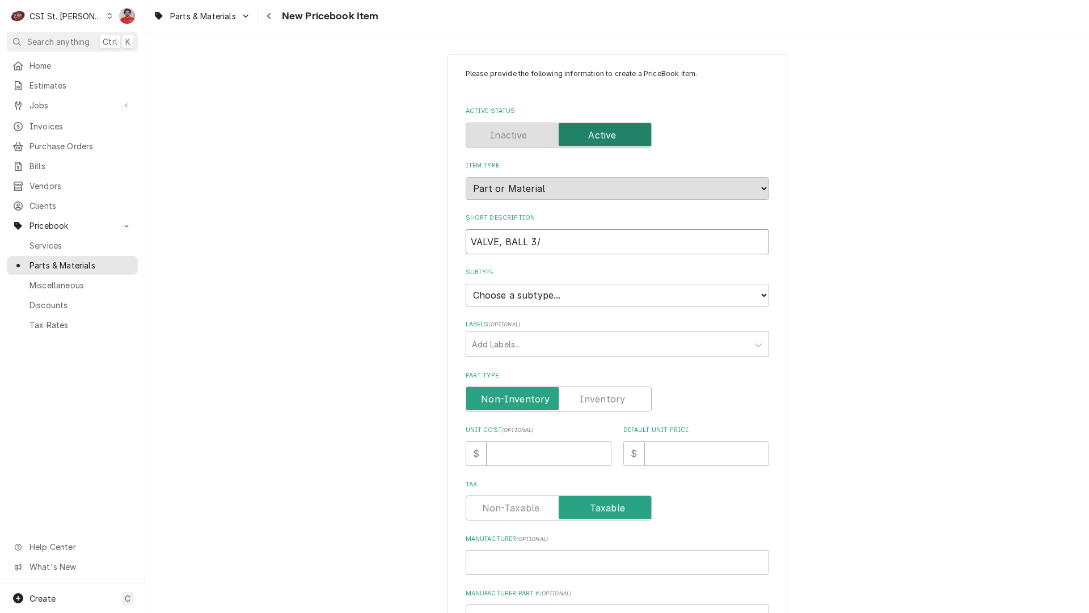
type input "VALVE, BALL 3/4"
type textarea "x"
type input "VALVE, BALL 3/4""
click at [509, 299] on select "Choose a subtype... [#2-DUAL] AFTERHRS-WH-CHG-2 [#2-DUAL] BEV-EQUIP [#2-DUAL] B…" at bounding box center [617, 295] width 303 height 23
select select "1"
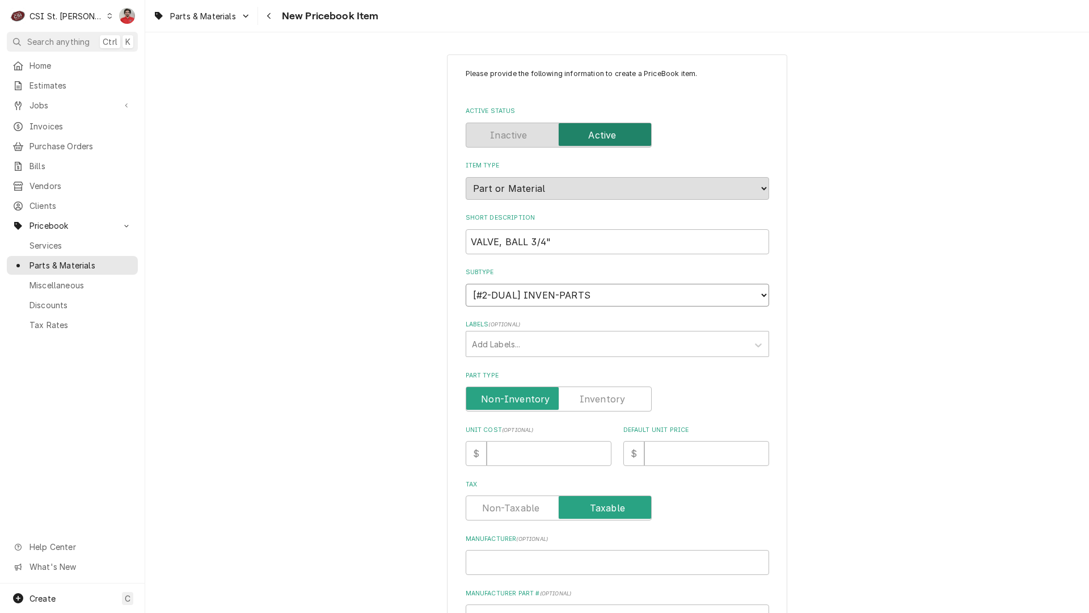
click at [466, 284] on select "Choose a subtype... [#2-DUAL] AFTERHRS-WH-CHG-2 [#2-DUAL] BEV-EQUIP [#2-DUAL] B…" at bounding box center [617, 295] width 303 height 23
click at [522, 339] on div "Labels" at bounding box center [607, 343] width 271 height 20
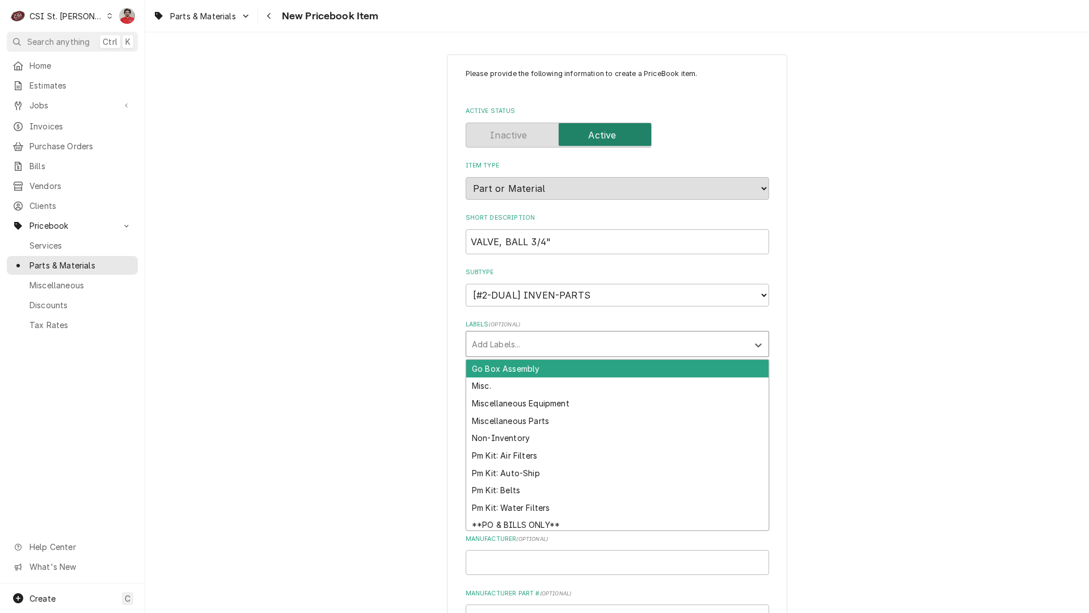
click at [345, 327] on div "Please provide the following information to create a PriceBook item. Active Sta…" at bounding box center [617, 477] width 944 height 866
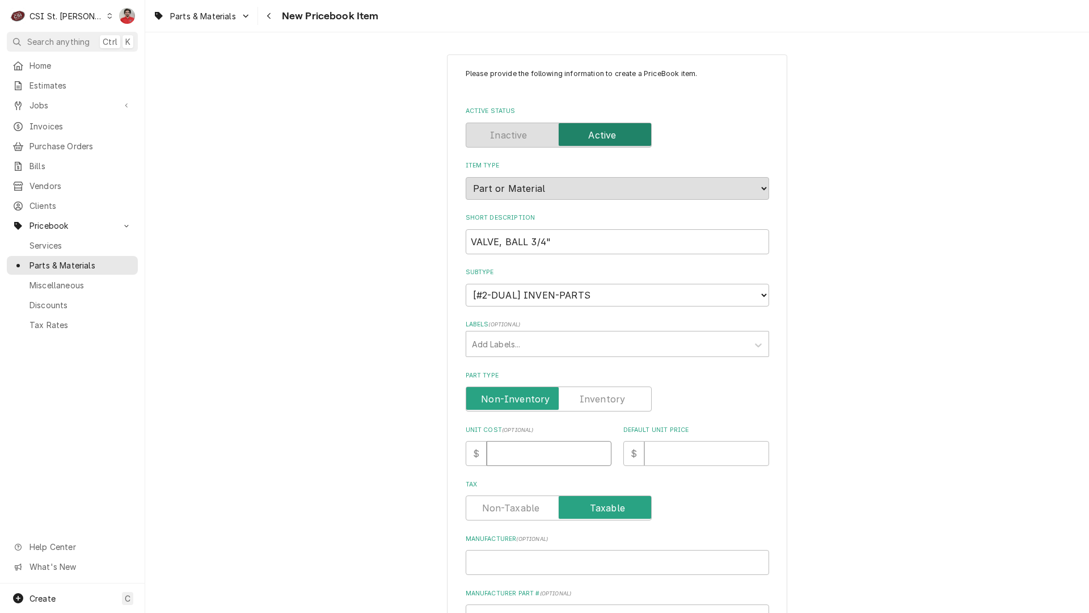
click at [512, 449] on input "Unit Cost ( optional )" at bounding box center [549, 453] width 125 height 25
click at [521, 455] on input "Unit Cost ( optional )" at bounding box center [549, 453] width 125 height 25
type textarea "x"
type input "5"
type textarea "x"
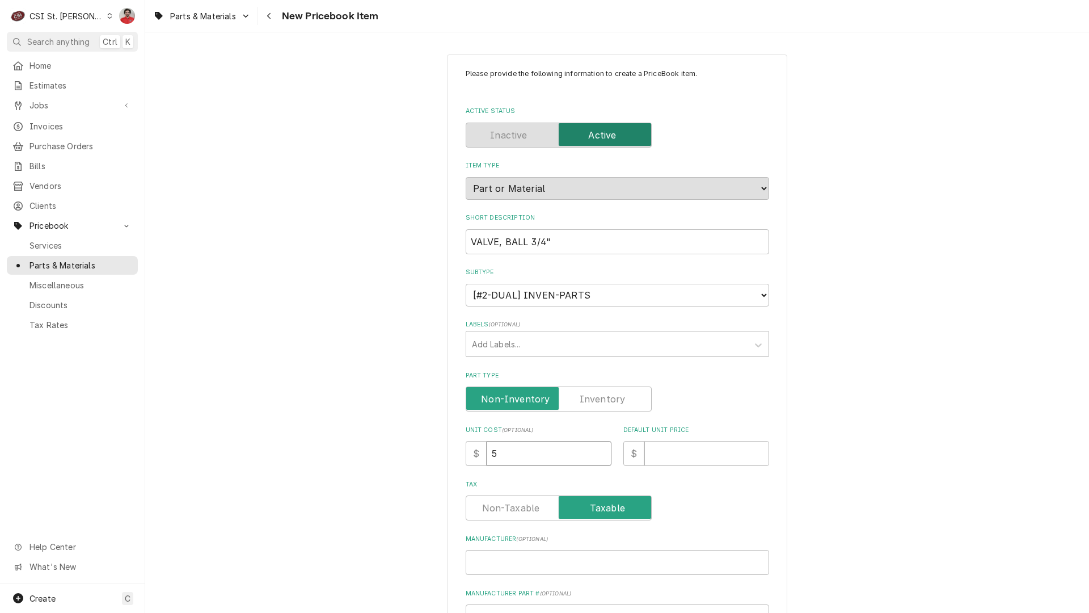
type input "50"
type textarea "x"
type input "50.4"
type textarea "x"
type input "50.48"
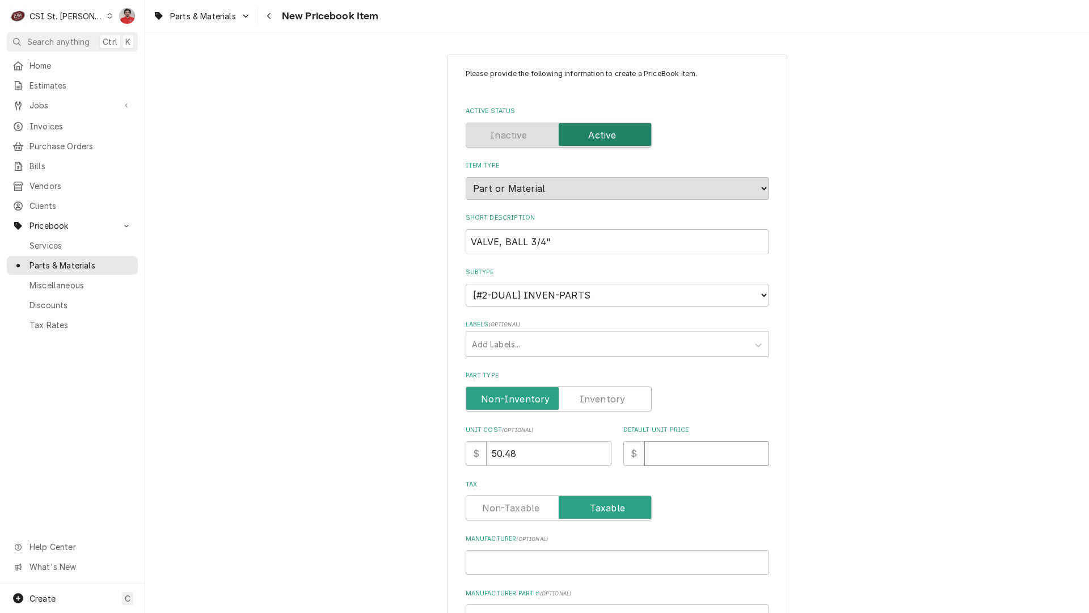
type textarea "x"
type input "1"
type textarea "x"
type input "10"
type textarea "x"
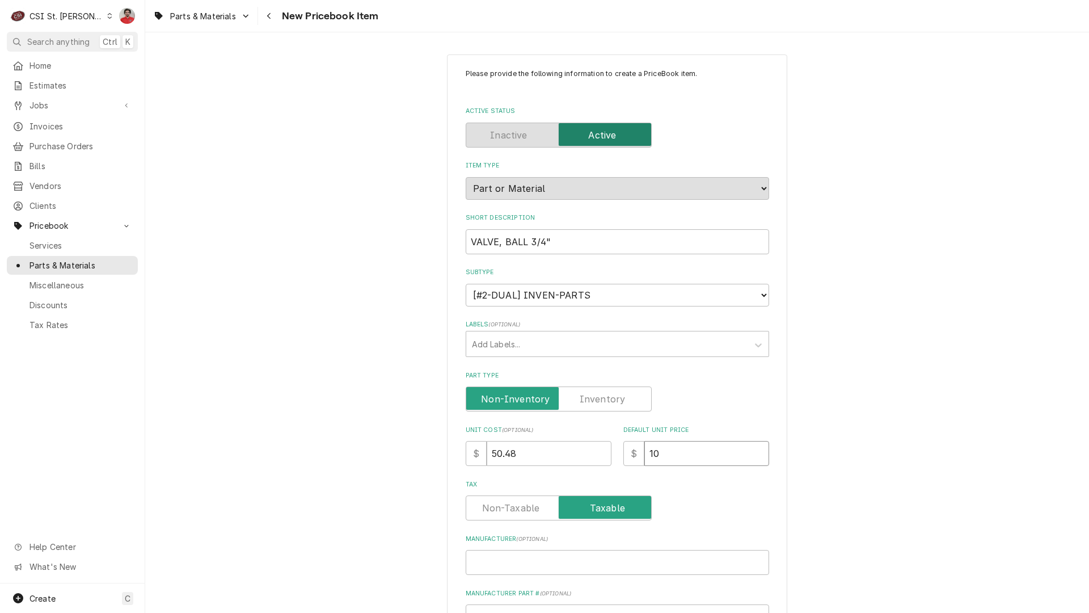
type input "100"
type textarea "x"
type input "100.3"
type textarea "x"
type input "100"
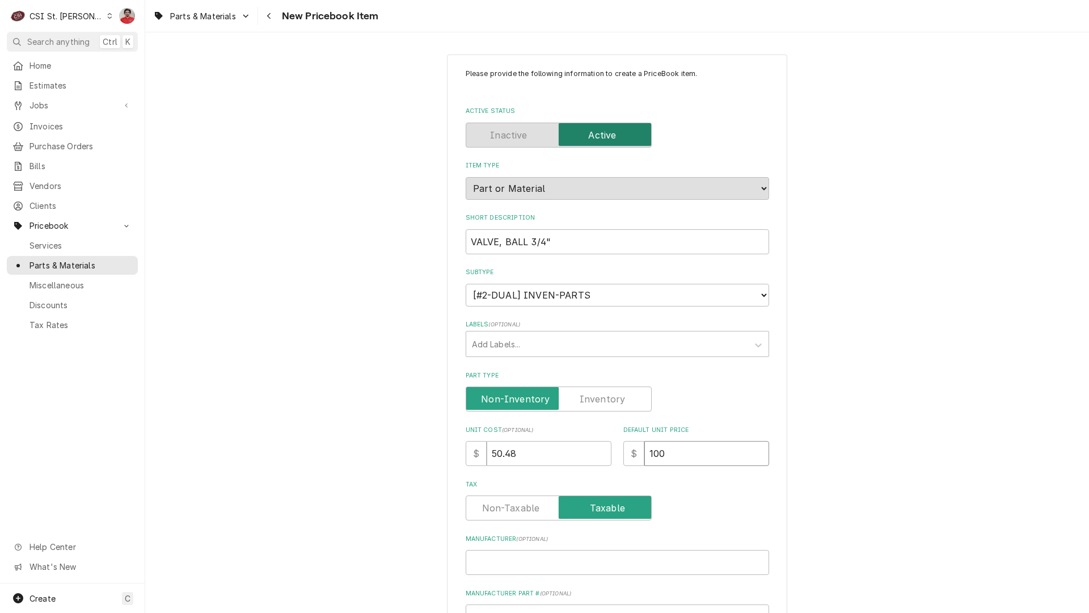
type textarea "x"
type input "10"
type textarea "x"
type input "102"
type textarea "x"
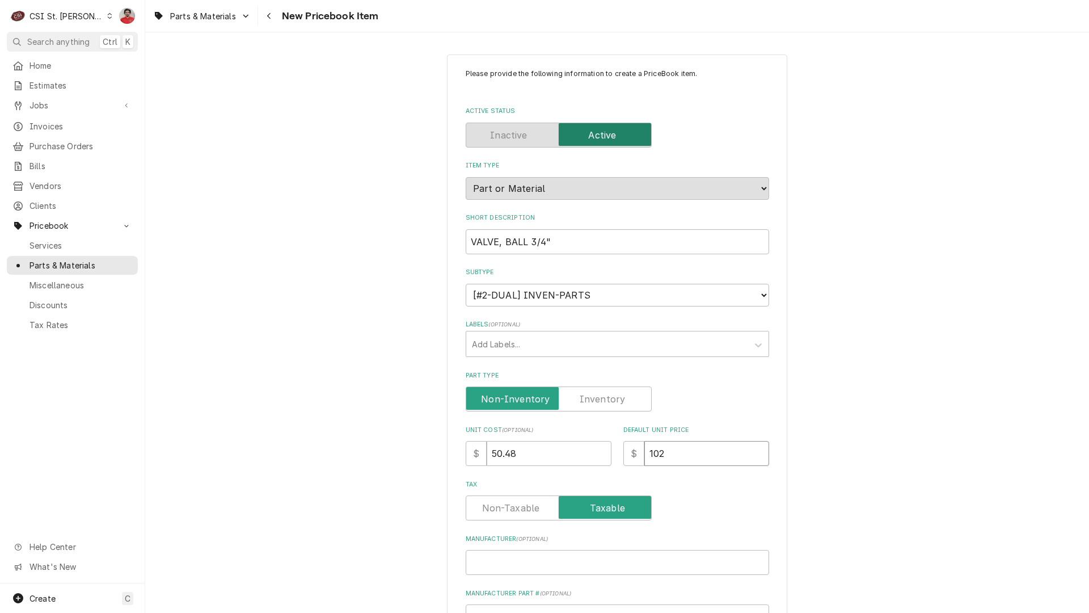
type input "102.0"
type textarea "x"
type input "102.00"
click at [540, 503] on input "Tax" at bounding box center [559, 507] width 176 height 25
checkbox input "false"
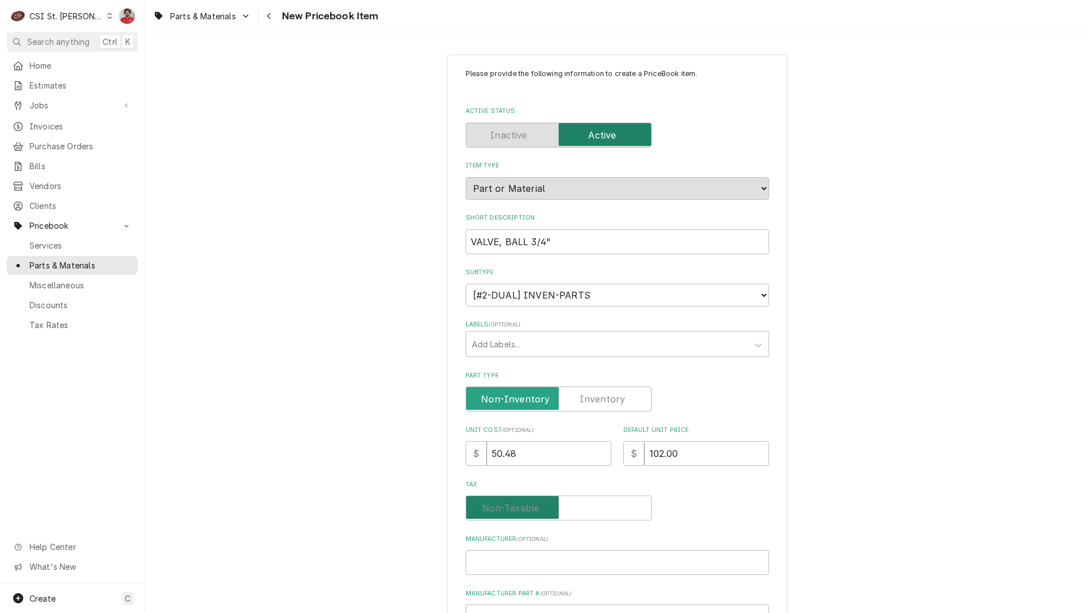
type textarea "x"
click at [582, 505] on input "Tax" at bounding box center [559, 507] width 176 height 25
checkbox input "true"
type textarea "x"
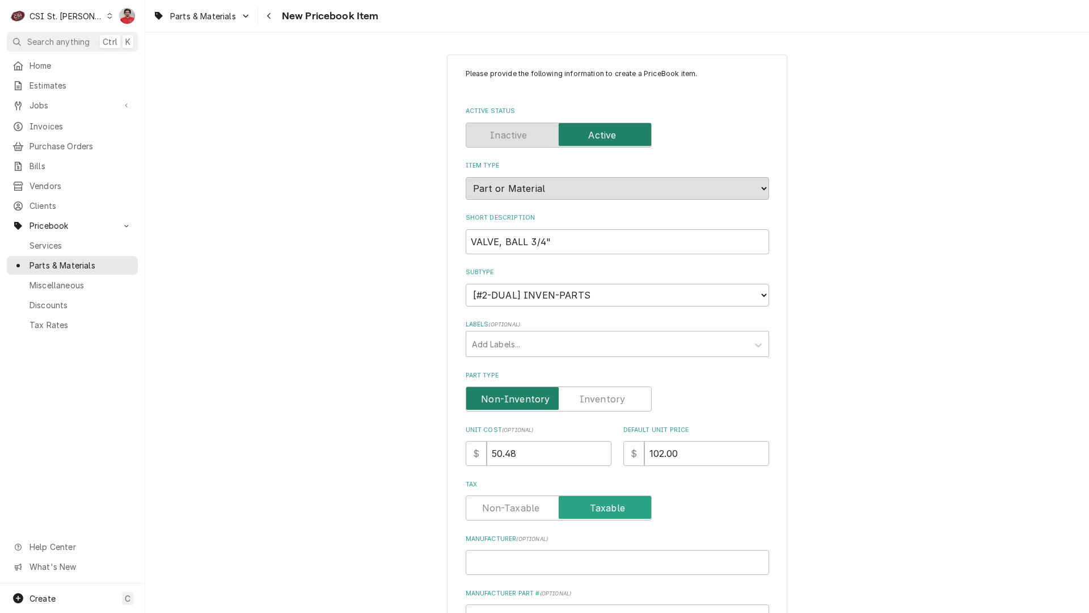
click at [570, 392] on input "Part Type" at bounding box center [559, 398] width 176 height 25
checkbox input "true"
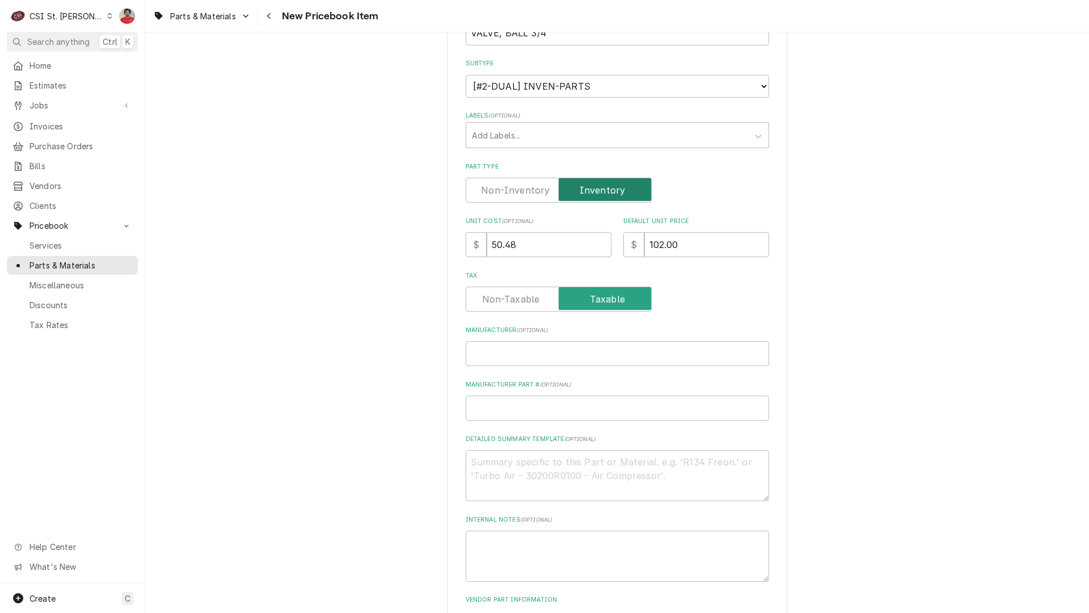
scroll to position [284, 0]
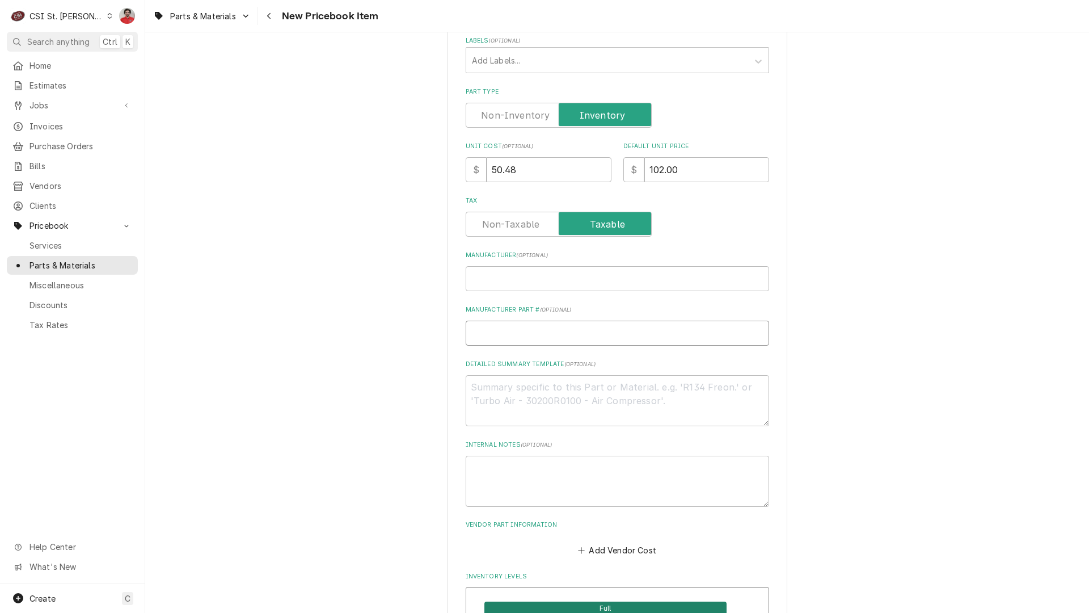
click at [525, 331] on input "Manufacturer Part # ( optional )" at bounding box center [617, 332] width 303 height 25
type textarea "x"
type input "3"
type textarea "x"
type input "31"
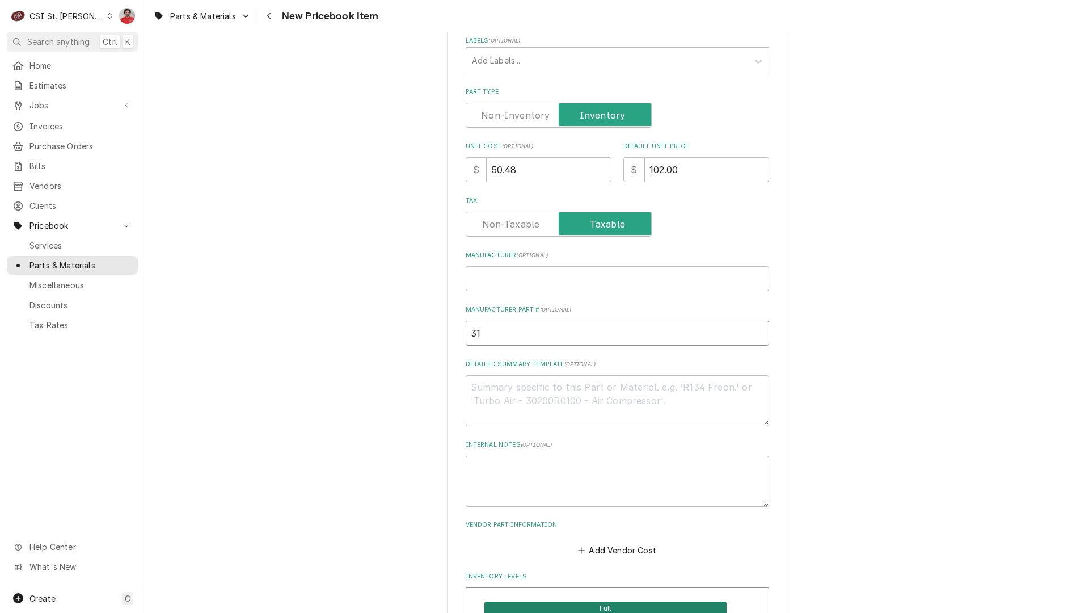
type textarea "x"
type input "311"
type textarea "x"
type input "3114"
type textarea "x"
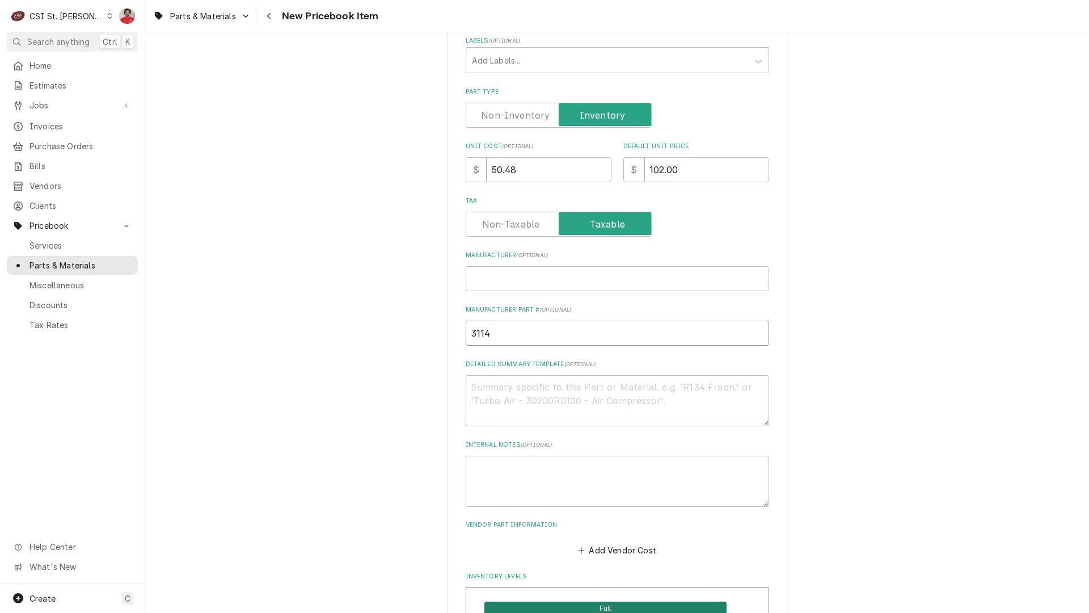
type input "3114."
type textarea "x"
type input "3114.0"
type textarea "x"
type input "3114.07"
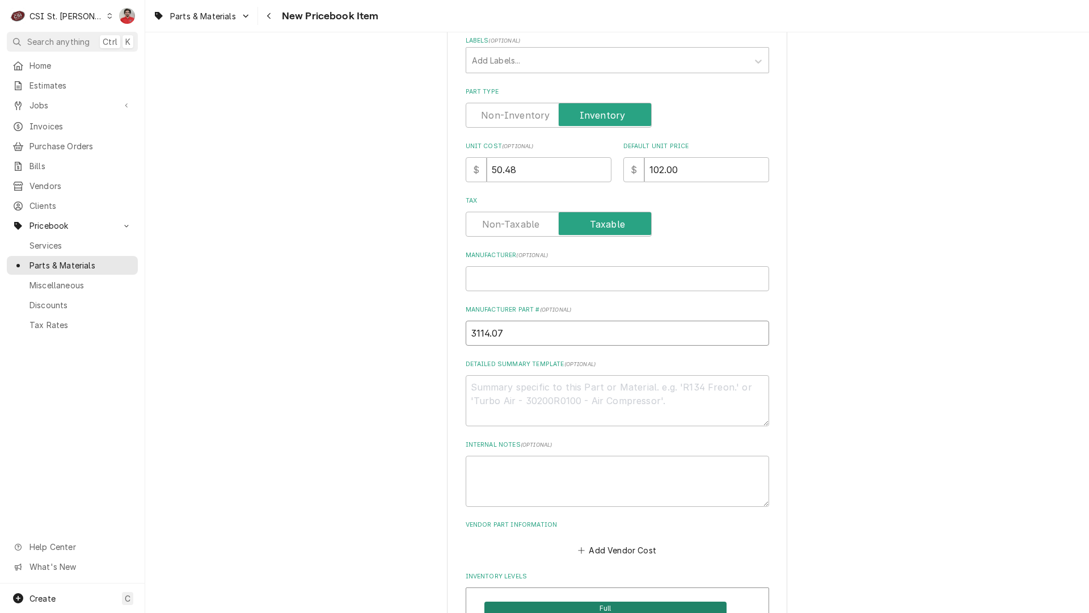
type textarea "x"
type input "311407"
type textarea "x"
type input "3114-07"
click at [538, 461] on textarea "Internal Notes ( optional )" at bounding box center [617, 480] width 303 height 51
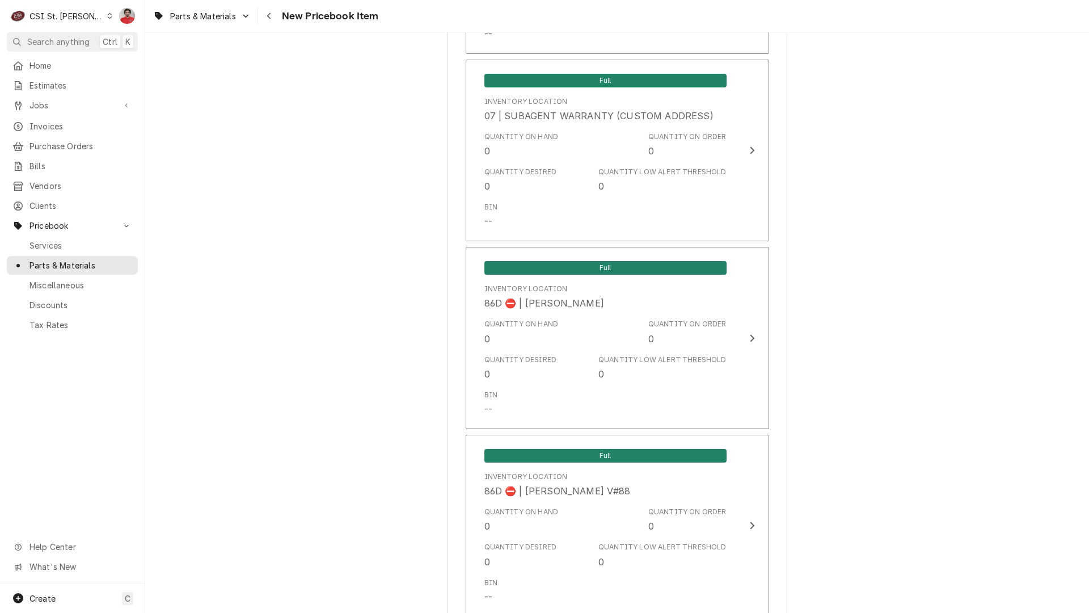
scroll to position [9331, 0]
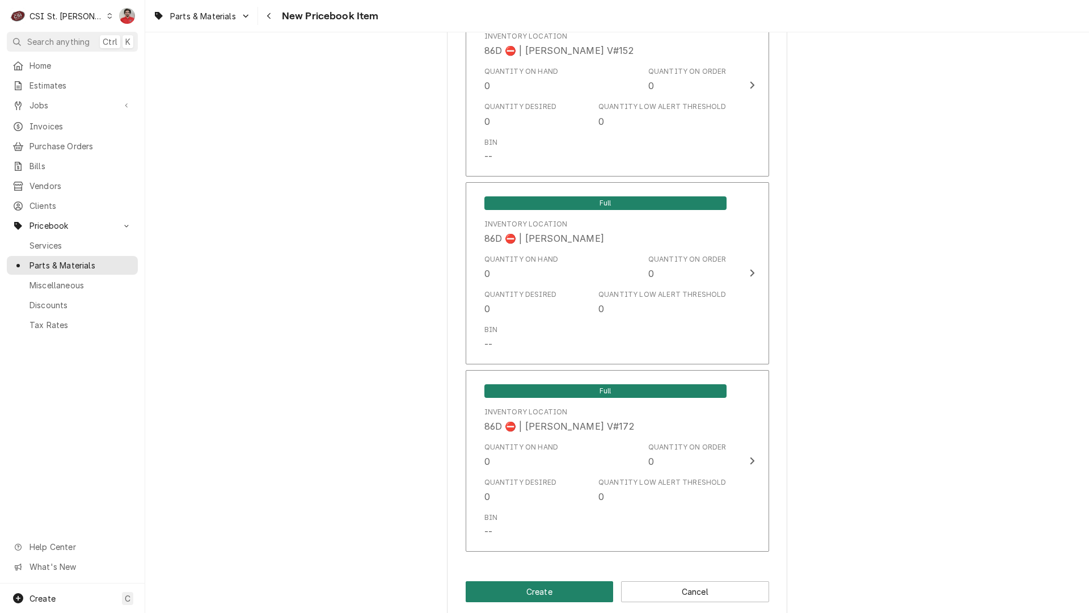
click at [550, 581] on button "Create" at bounding box center [540, 591] width 148 height 21
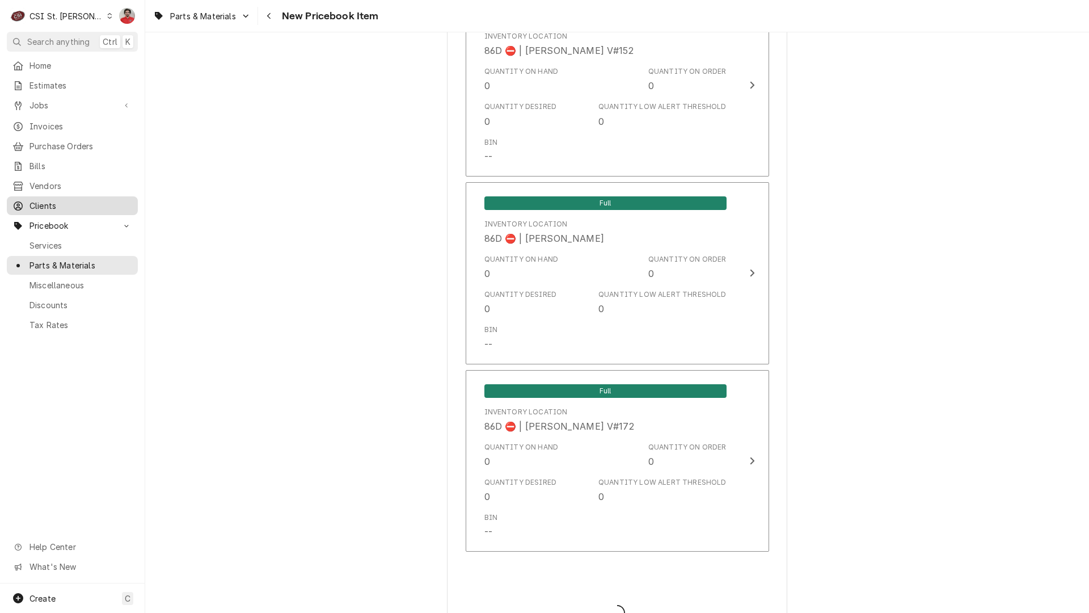
type textarea "x"
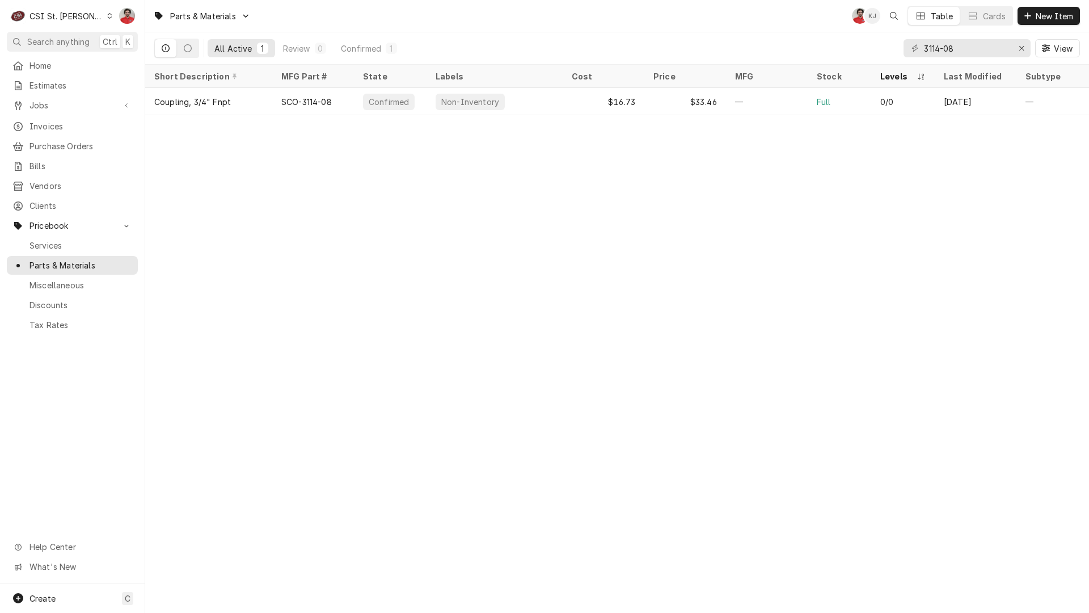
click at [497, 0] on div "Parts & Materials NF KJ Table Cards New Item" at bounding box center [617, 16] width 944 height 32
drag, startPoint x: 497, startPoint y: 0, endPoint x: 582, endPoint y: 42, distance: 94.4
click at [582, 42] on div "Parts & Materials NF KJ Table Cards New Item All Active 1 Review 0 Confirmed 1 …" at bounding box center [617, 32] width 944 height 65
drag, startPoint x: 582, startPoint y: 42, endPoint x: 559, endPoint y: 20, distance: 31.3
click at [559, 20] on div "Parts & Materials NF KJ Table Cards New Item" at bounding box center [617, 16] width 944 height 32
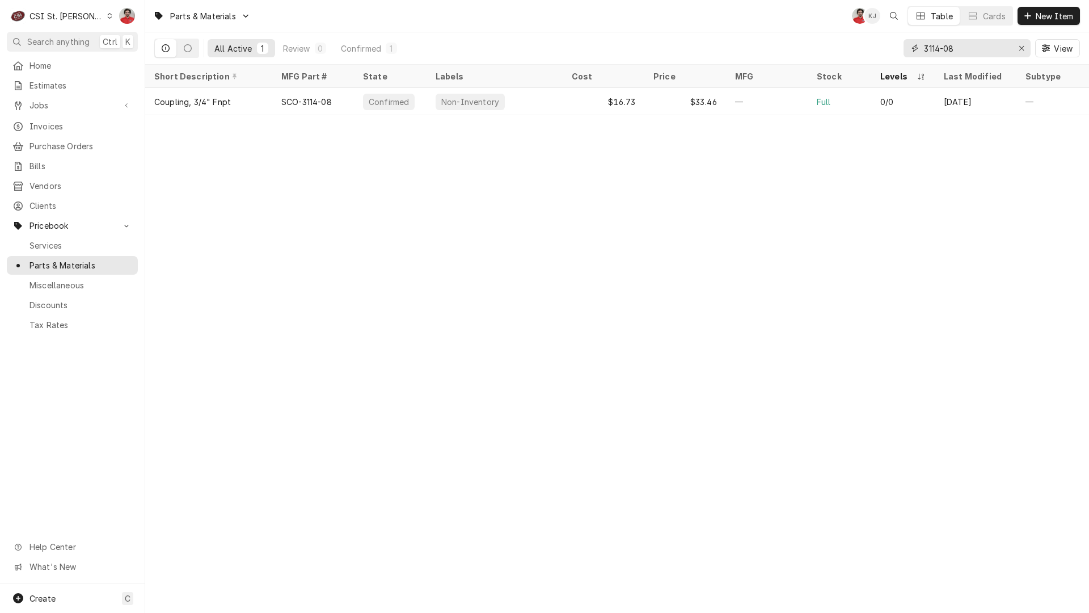
drag, startPoint x: 966, startPoint y: 49, endPoint x: 727, endPoint y: 49, distance: 239.3
click at [727, 49] on div "All Active 1 Review 0 Confirmed 1 3114-08 View" at bounding box center [617, 48] width 926 height 32
paste input "64191"
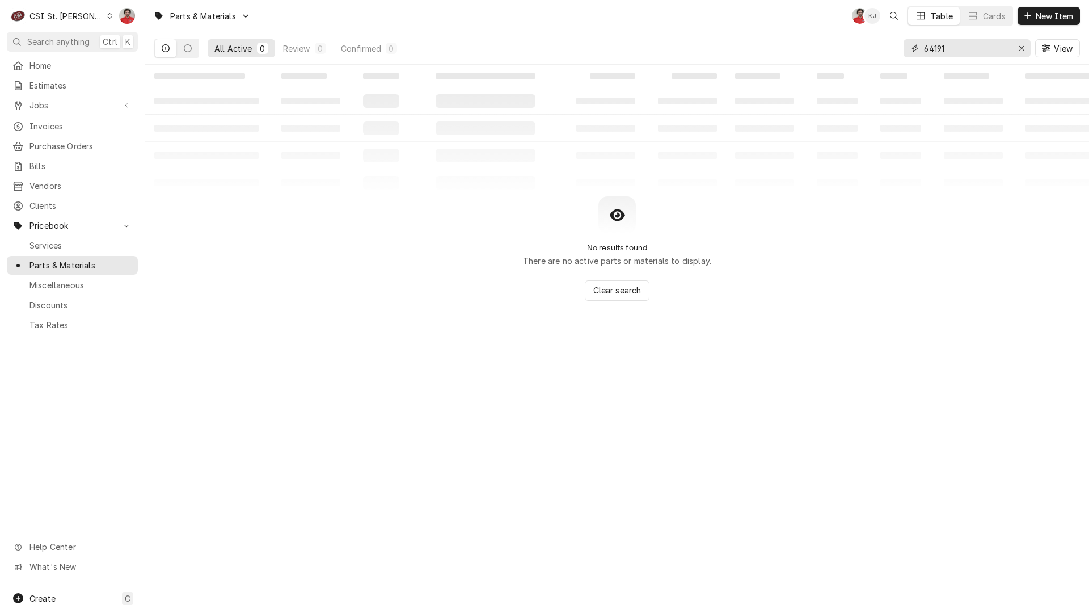
type input "64191"
click at [672, 0] on div "Parts & Materials NF KJ Table Cards New Item" at bounding box center [617, 16] width 944 height 32
click at [452, 0] on div "Parts & Materials NF KJ Table Cards New Item" at bounding box center [617, 16] width 944 height 32
click at [476, 31] on div "Parts & Materials NF KJ Table Cards New Item" at bounding box center [617, 16] width 944 height 32
